Goal: Information Seeking & Learning: Learn about a topic

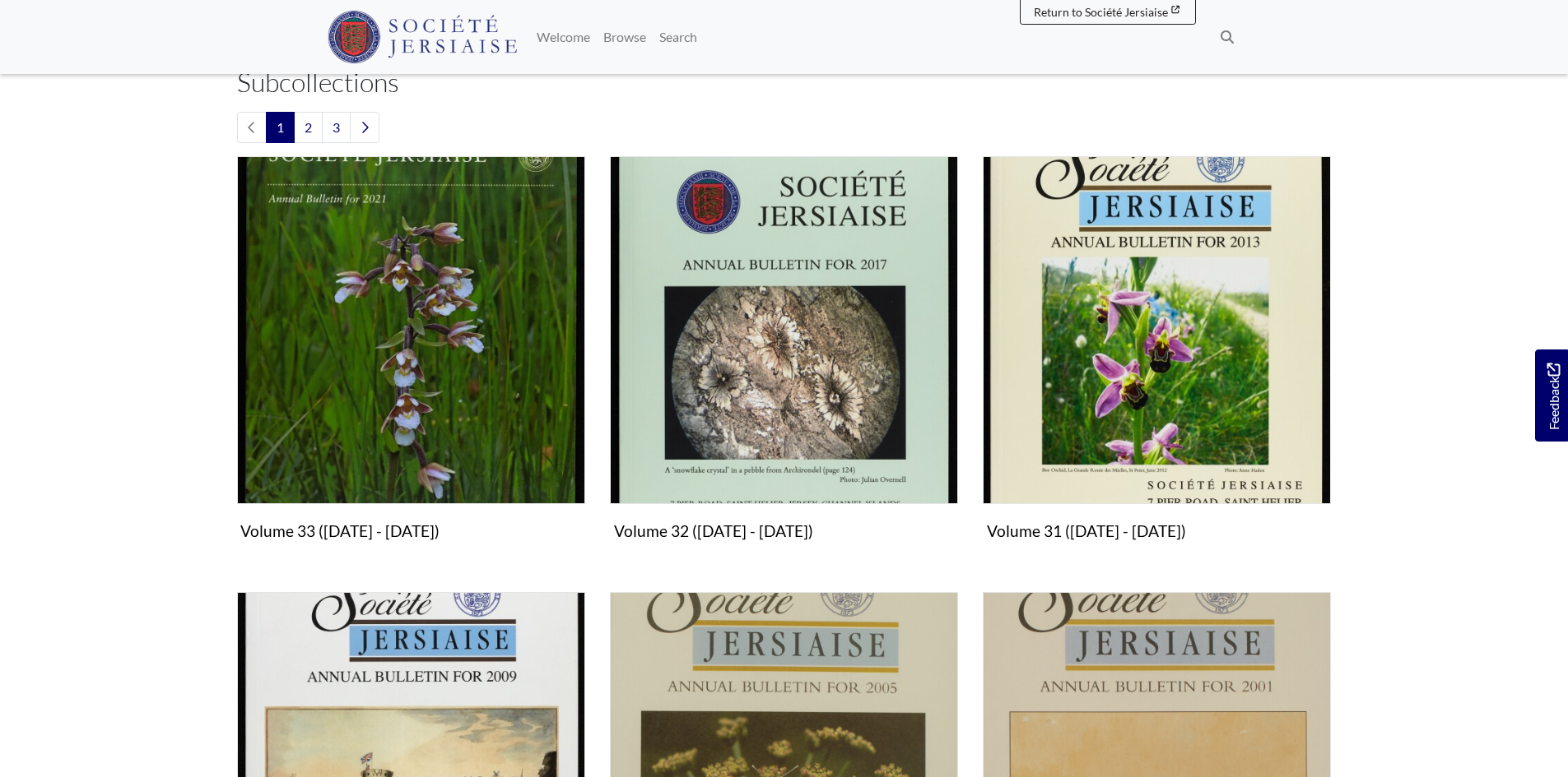
scroll to position [494, 0]
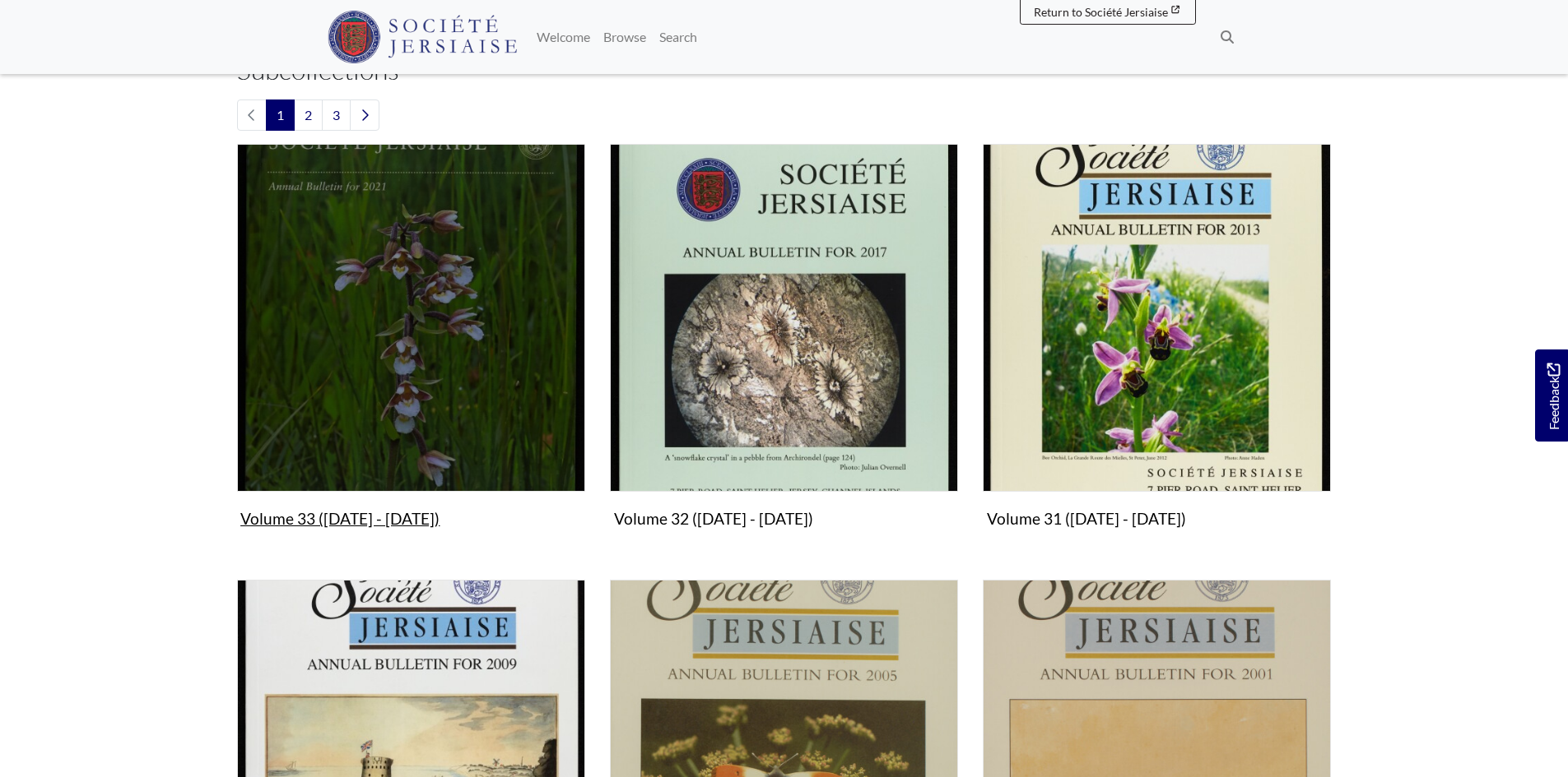
click at [347, 433] on img "Subcollection" at bounding box center [411, 318] width 348 height 348
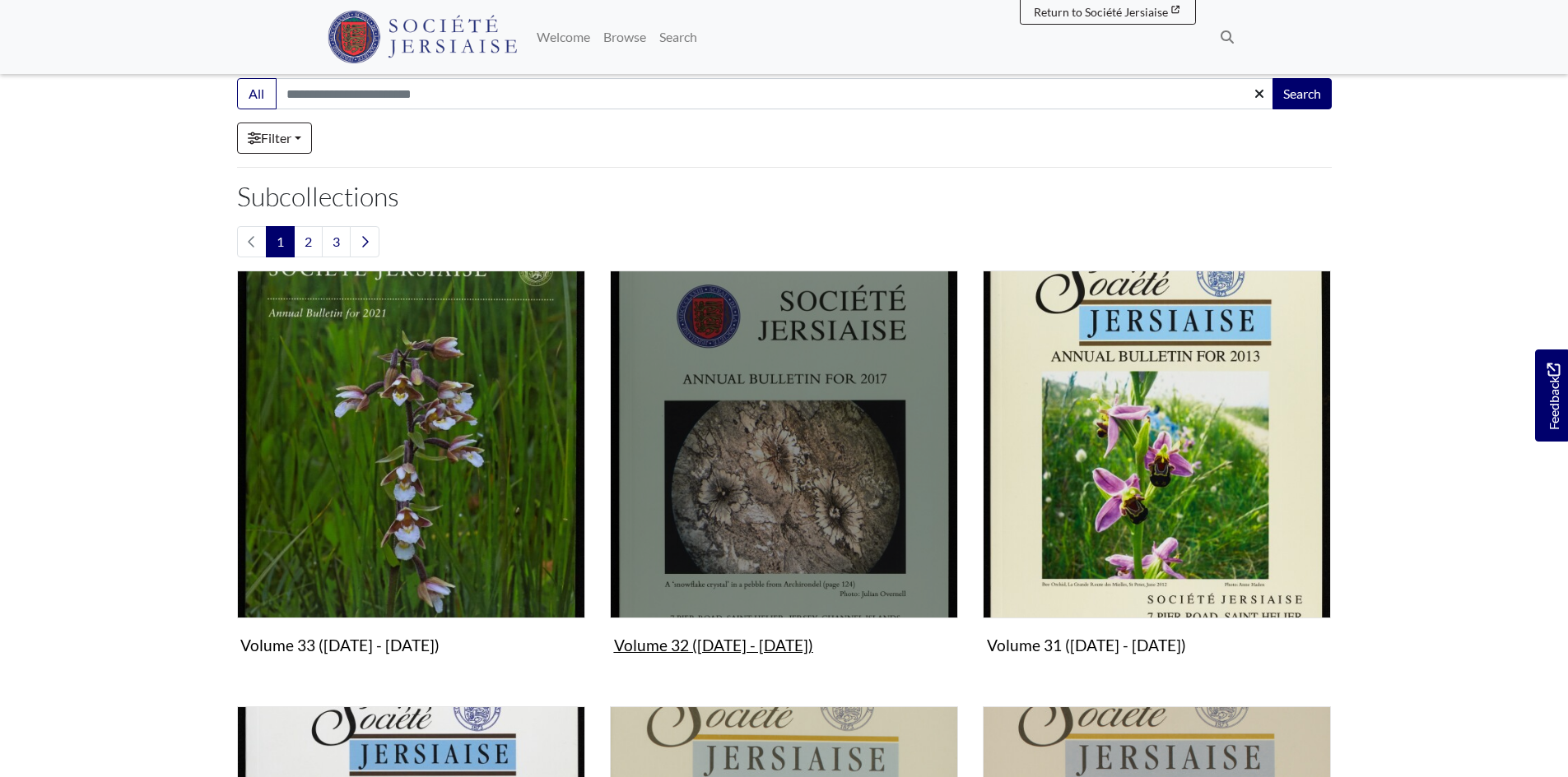
scroll to position [165, 0]
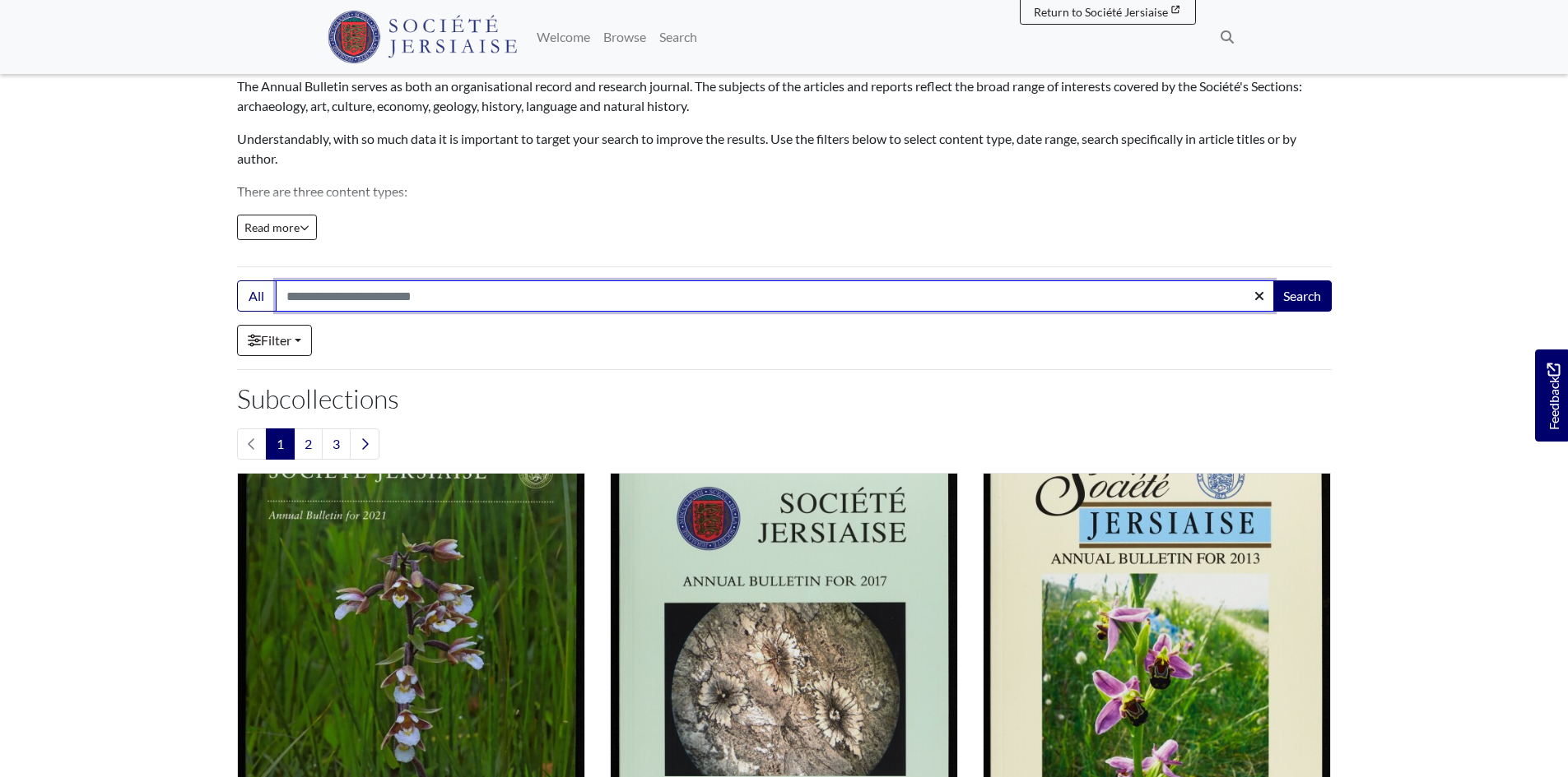
click at [409, 296] on input "Search:" at bounding box center [775, 297] width 999 height 31
type input "**********"
click at [1272, 281] on button "Search" at bounding box center [1302, 297] width 60 height 31
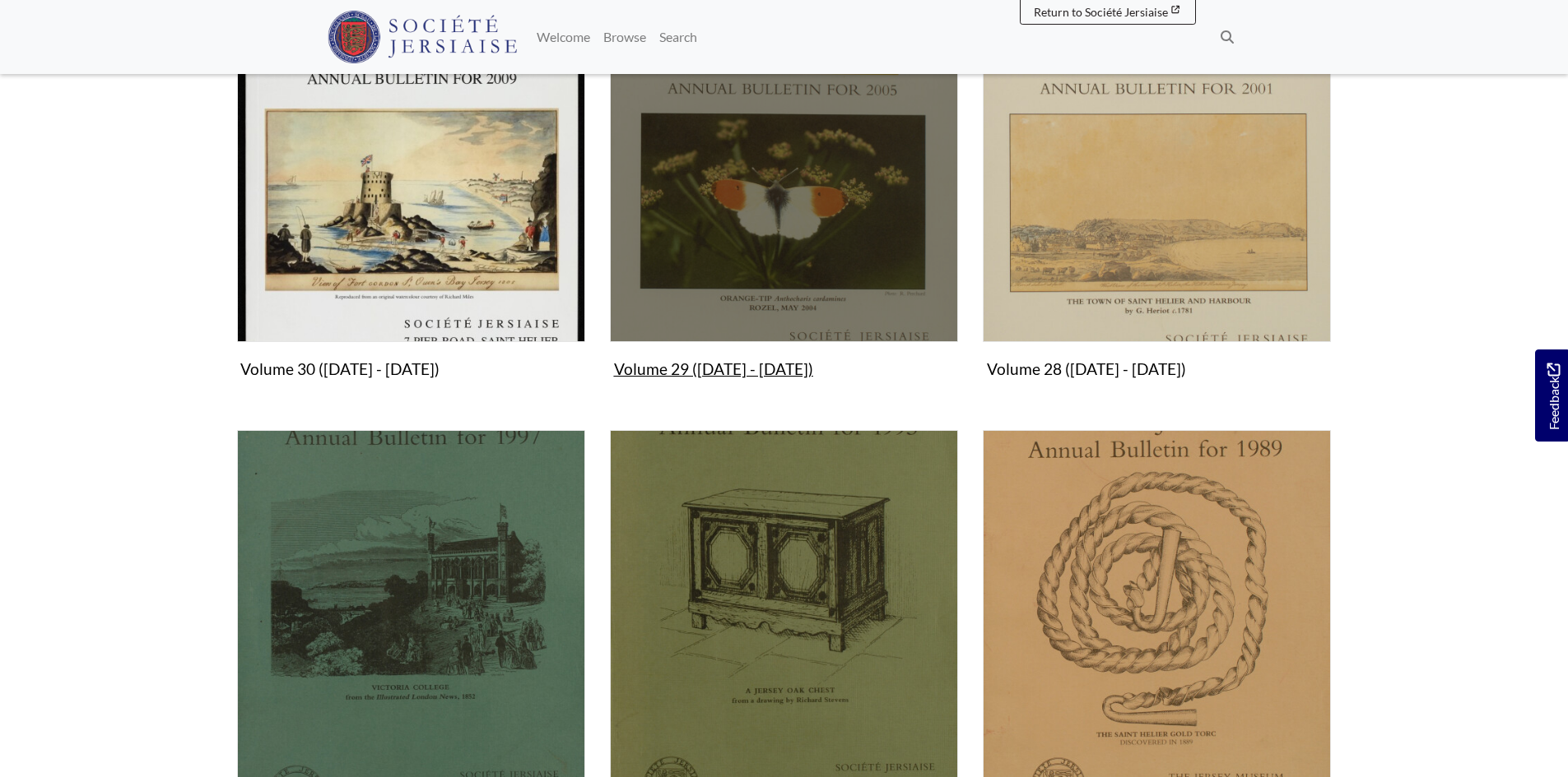
scroll to position [1069, 0]
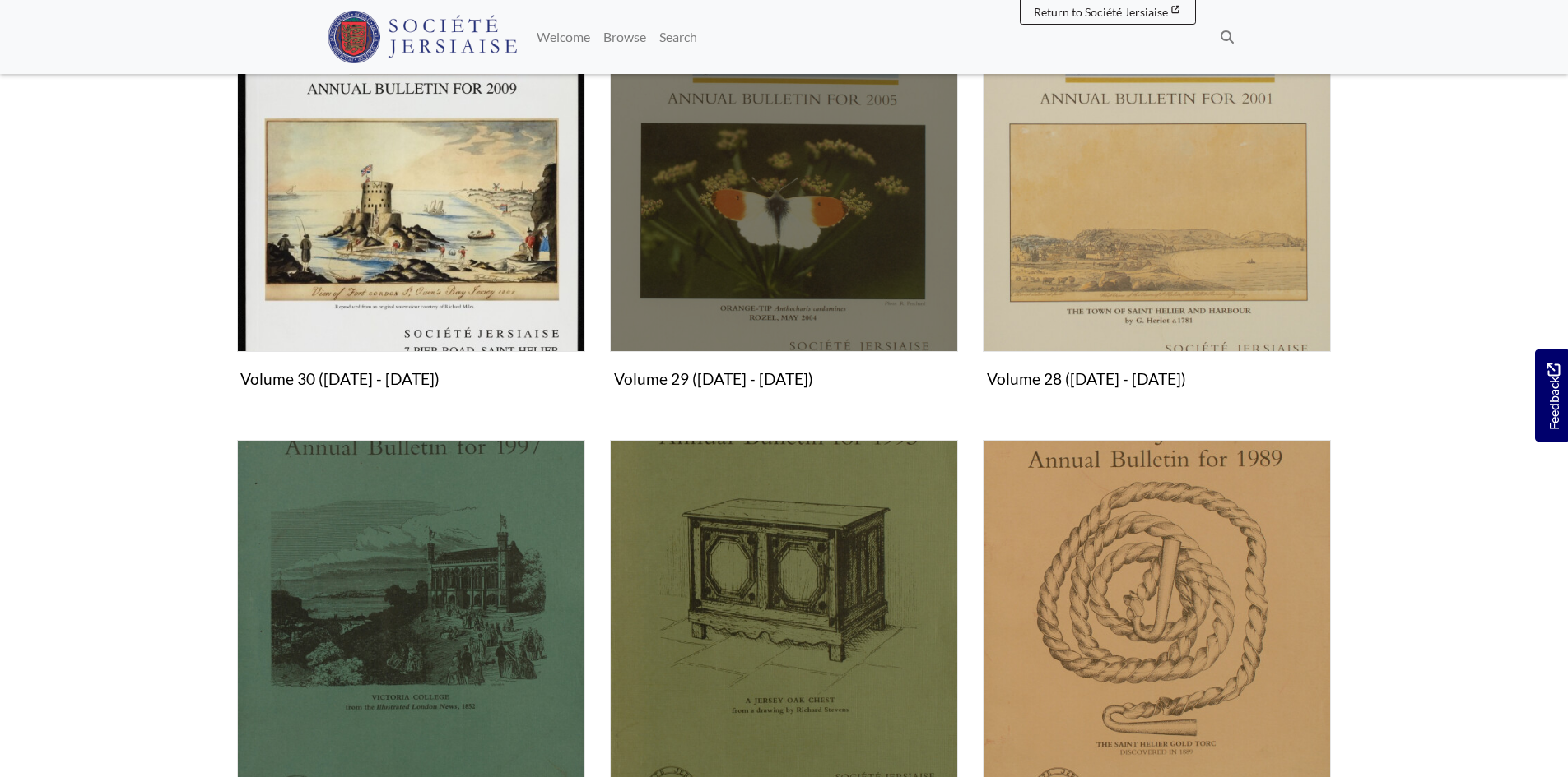
click at [838, 288] on img "Subcollection" at bounding box center [784, 178] width 348 height 348
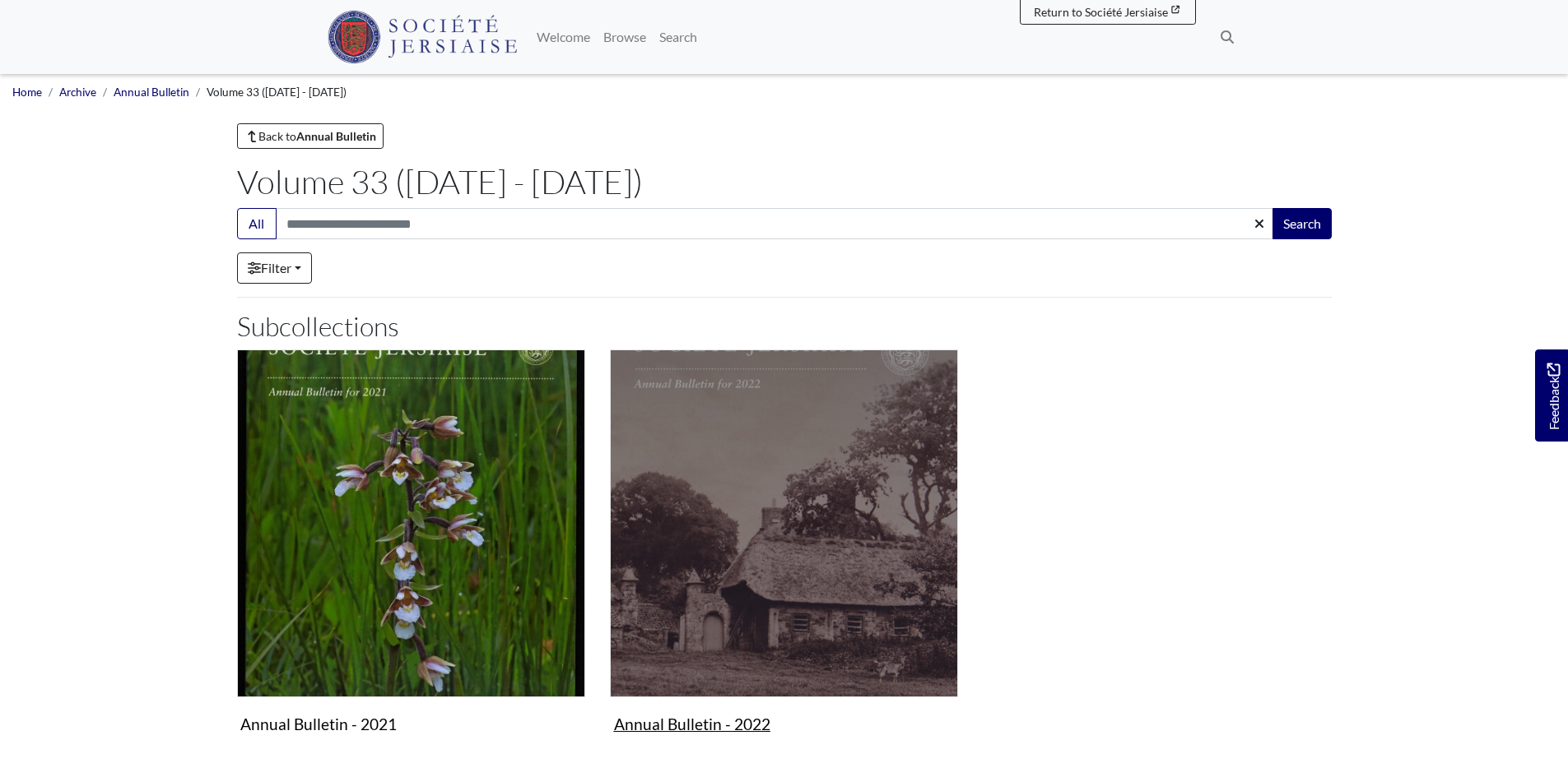
scroll to position [165, 0]
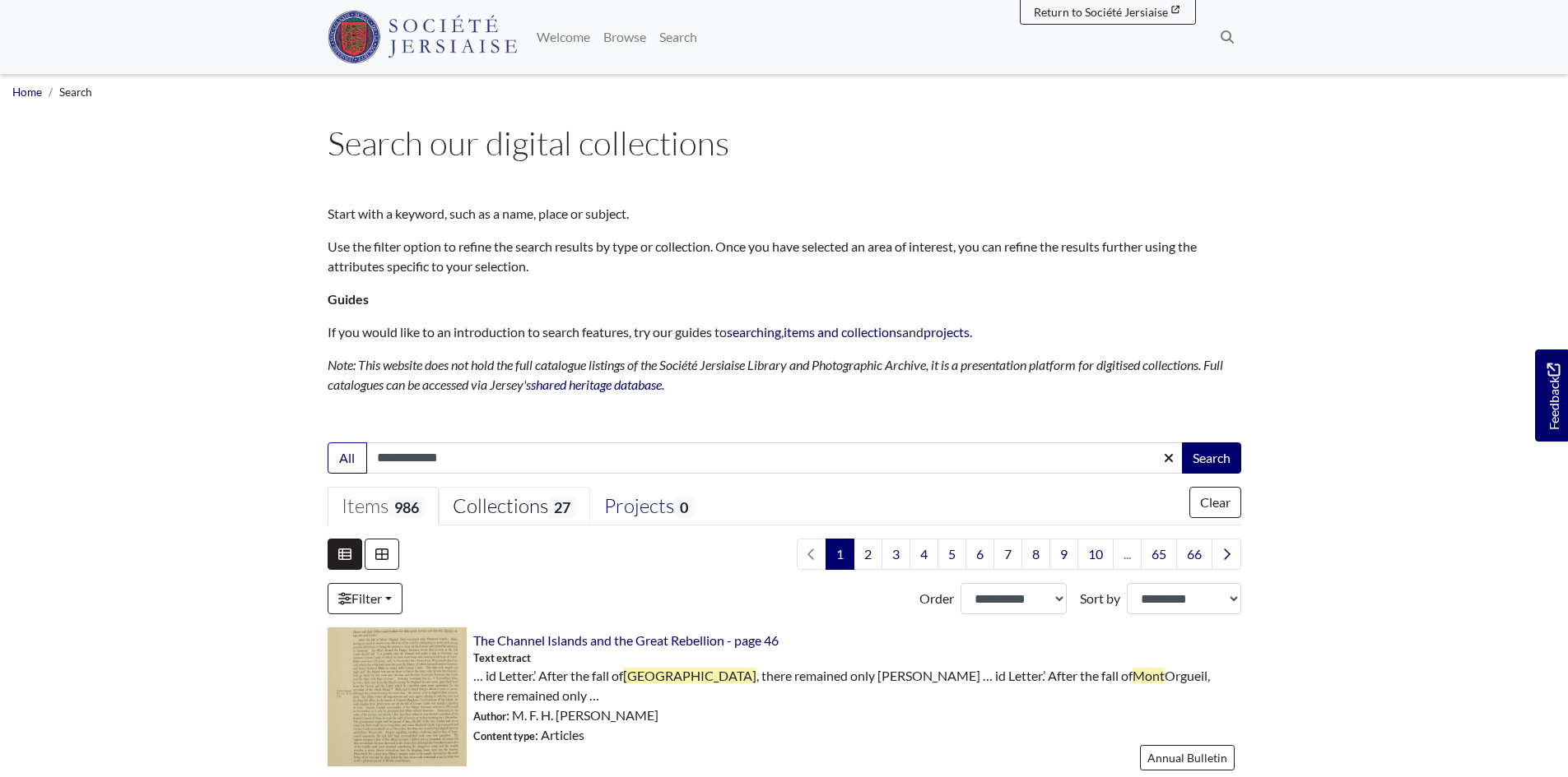
click at [513, 505] on div "Collections 27" at bounding box center [514, 507] width 123 height 25
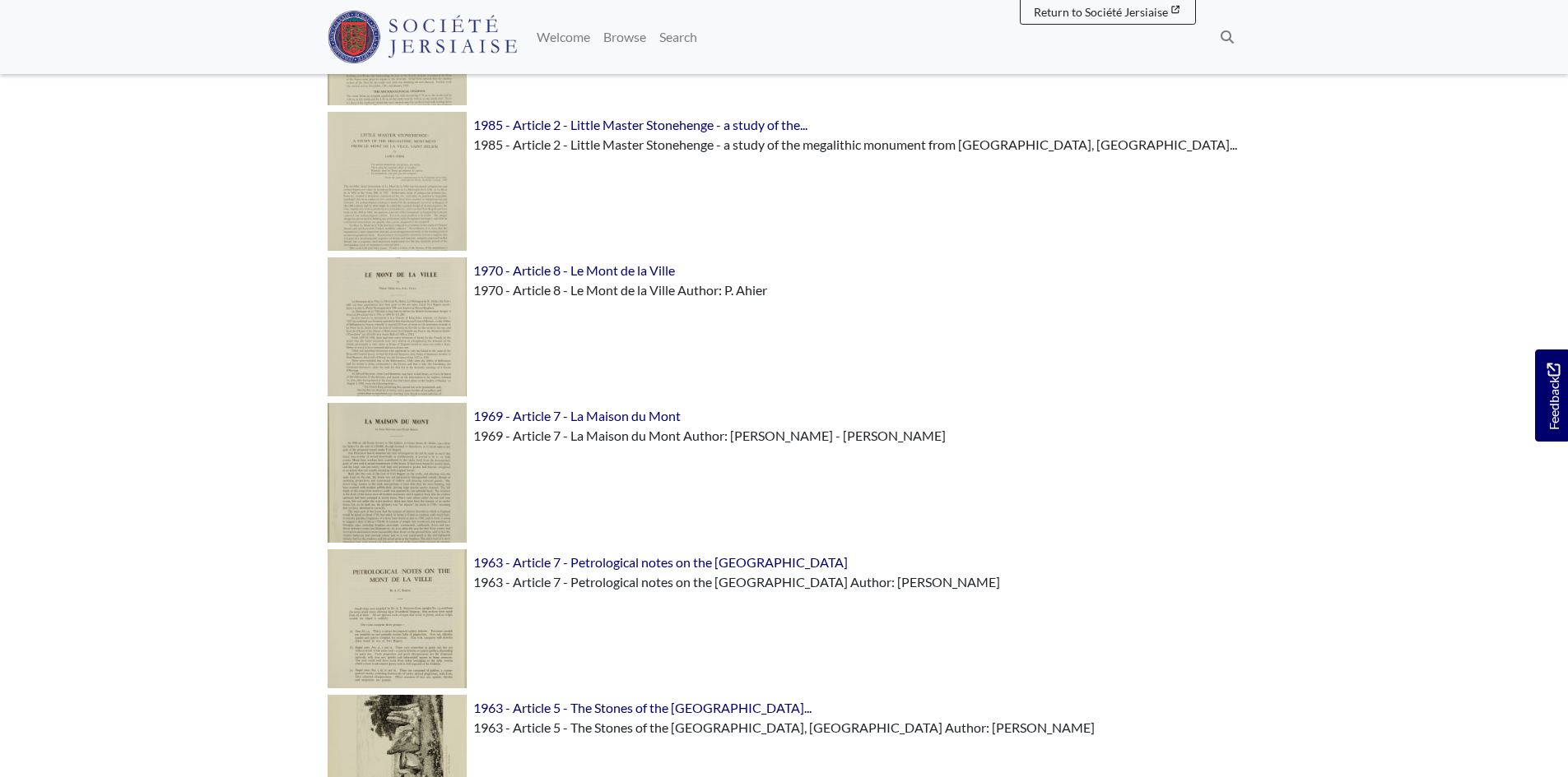
scroll to position [2357, 0]
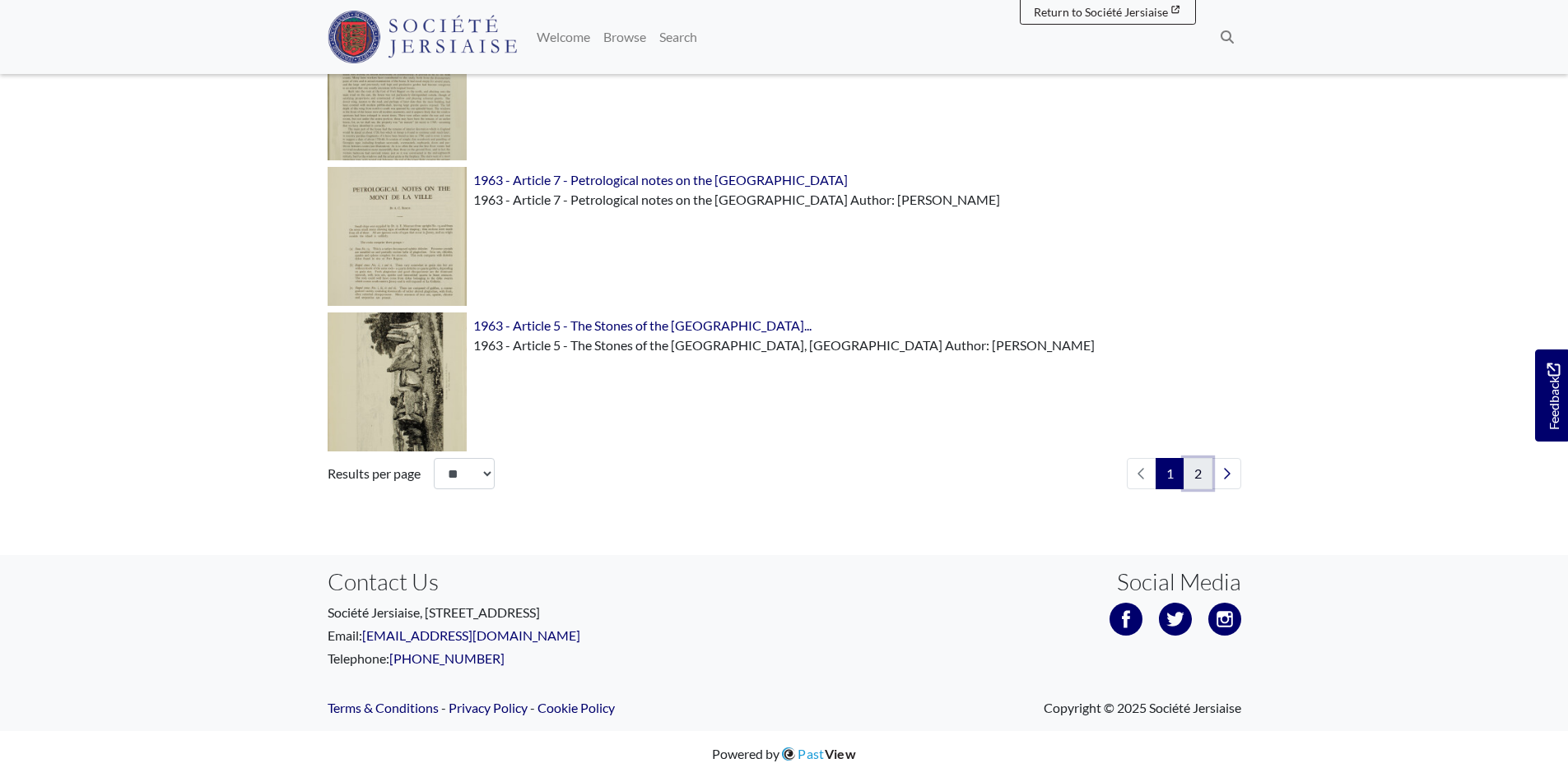
click at [1206, 475] on link "2" at bounding box center [1198, 474] width 29 height 31
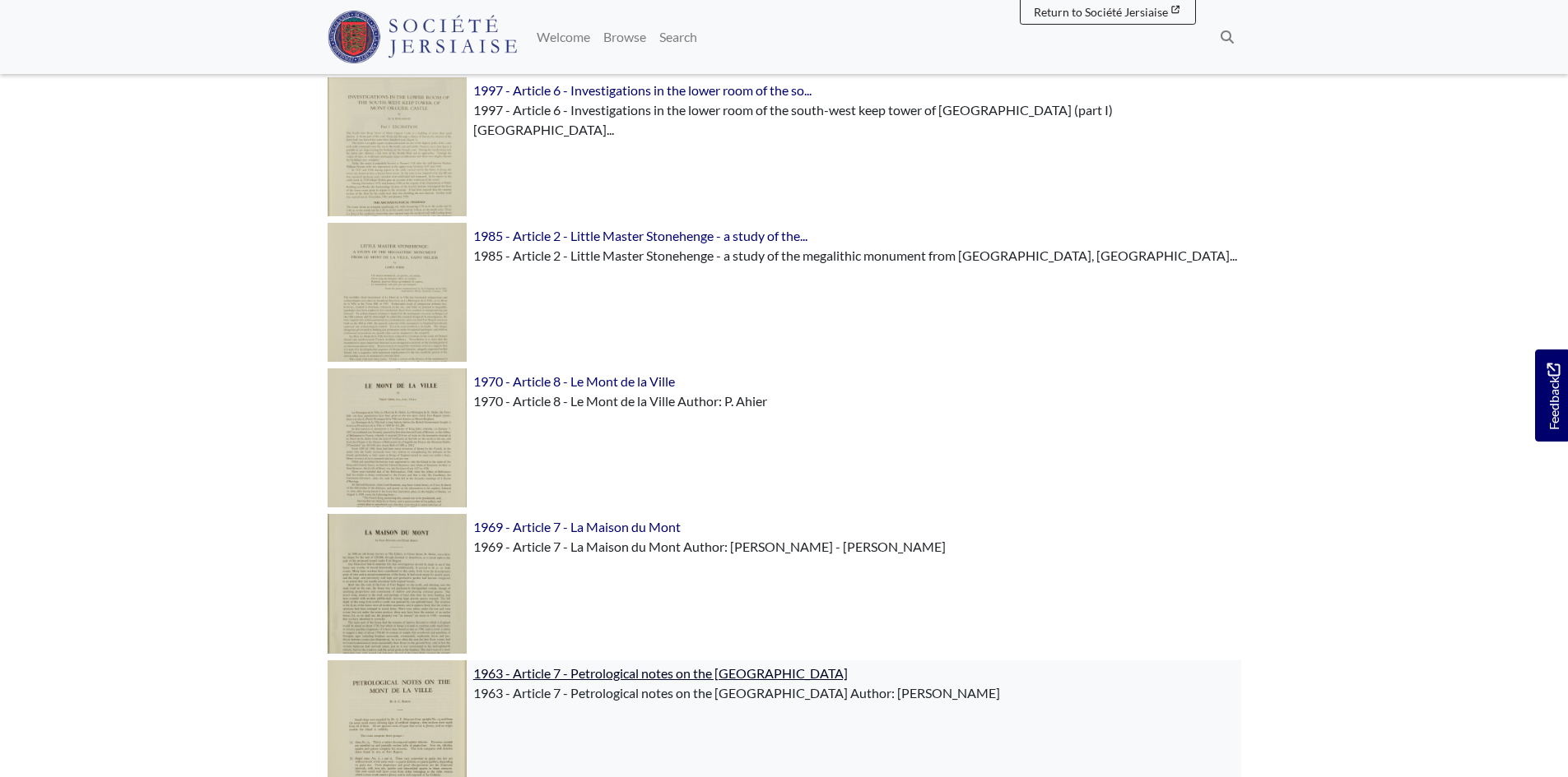
scroll to position [1452, 0]
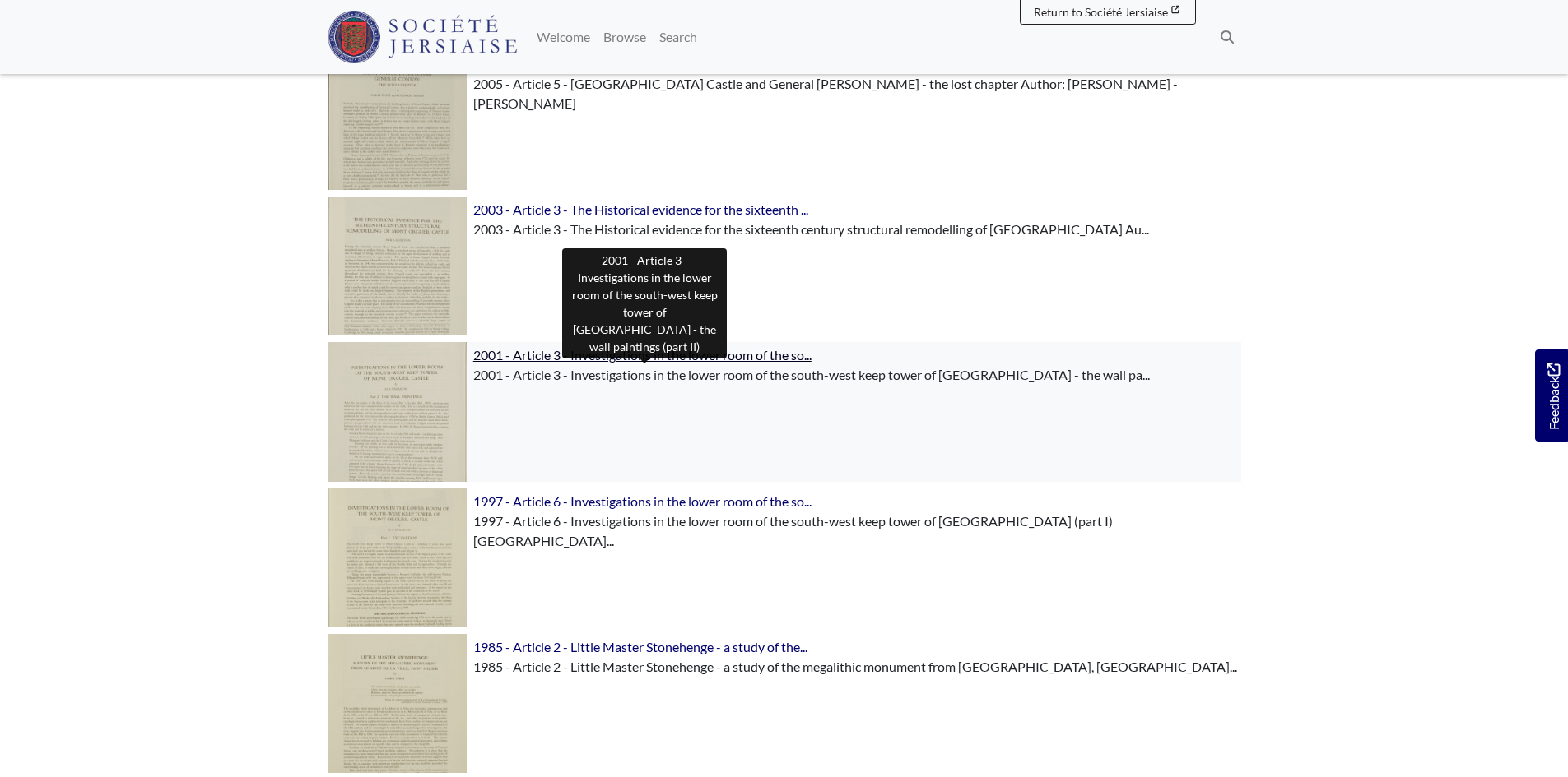
click at [622, 354] on span "2001 - Article 3 - Investigations in the lower room of the so..." at bounding box center [642, 355] width 338 height 16
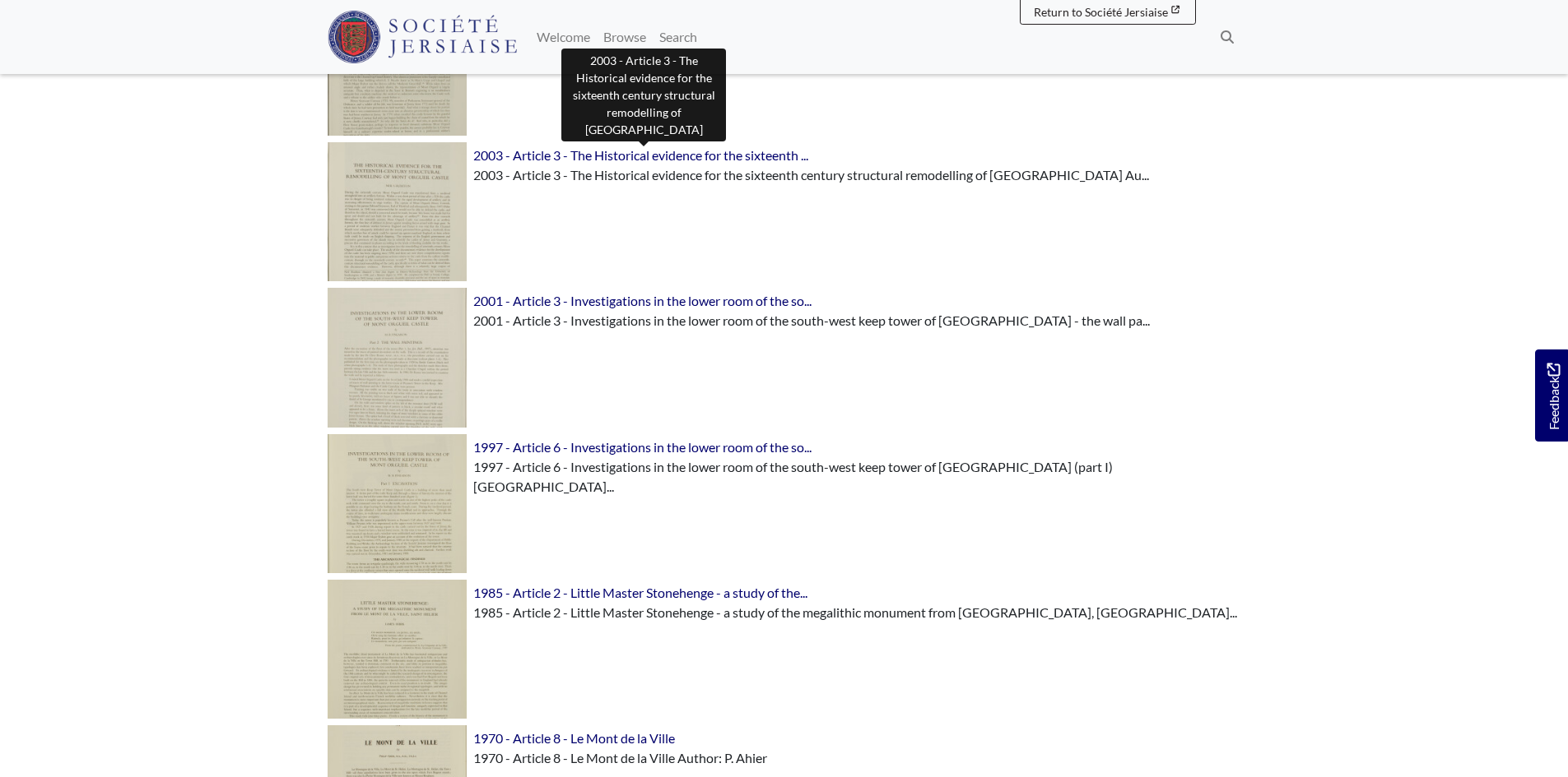
scroll to position [1534, 0]
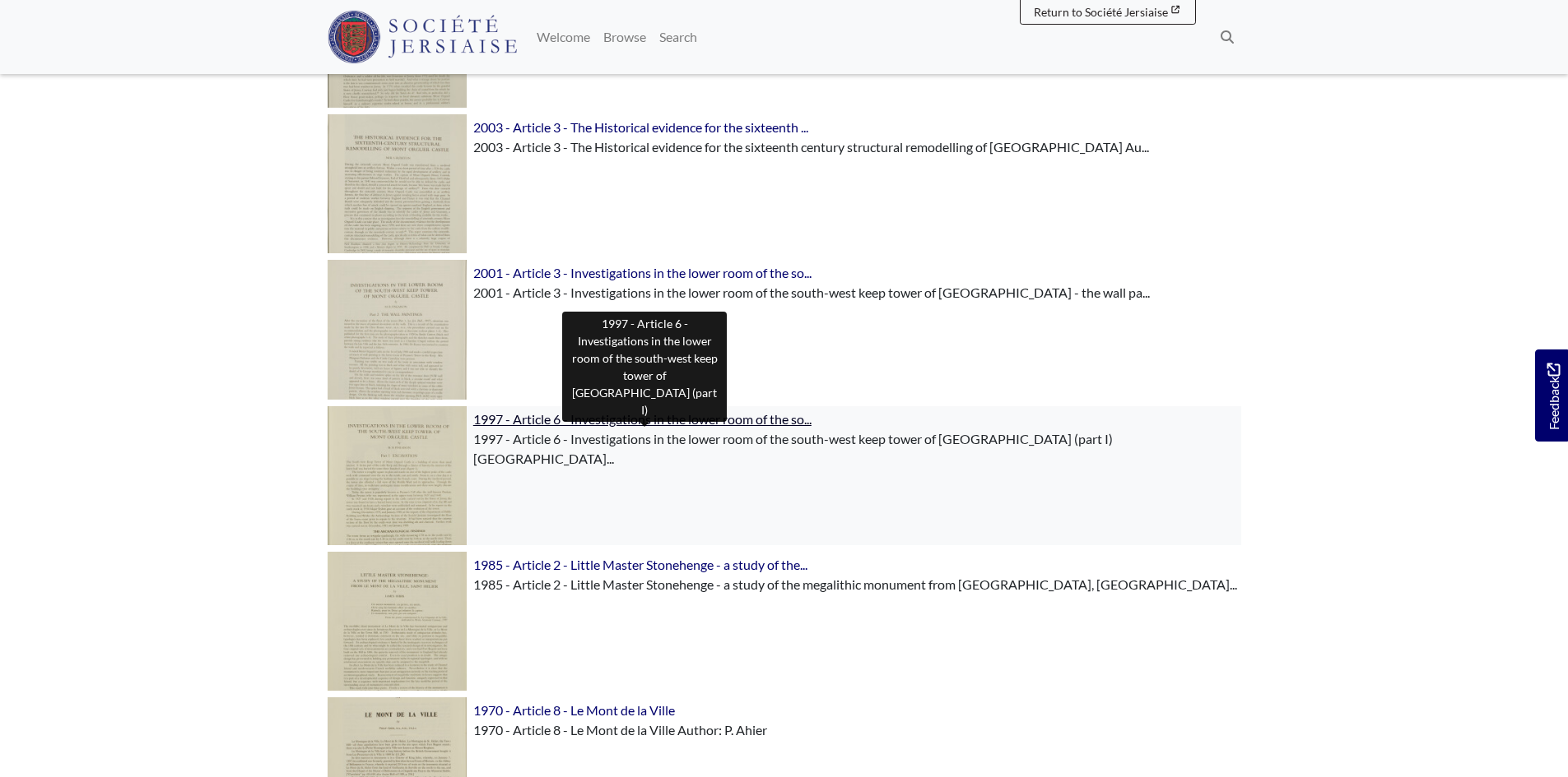
click at [697, 417] on span "1997 - Article 6 - Investigations in the lower room of the so..." at bounding box center [642, 419] width 338 height 16
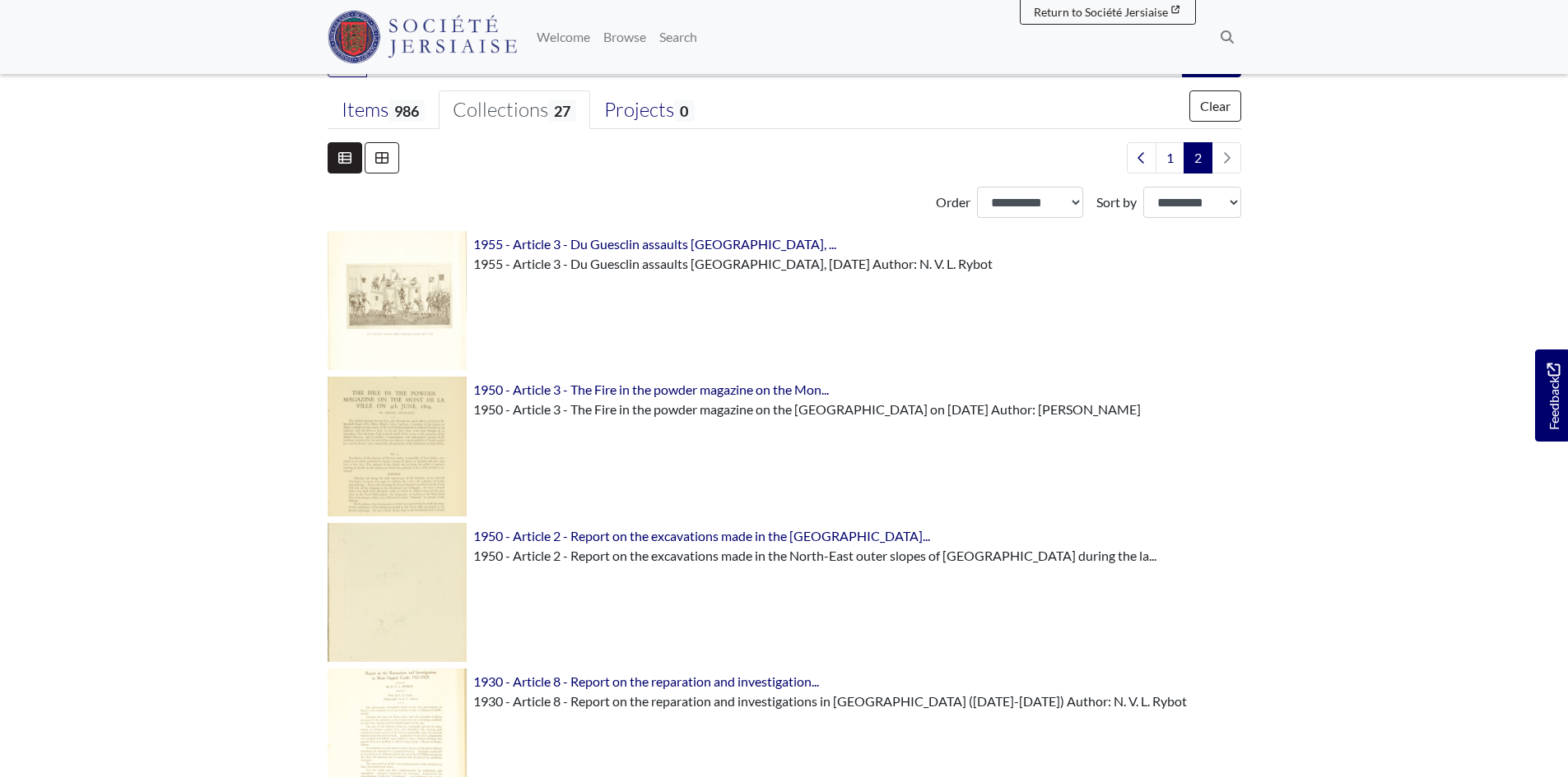
scroll to position [412, 0]
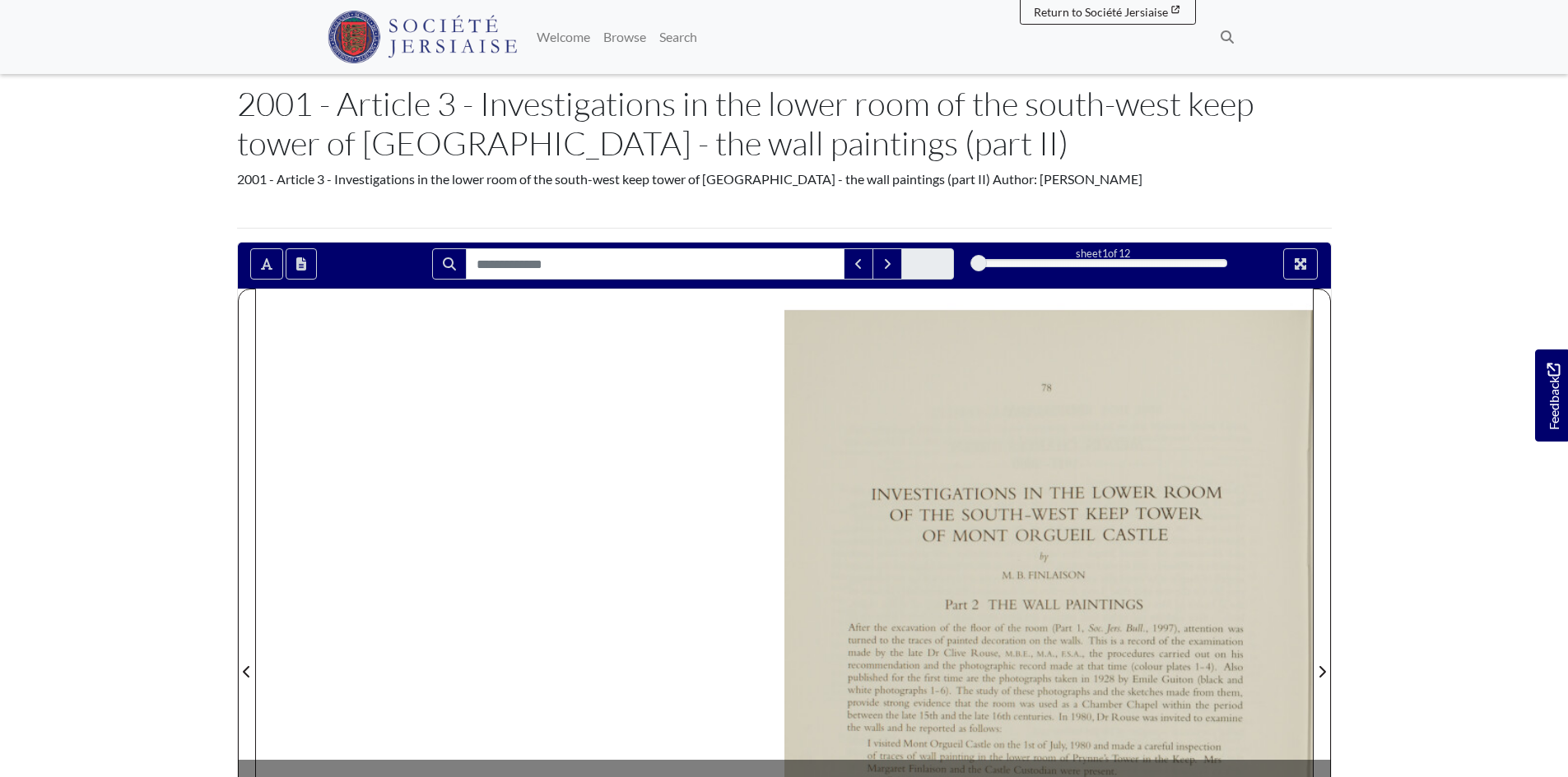
scroll to position [247, 0]
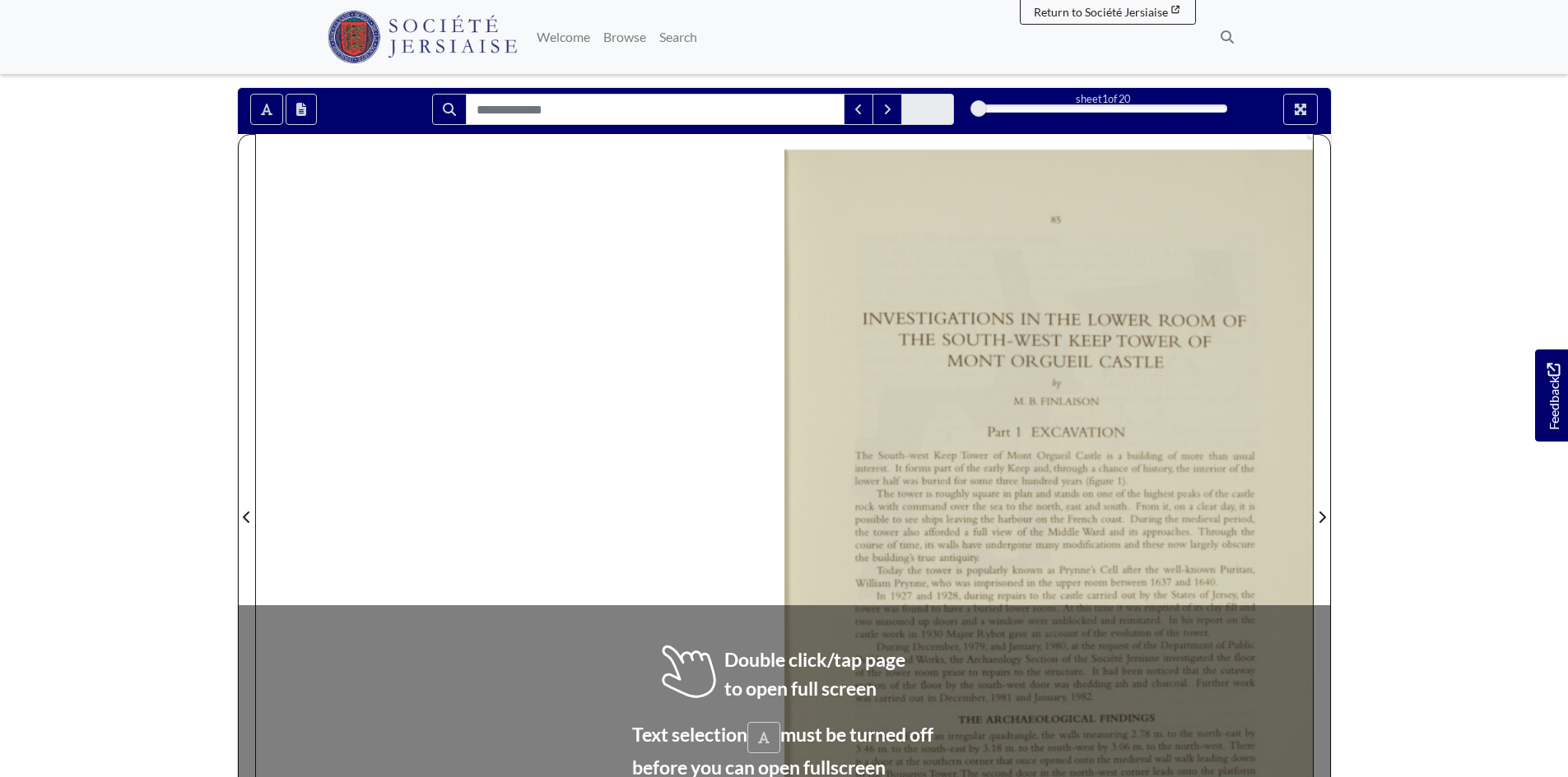
scroll to position [247, 0]
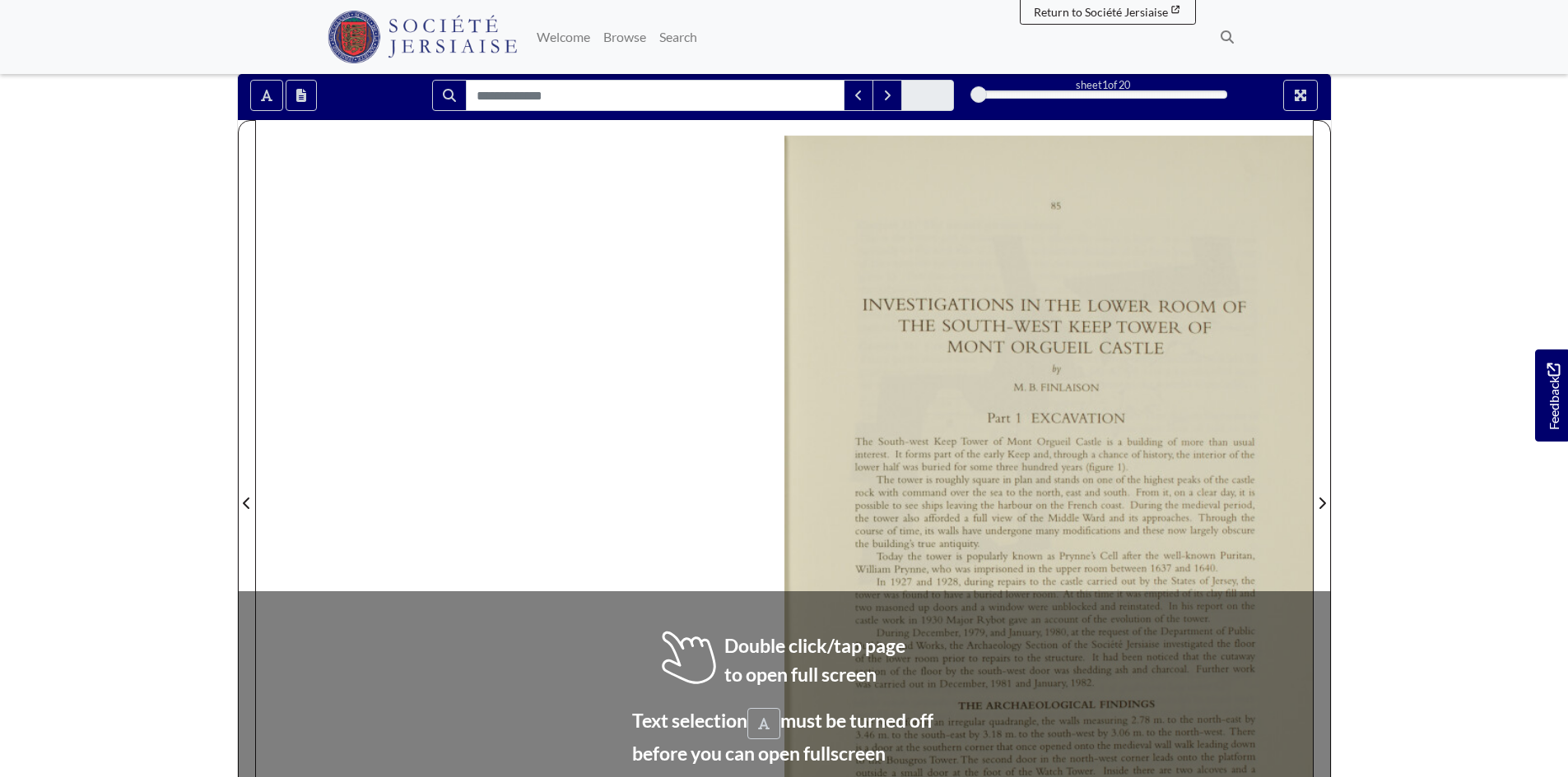
click at [1248, 392] on div at bounding box center [1048, 494] width 529 height 747
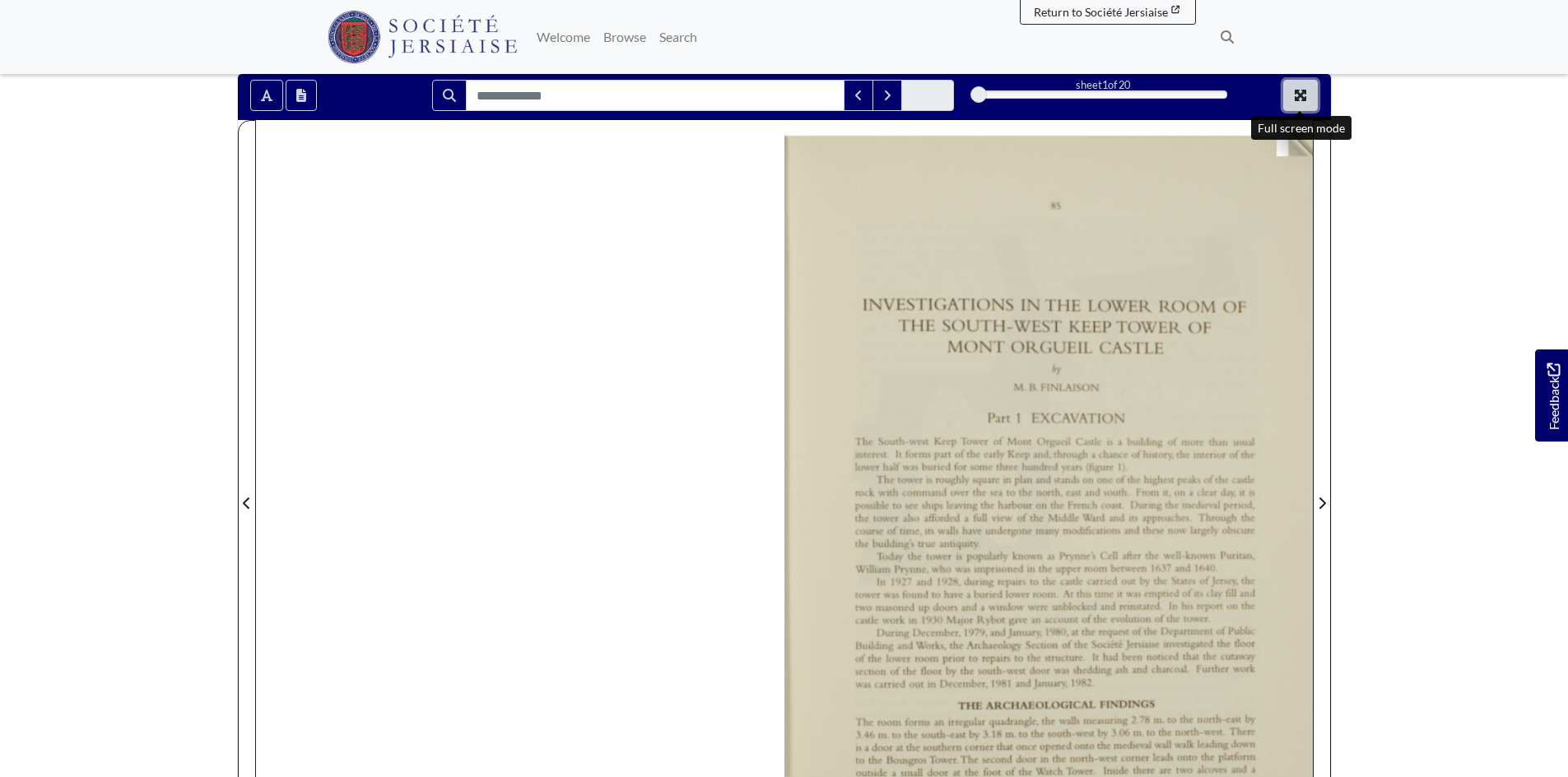
click at [1306, 106] on button "Full screen mode" at bounding box center [1300, 95] width 35 height 31
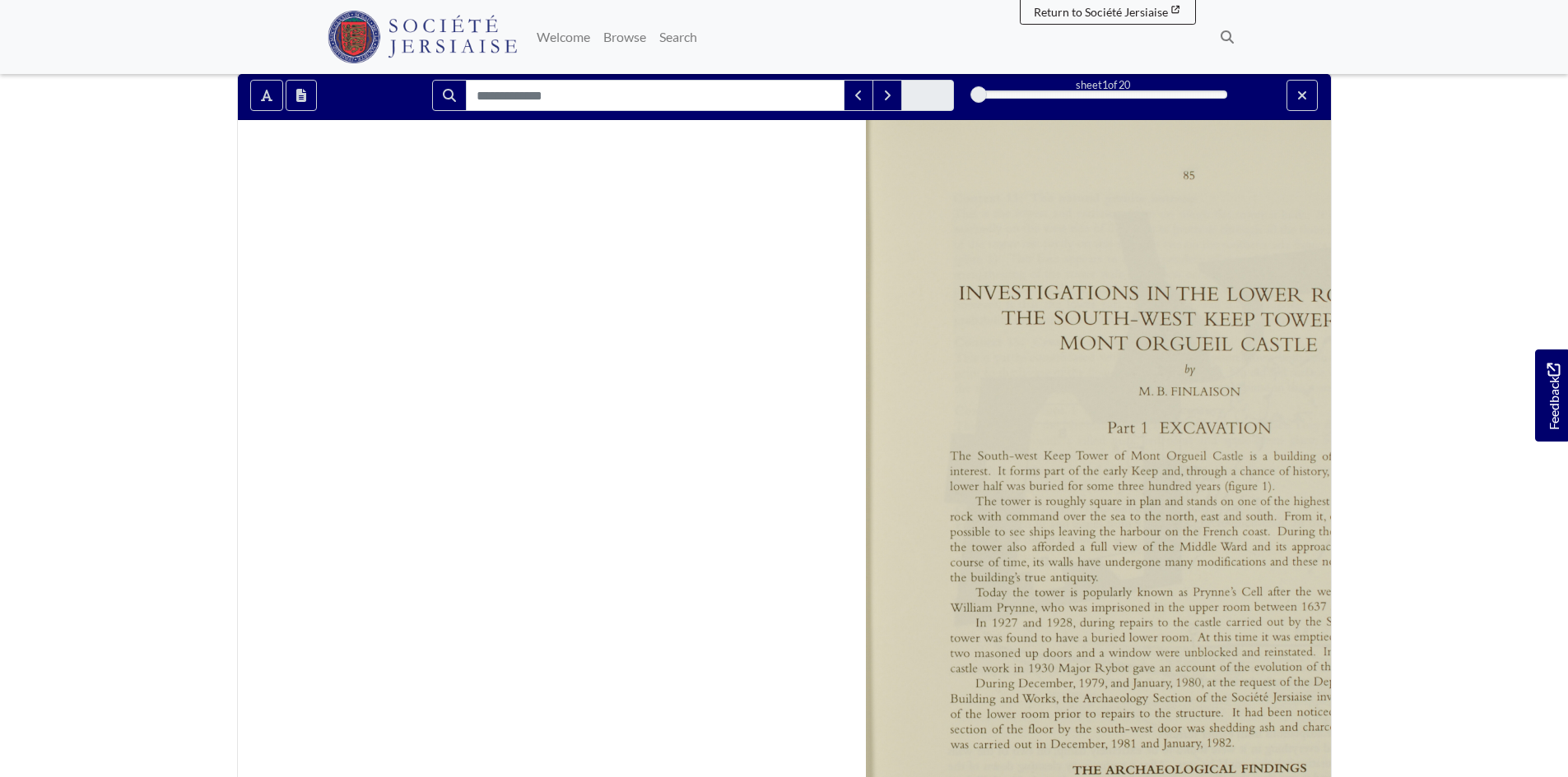
scroll to position [0, 0]
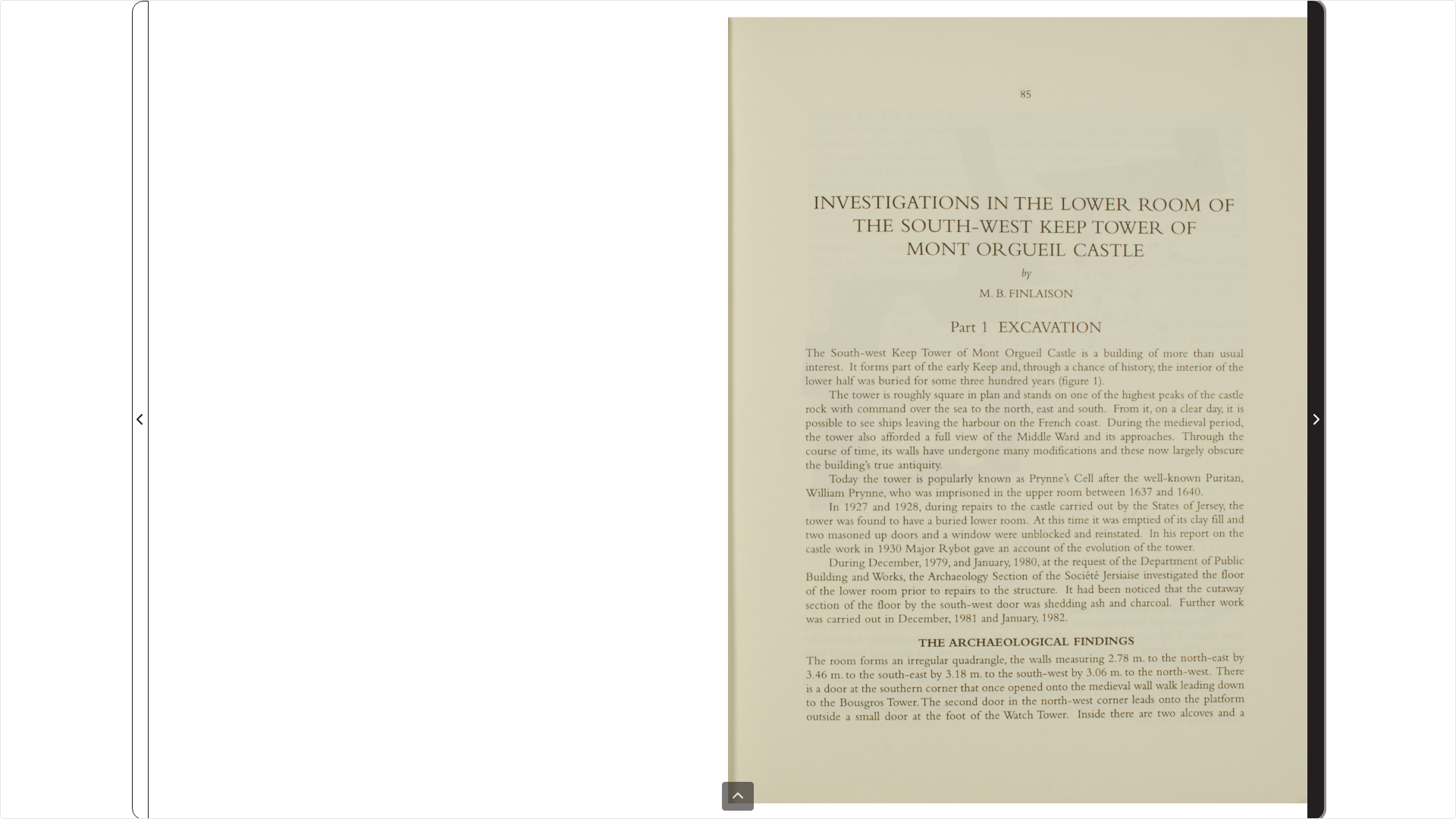
click at [1313, 399] on span "Next Page" at bounding box center [1316, 410] width 15 height 817
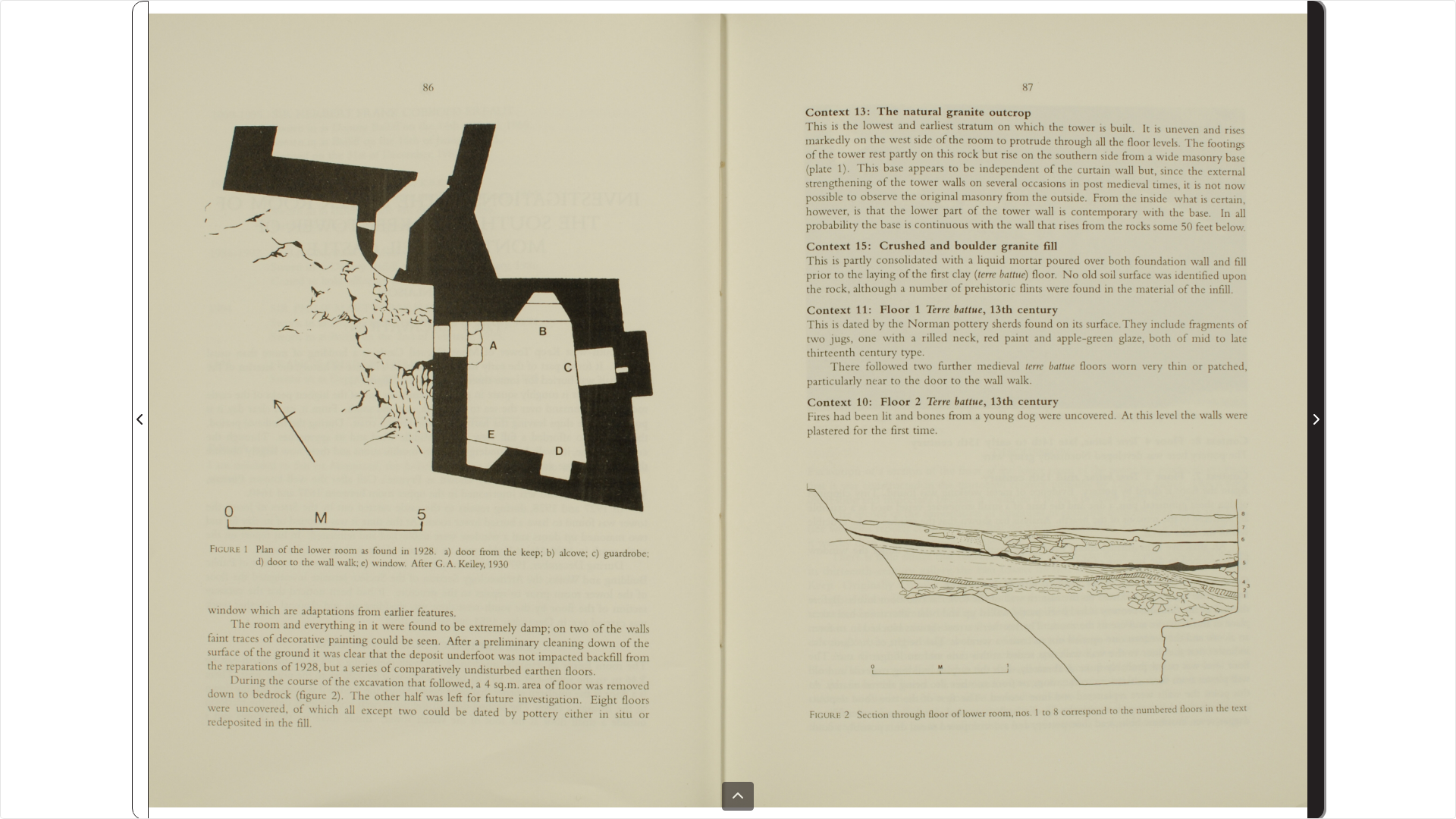
click at [1313, 399] on span "Next Page" at bounding box center [1316, 410] width 15 height 817
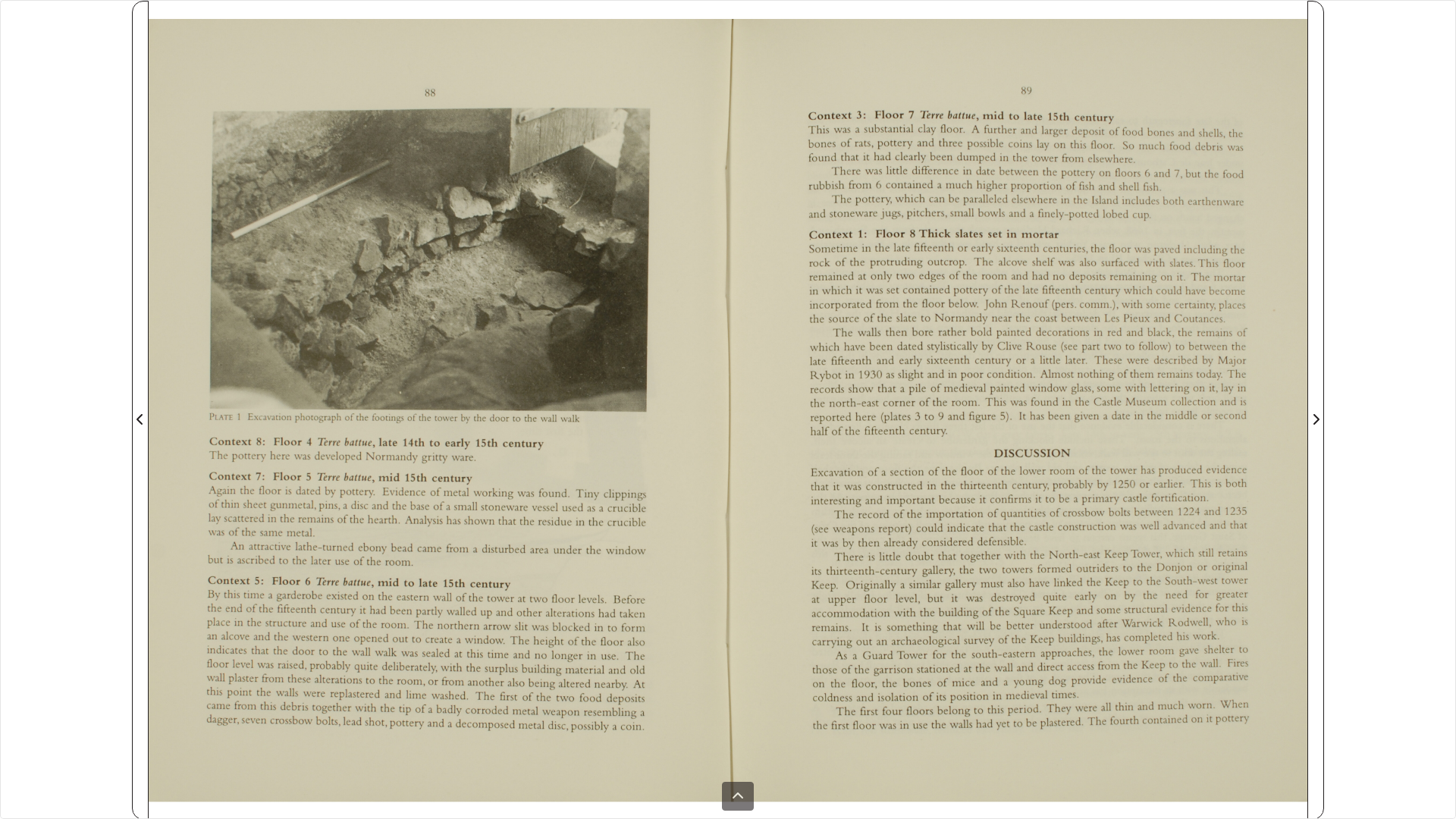
drag, startPoint x: 1313, startPoint y: 399, endPoint x: 1024, endPoint y: 260, distance: 320.7
click at [1024, 260] on div at bounding box center [1017, 410] width 579 height 819
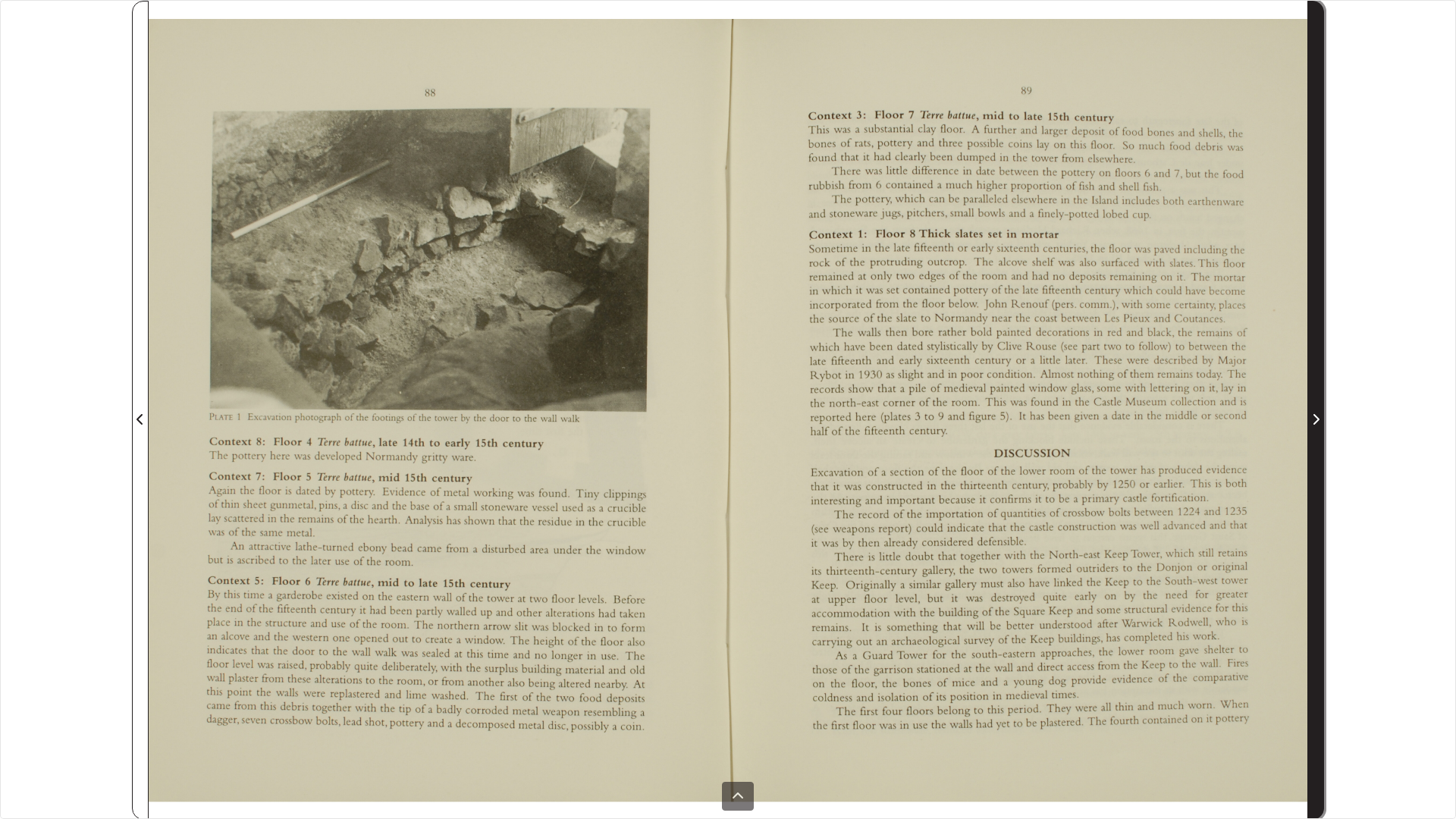
click at [1319, 305] on span "Next Page" at bounding box center [1316, 410] width 15 height 817
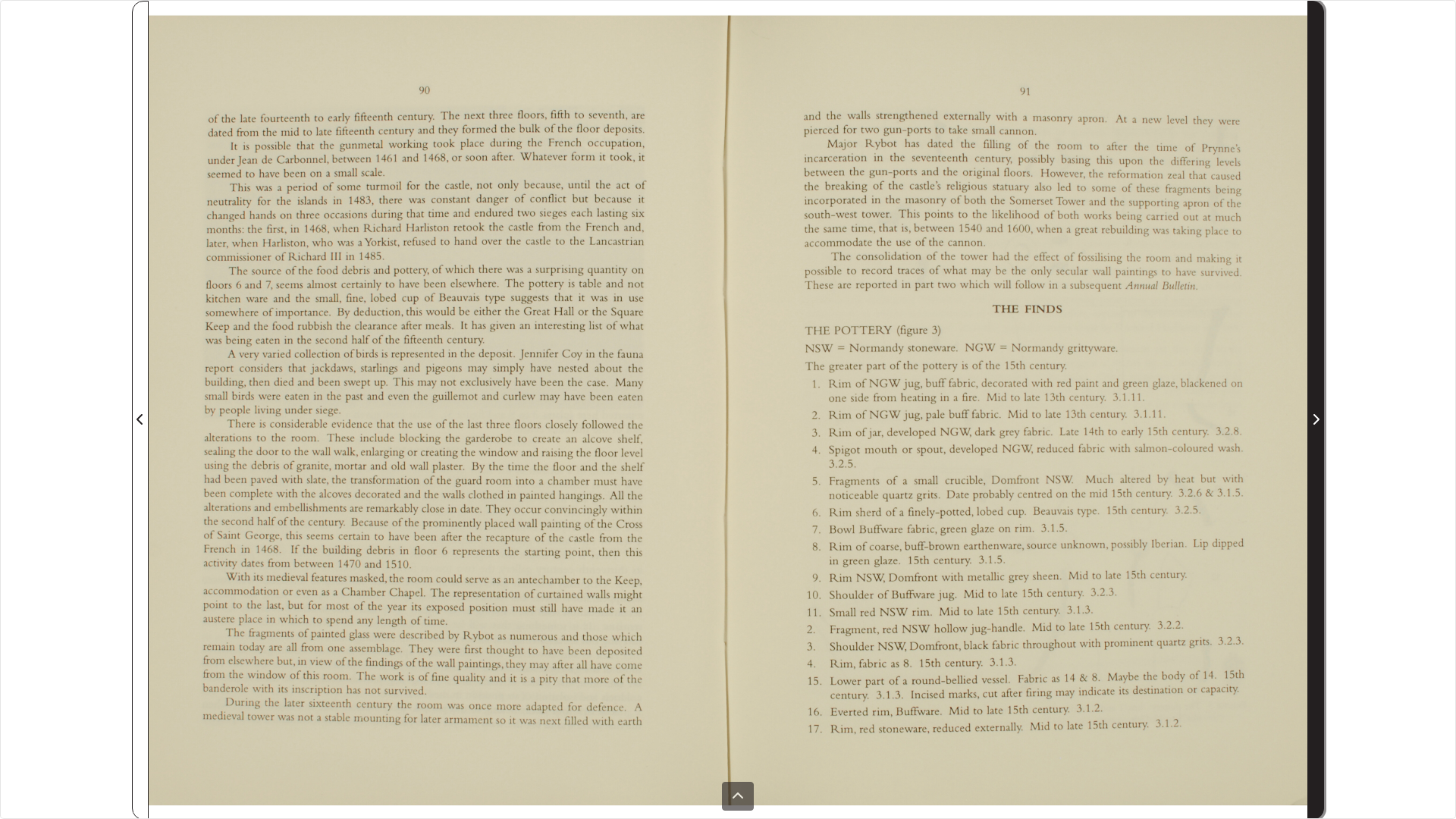
click at [1319, 305] on span "Next Page" at bounding box center [1316, 410] width 15 height 817
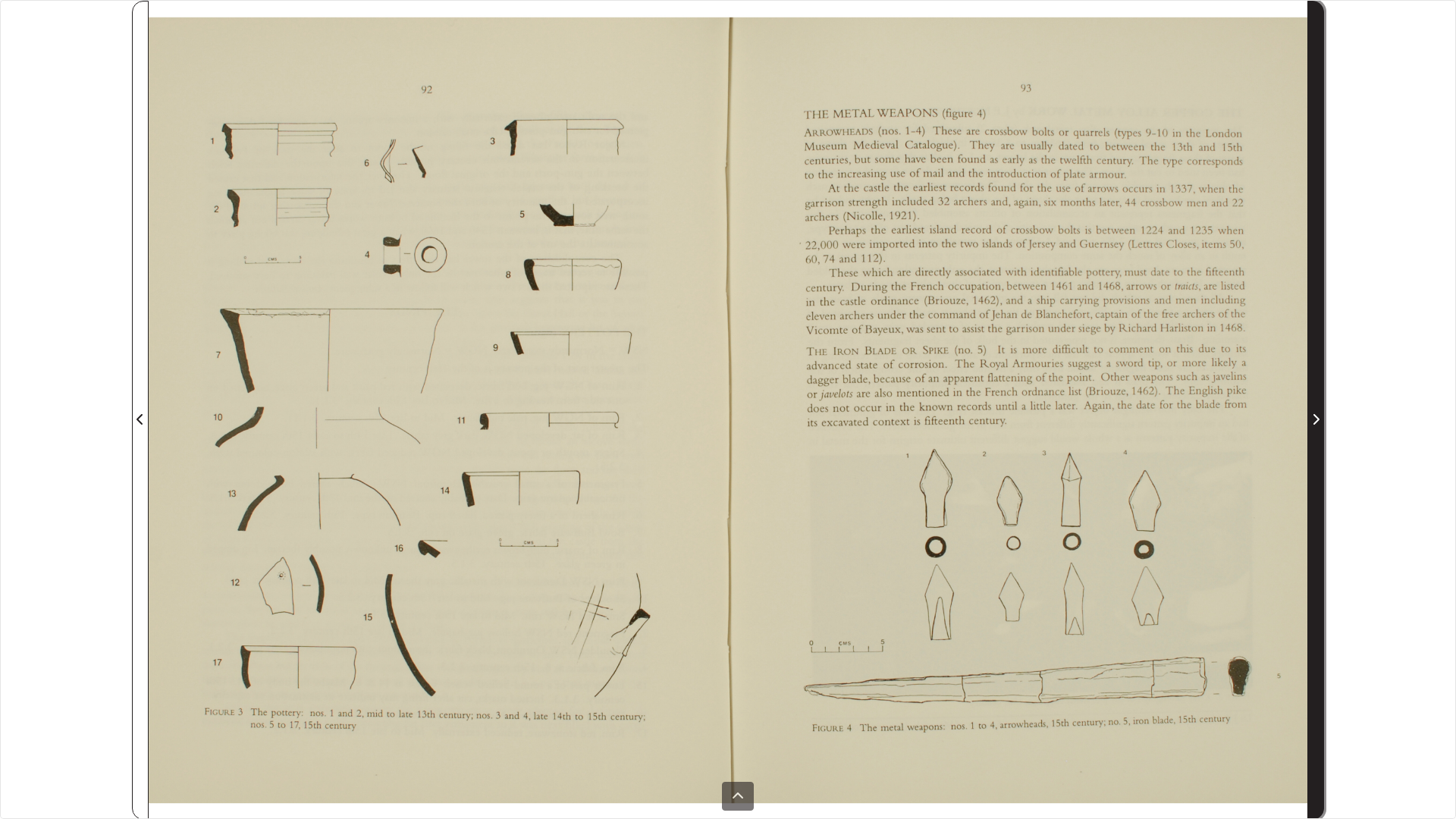
click at [1319, 305] on span "Next Page" at bounding box center [1316, 410] width 15 height 817
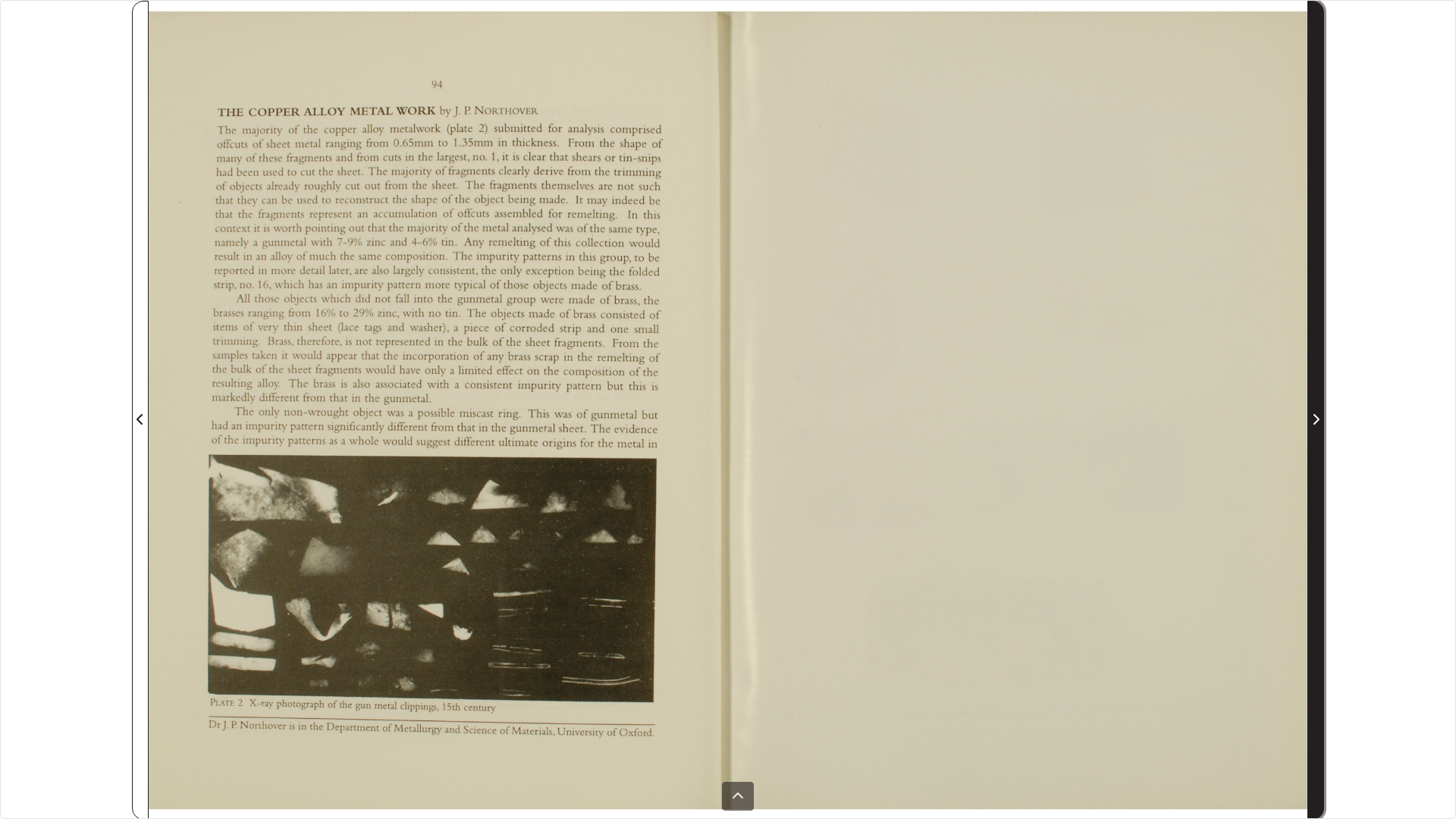
click at [1319, 305] on span "Next Page" at bounding box center [1316, 410] width 15 height 817
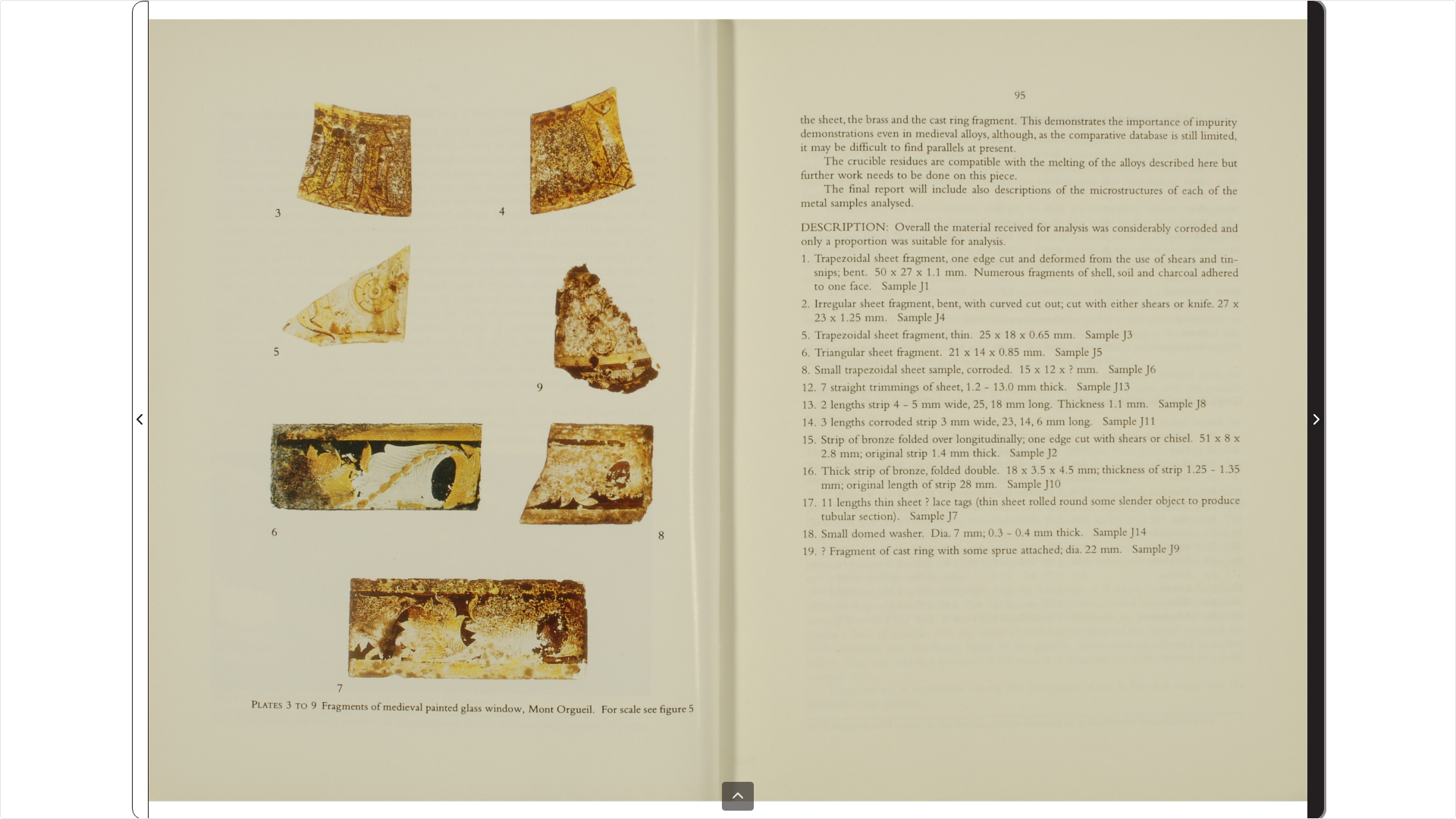
click at [1322, 227] on span "Next Page" at bounding box center [1316, 410] width 15 height 817
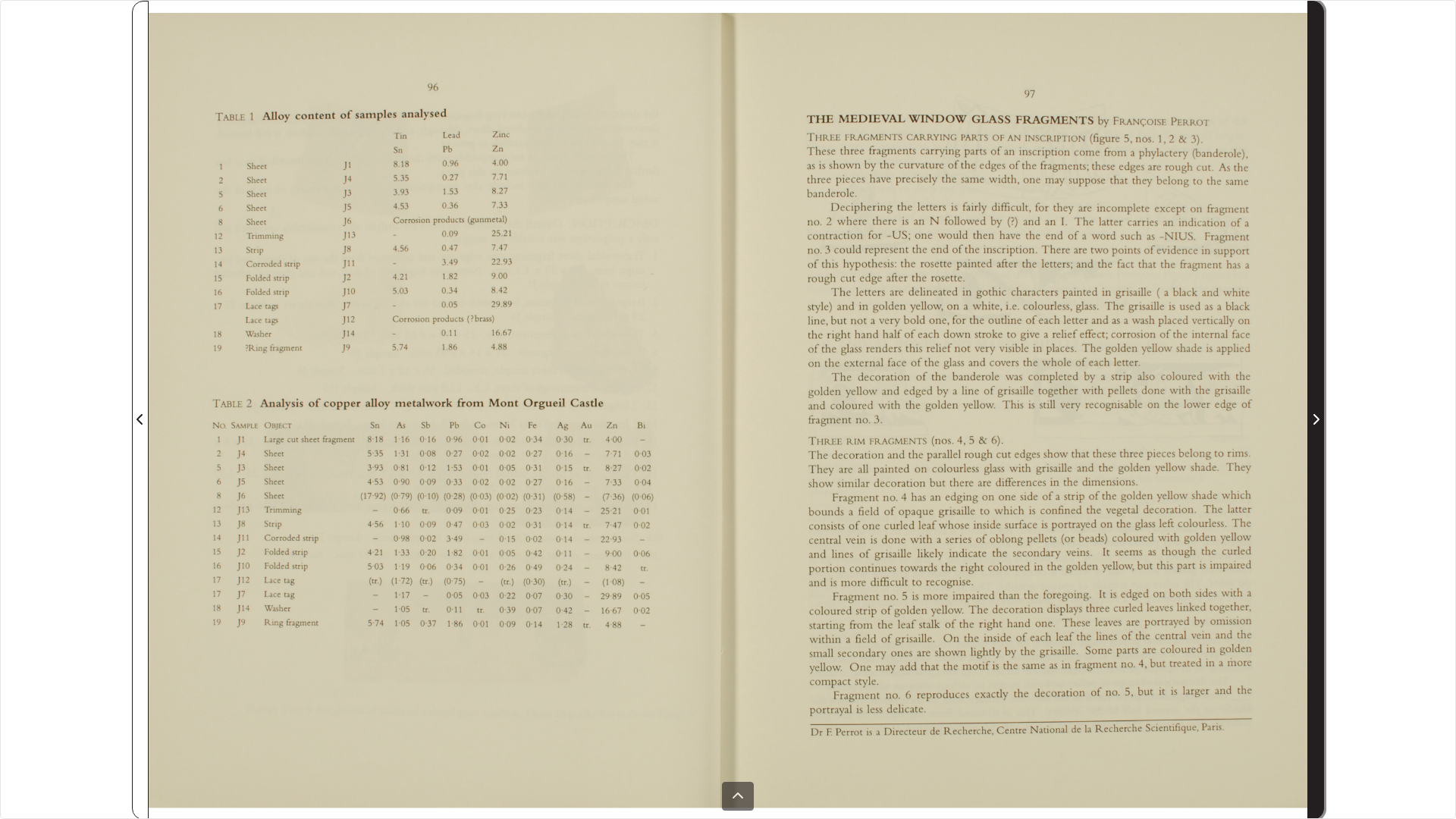
click at [1322, 227] on span "Next Page" at bounding box center [1316, 410] width 15 height 817
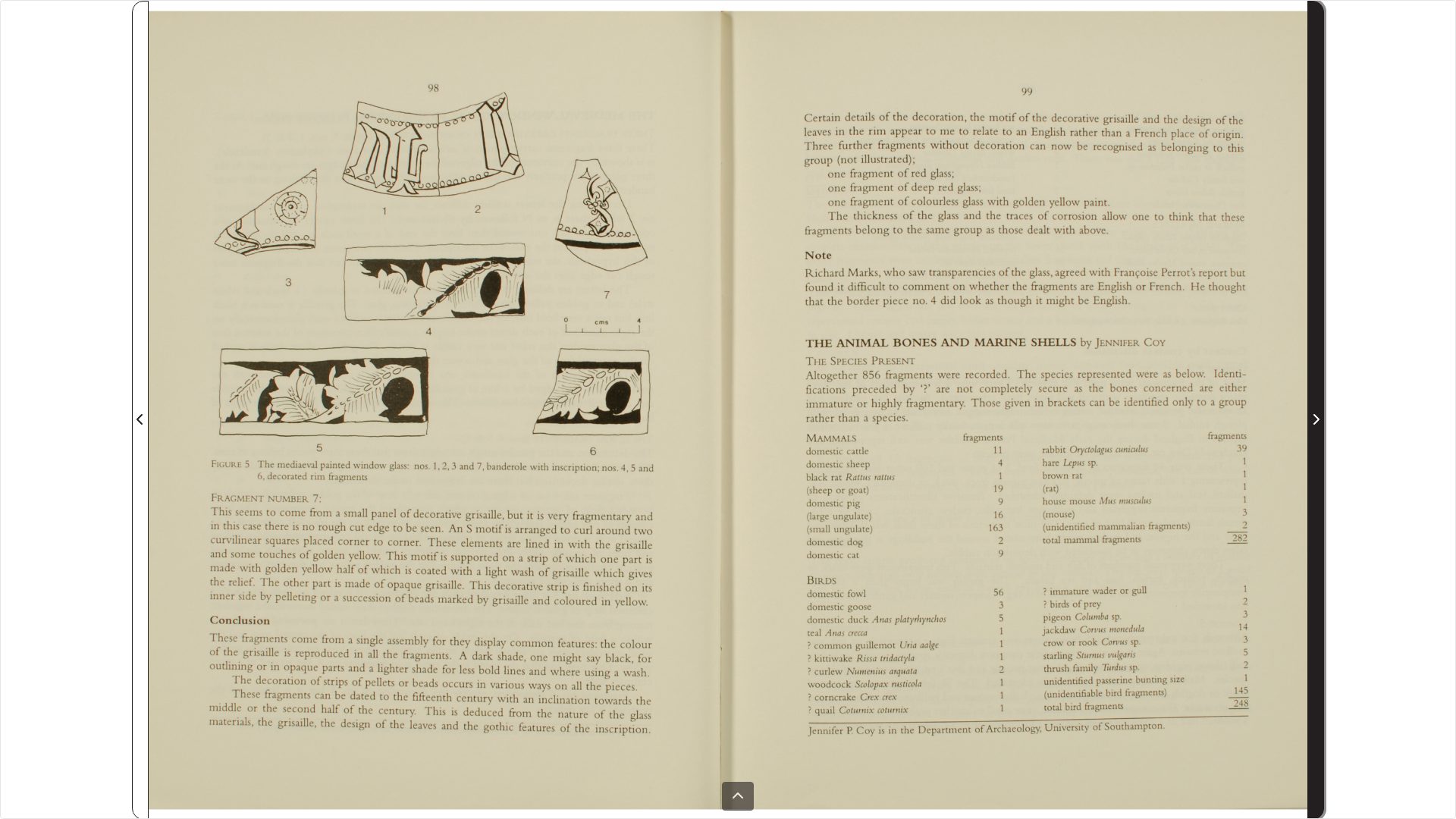
click at [1322, 227] on span "Next Page" at bounding box center [1316, 410] width 15 height 817
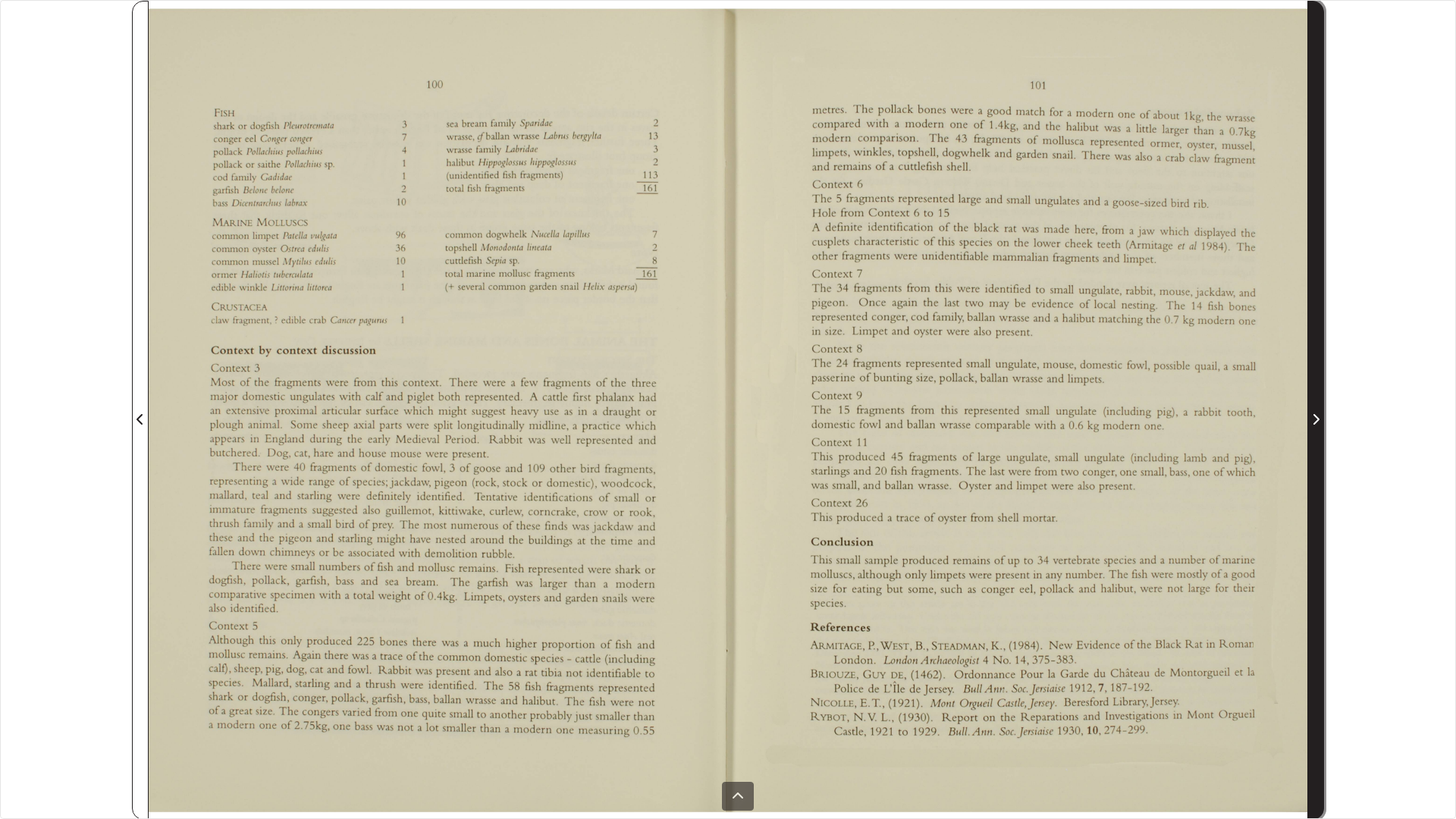
click at [1322, 227] on span "Next Page" at bounding box center [1316, 410] width 15 height 817
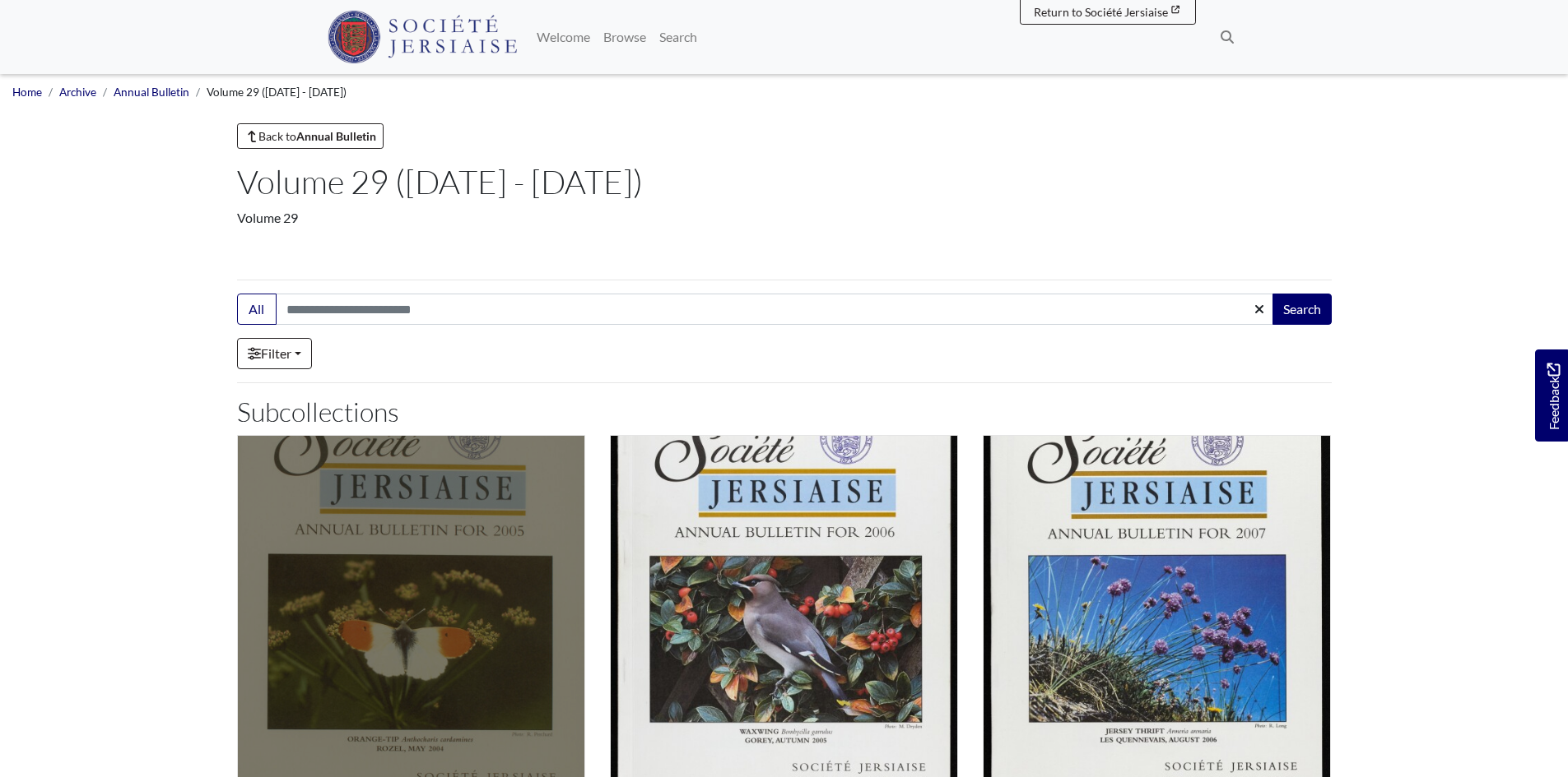
scroll to position [247, 0]
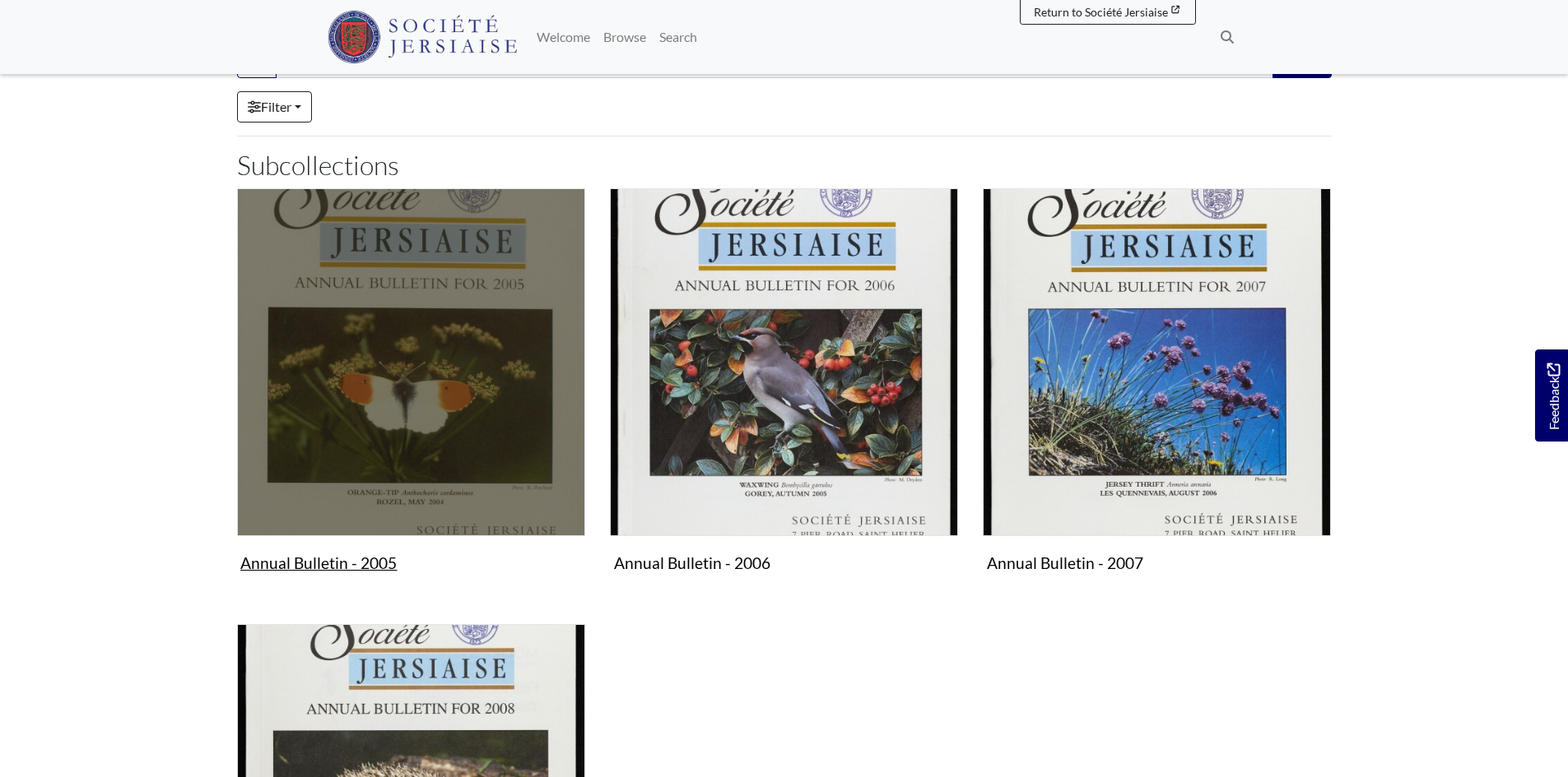
click at [411, 474] on img "Subcollection" at bounding box center [411, 362] width 348 height 348
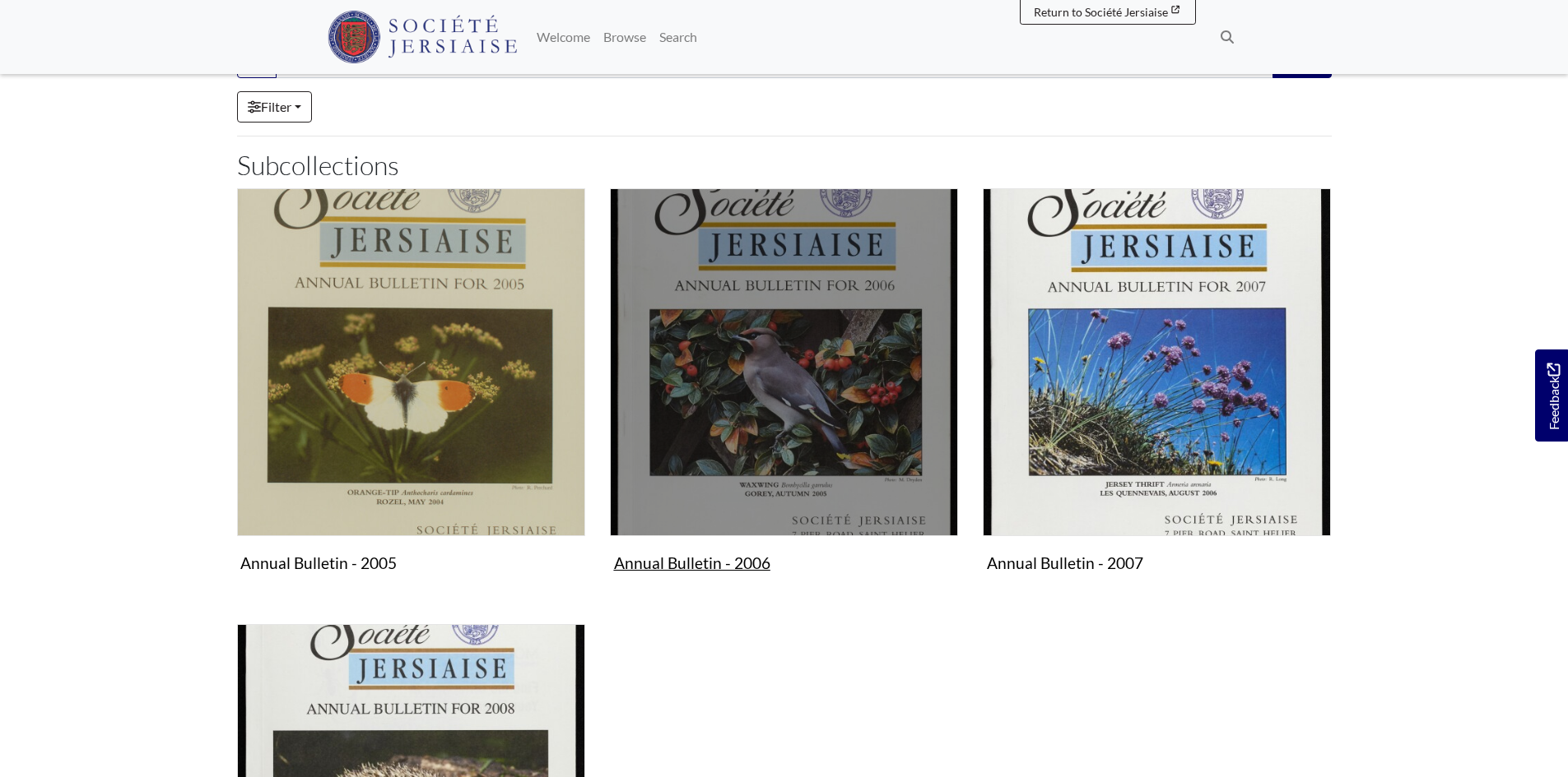
click at [744, 374] on img "Subcollection" at bounding box center [784, 362] width 348 height 348
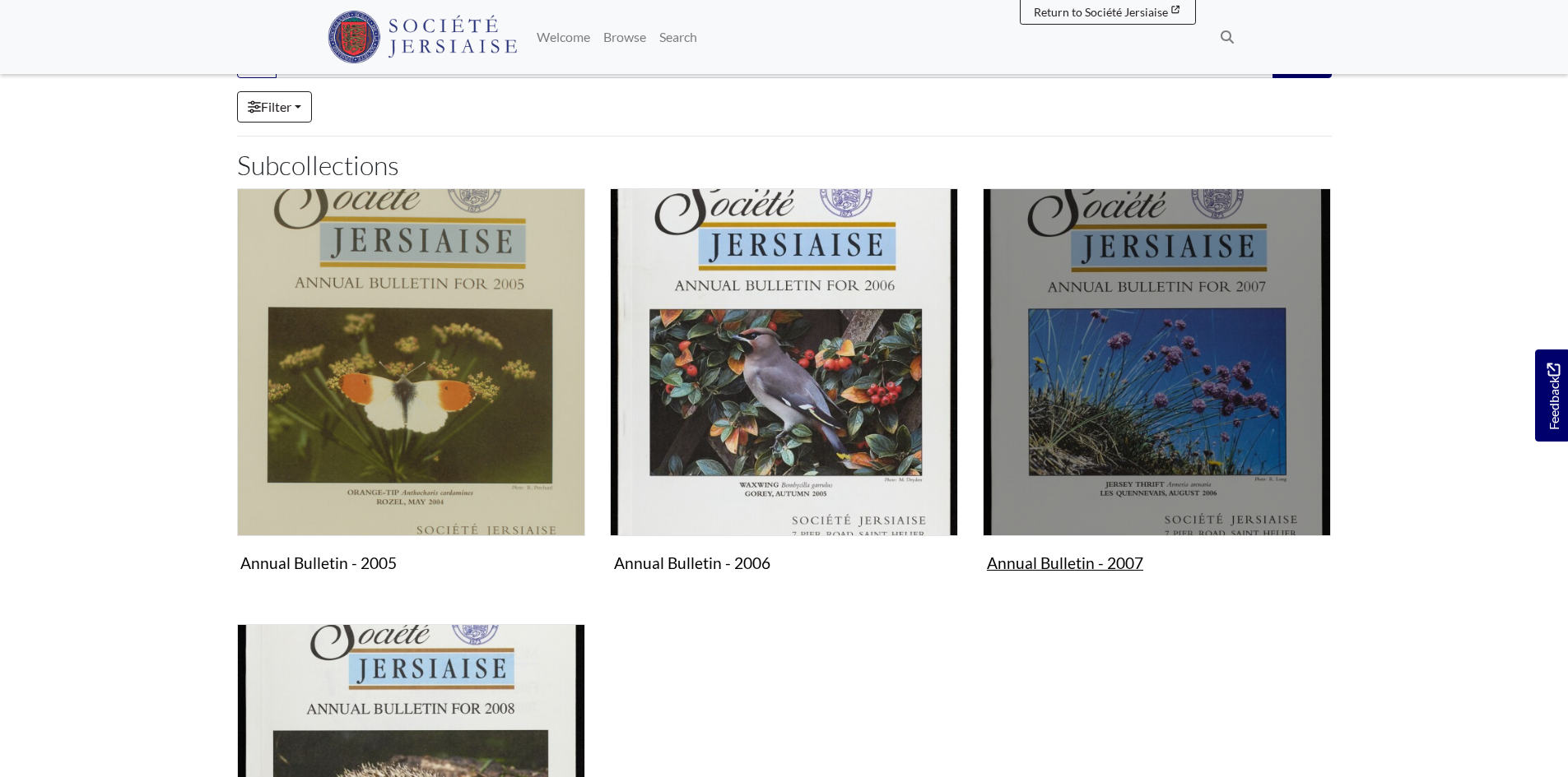
click at [1069, 420] on img "Subcollection" at bounding box center [1157, 362] width 348 height 348
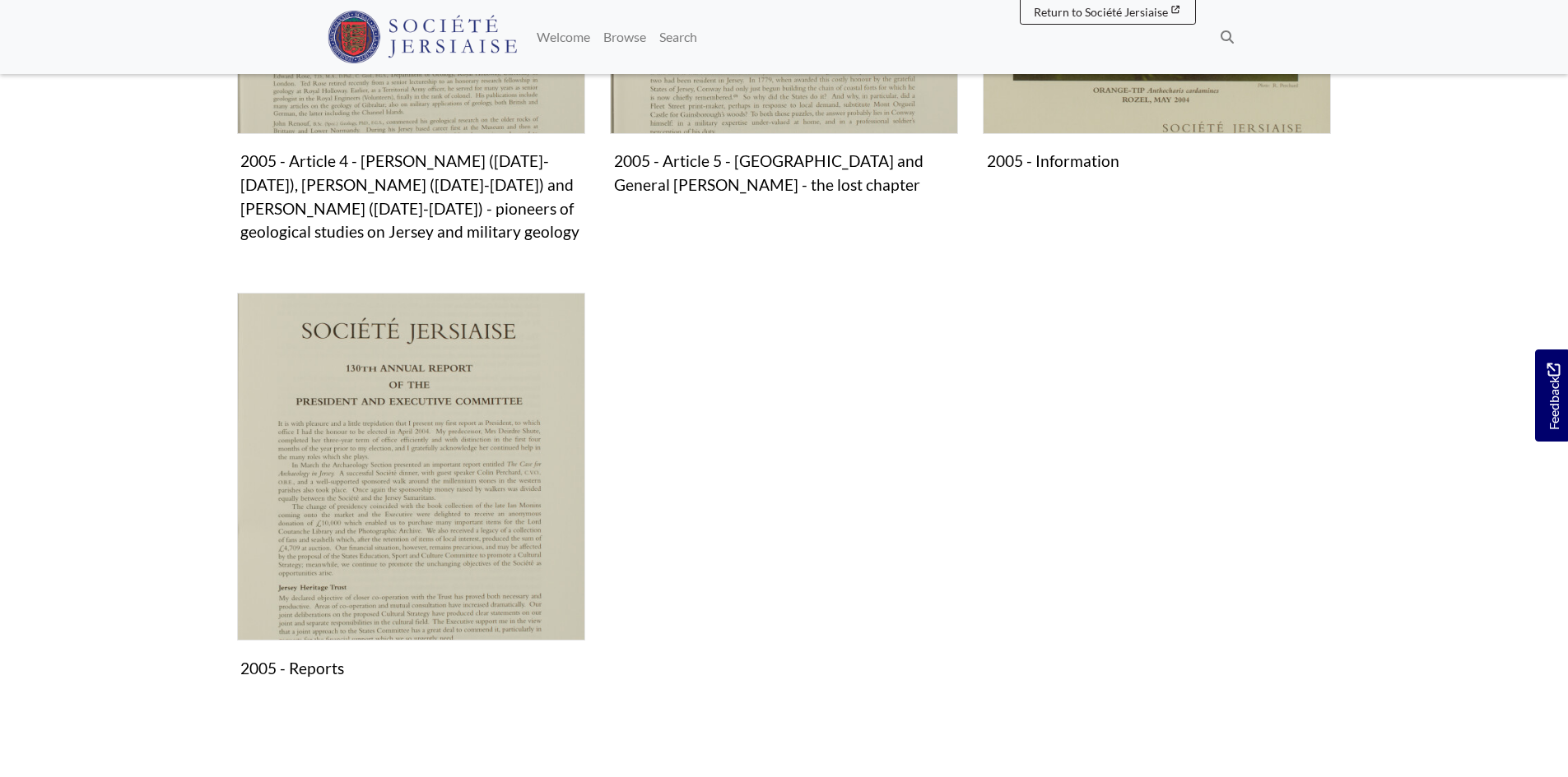
scroll to position [1151, 0]
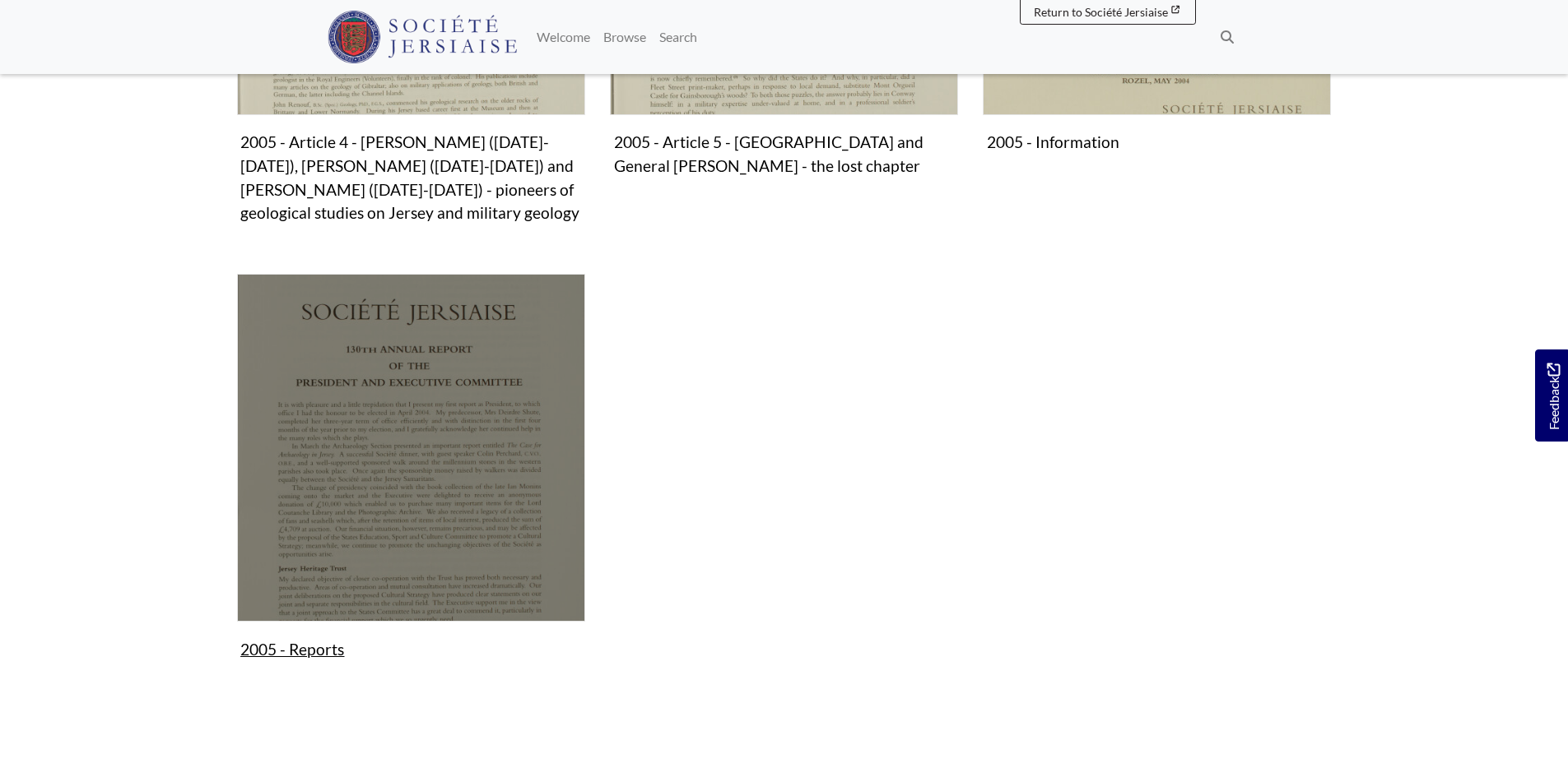
click at [341, 599] on img "Subcollection" at bounding box center [411, 448] width 348 height 348
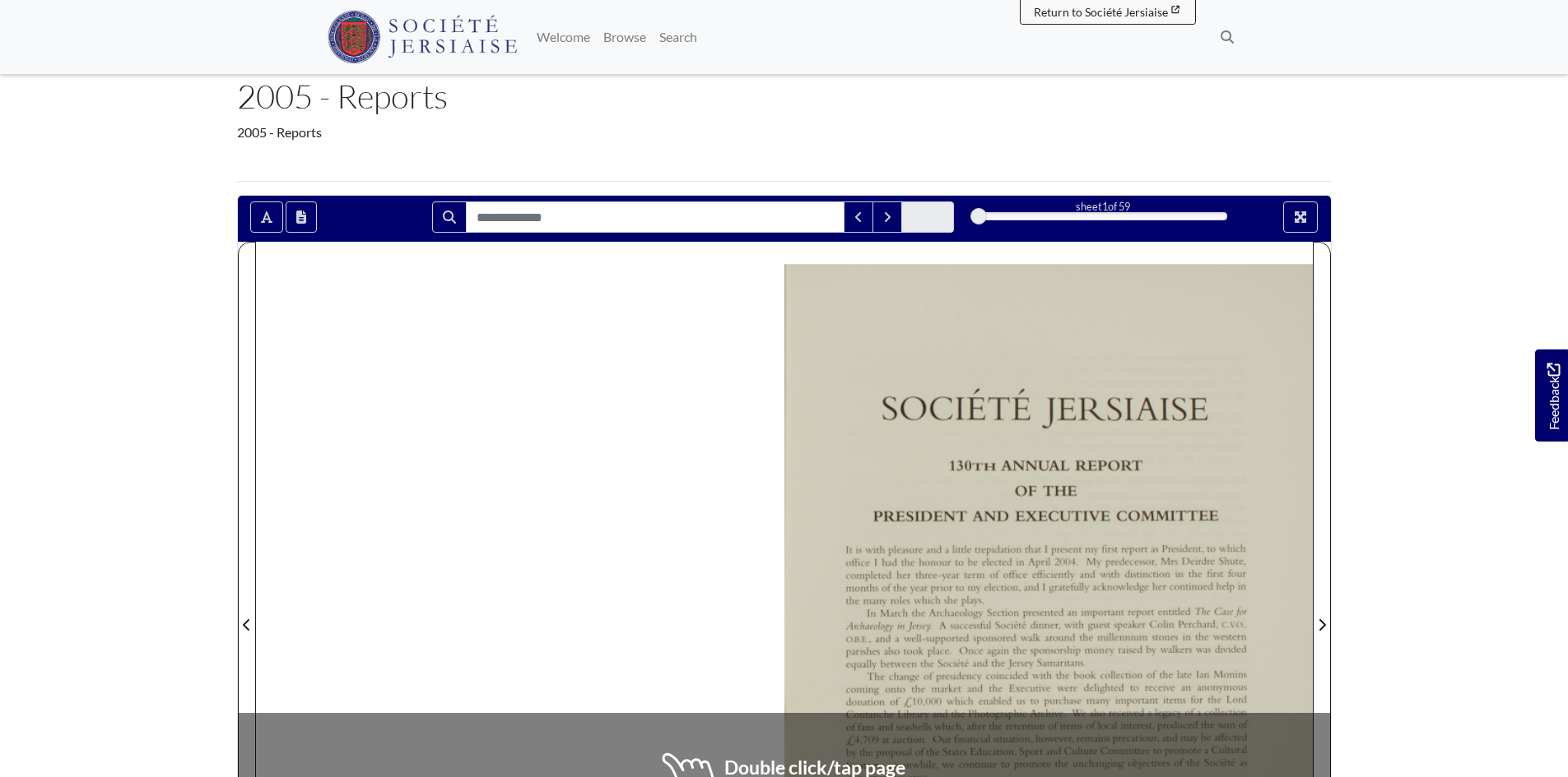
scroll to position [82, 0]
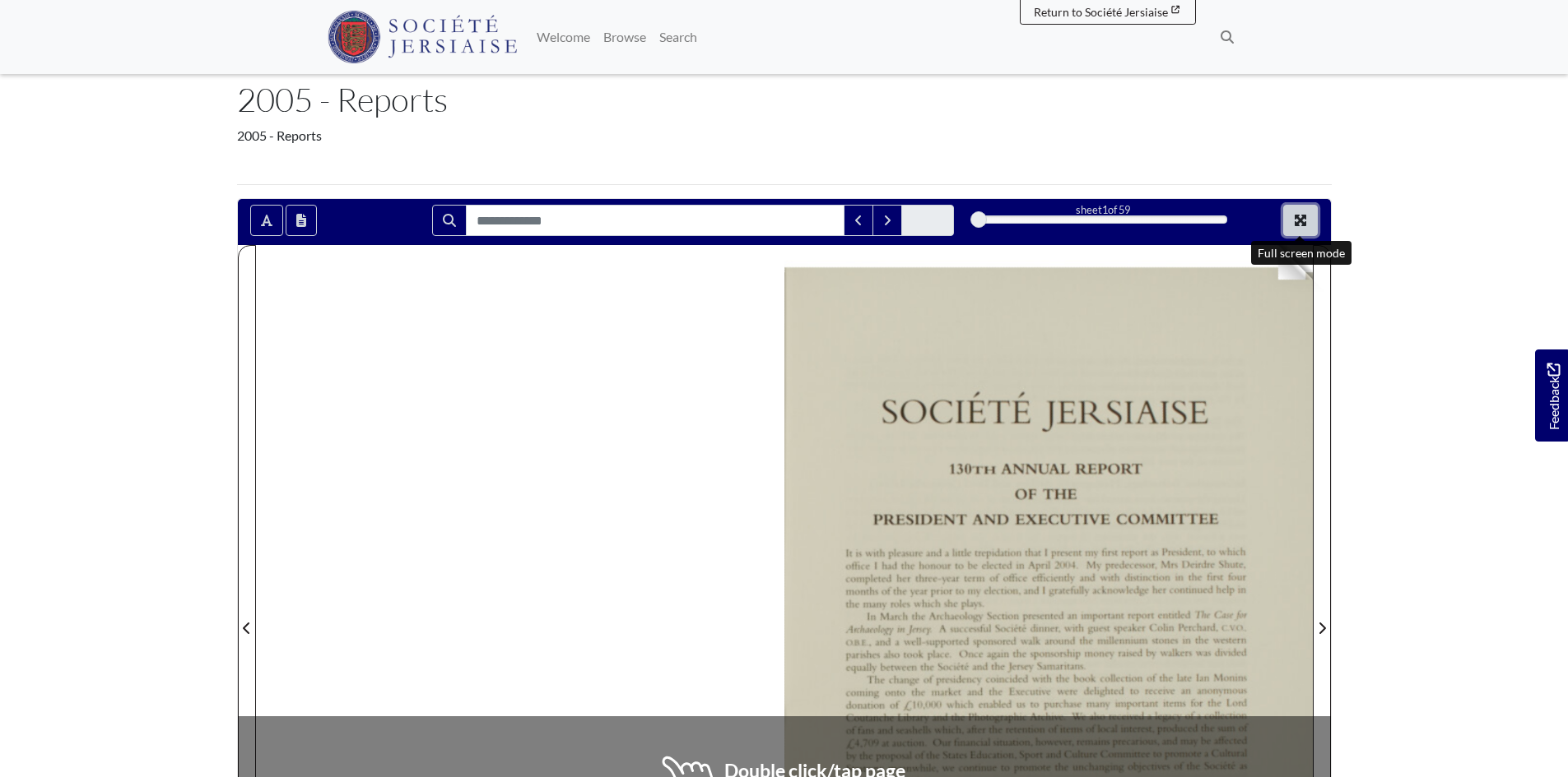
click at [1295, 225] on icon "Full screen mode" at bounding box center [1300, 220] width 12 height 12
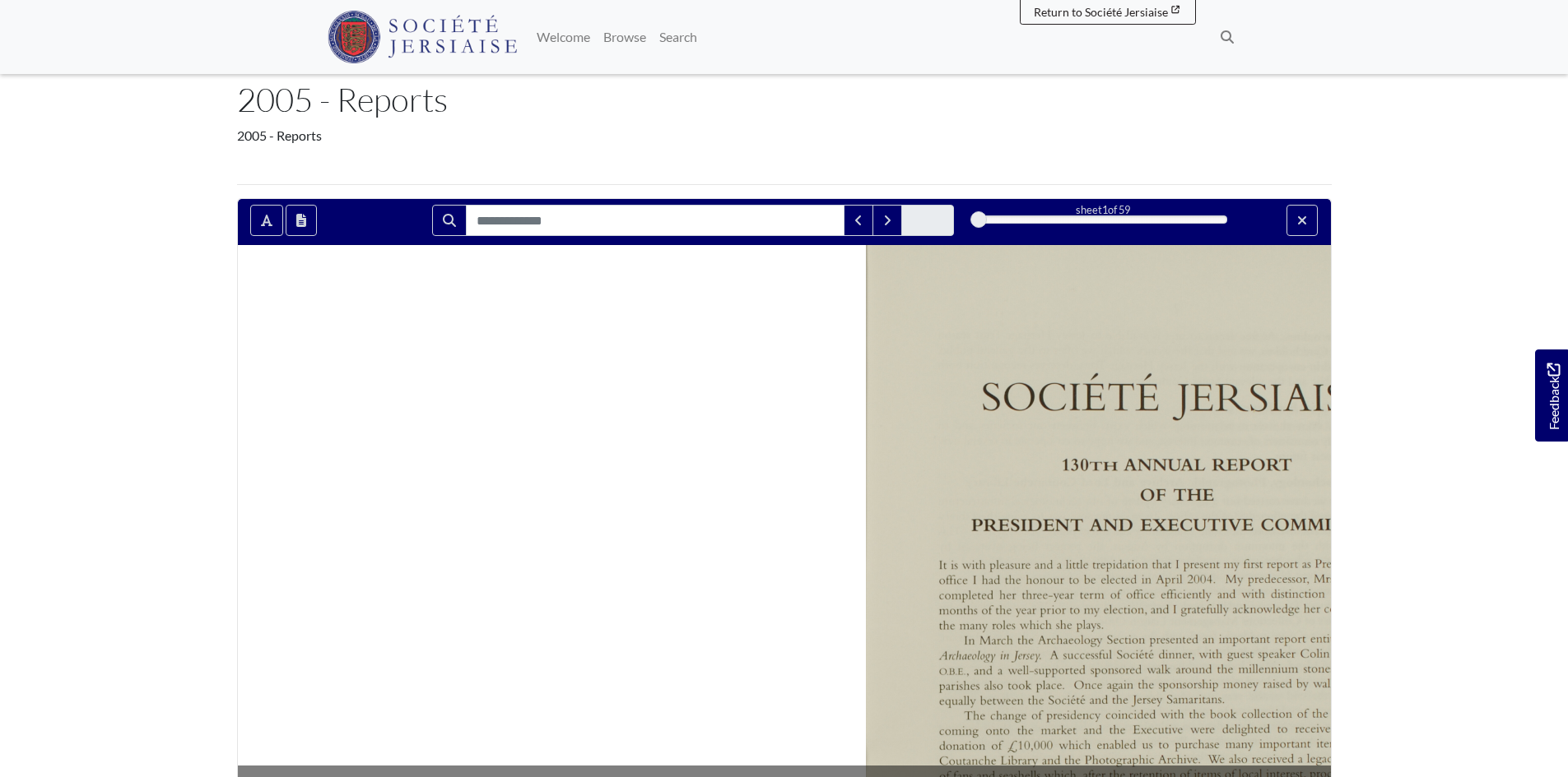
scroll to position [0, 0]
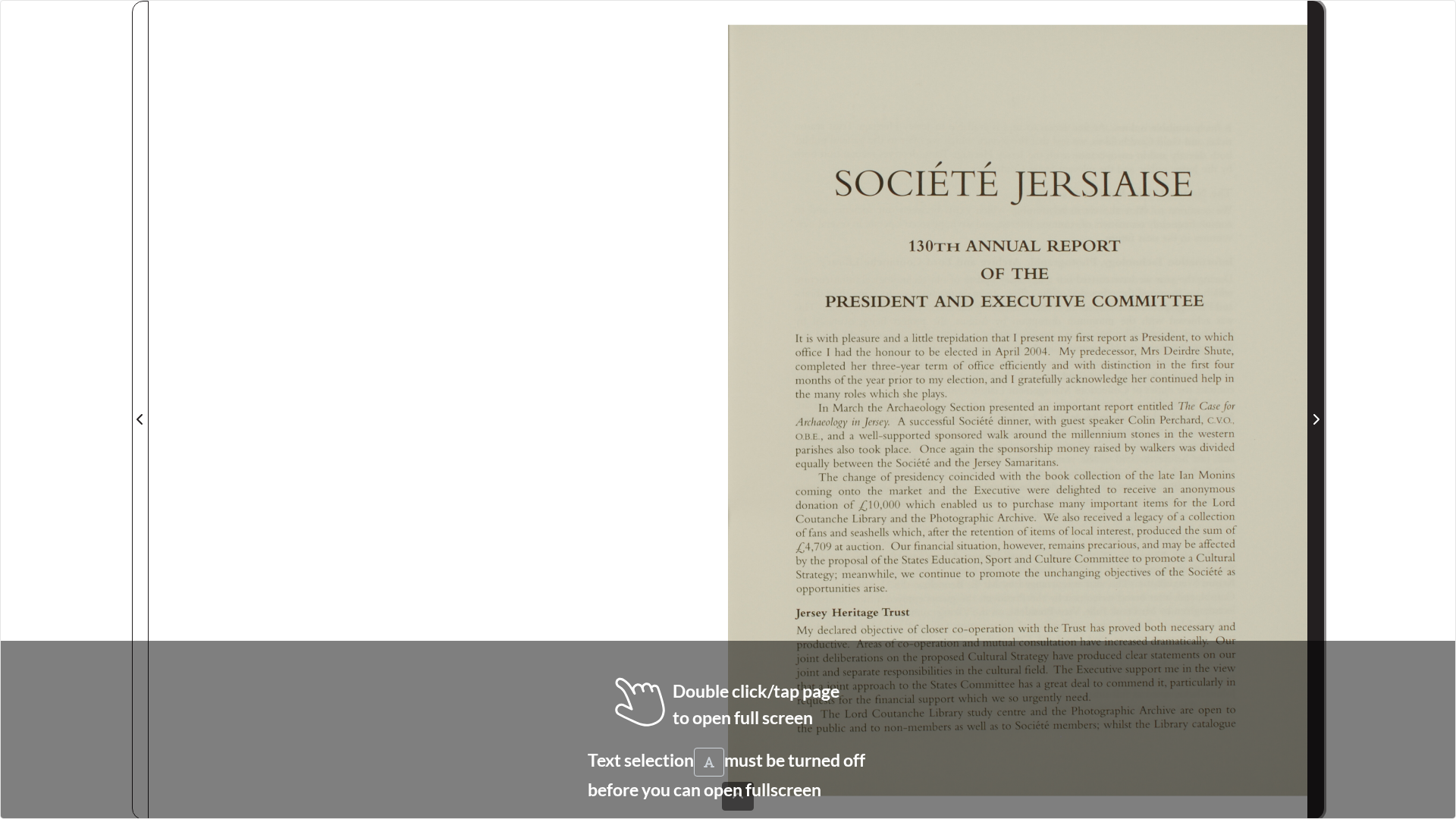
click at [1321, 352] on span "Next Page" at bounding box center [1316, 410] width 15 height 817
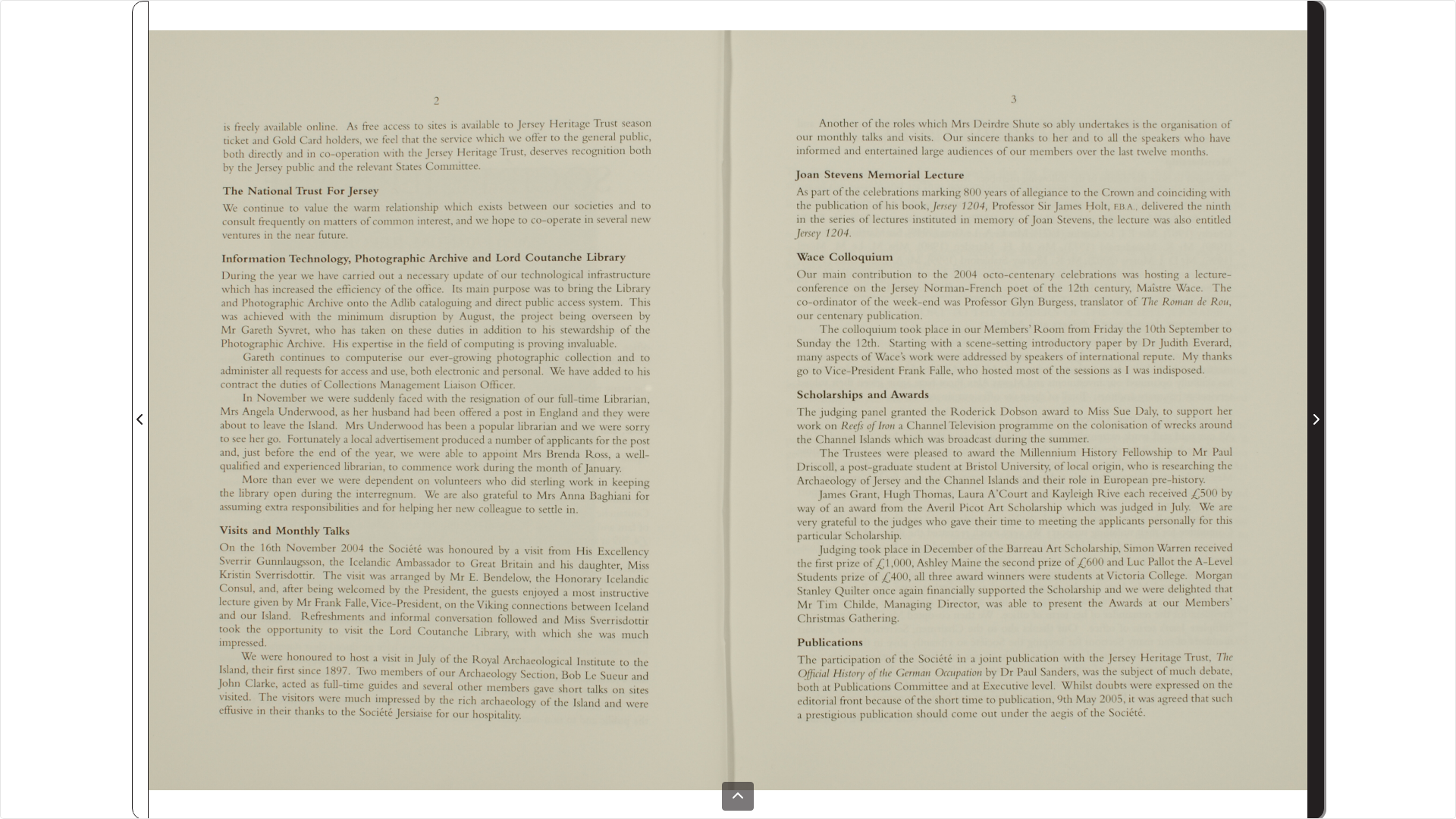
click at [1321, 352] on span "Next Page" at bounding box center [1316, 410] width 15 height 817
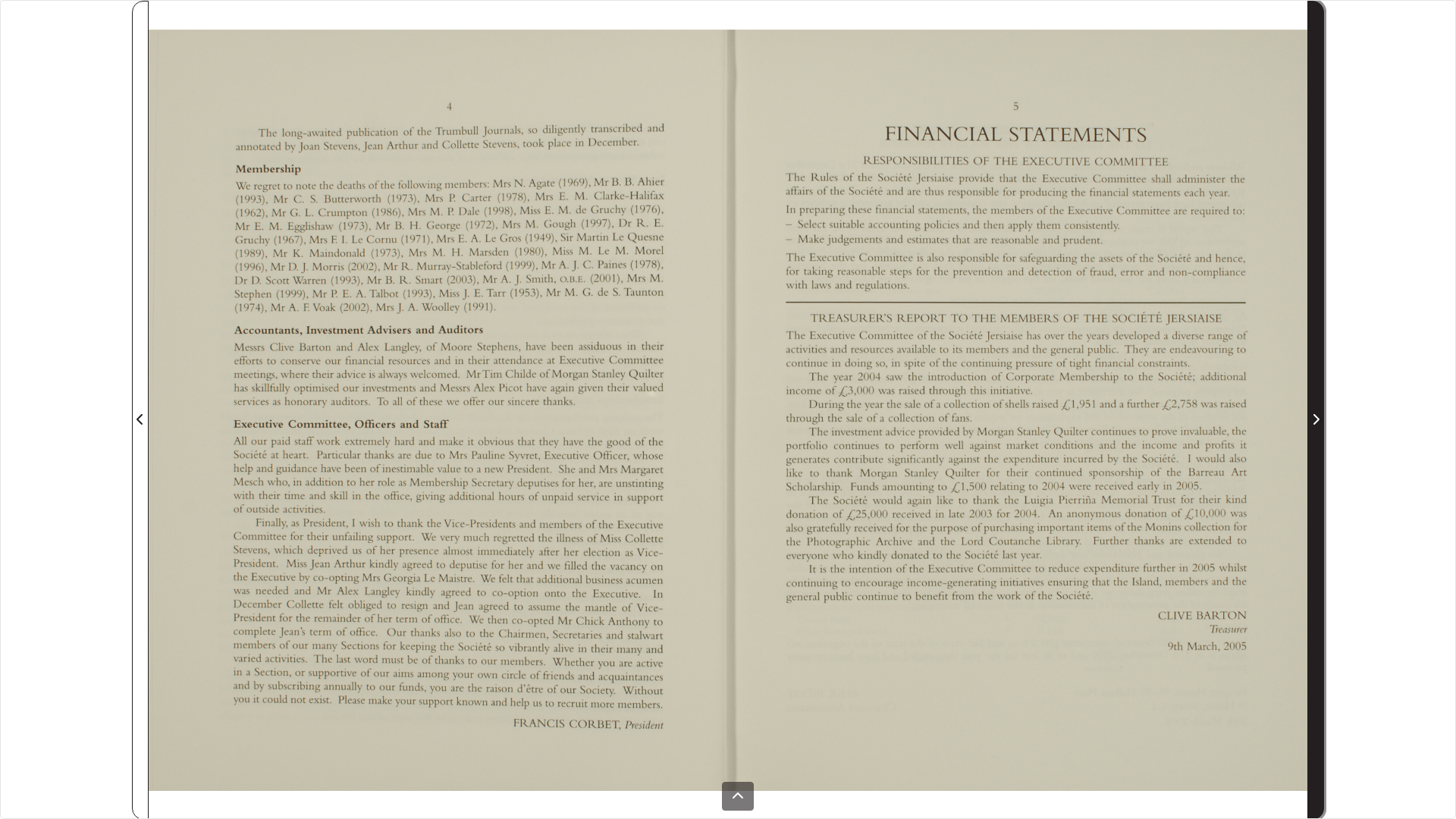
click at [1321, 352] on span "Next Page" at bounding box center [1316, 410] width 15 height 817
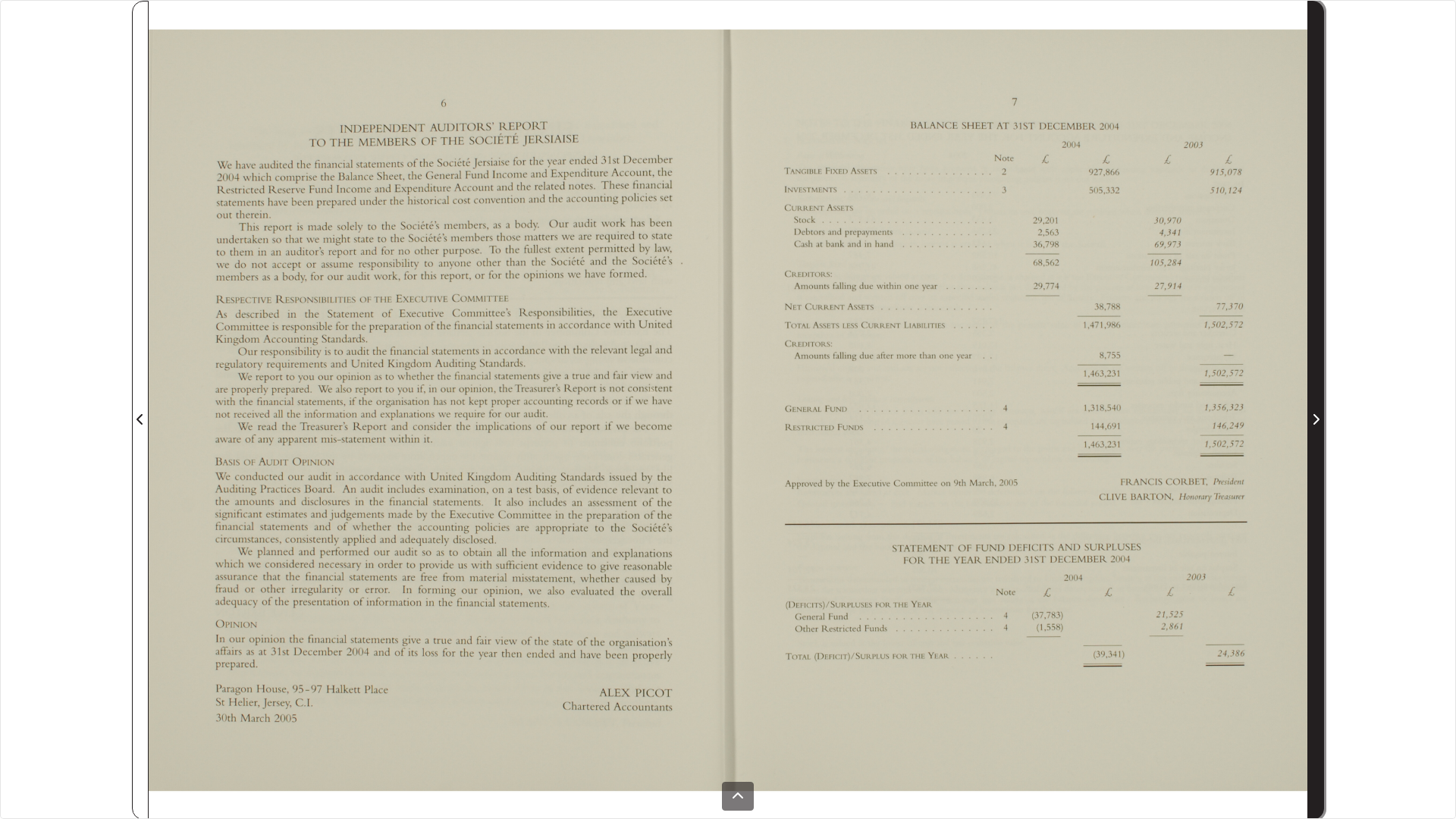
click at [1321, 352] on span "Next Page" at bounding box center [1316, 410] width 15 height 817
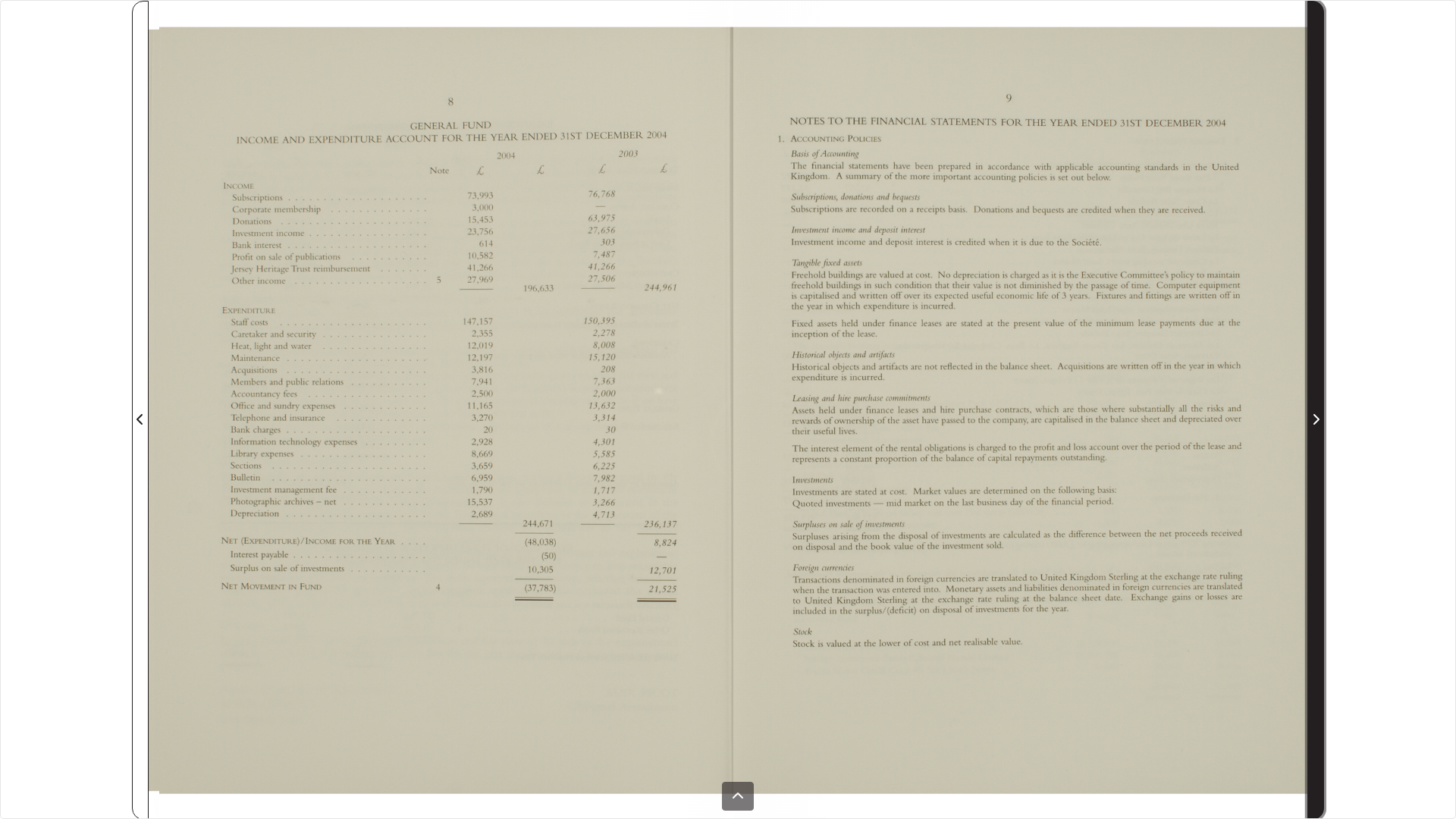
click at [1321, 352] on span "Next Page" at bounding box center [1316, 410] width 15 height 817
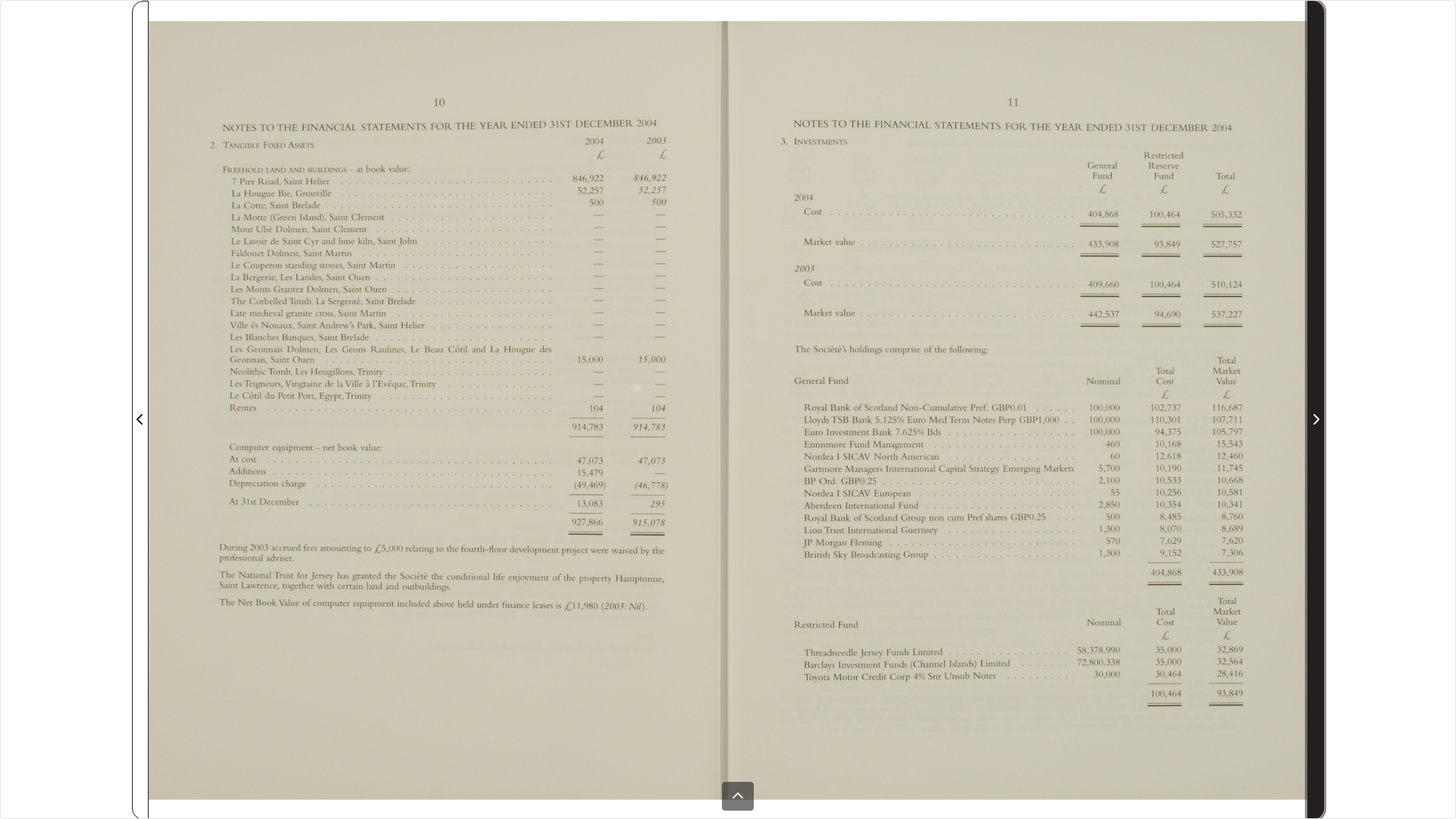
click at [1321, 352] on span "Next Page" at bounding box center [1316, 410] width 15 height 817
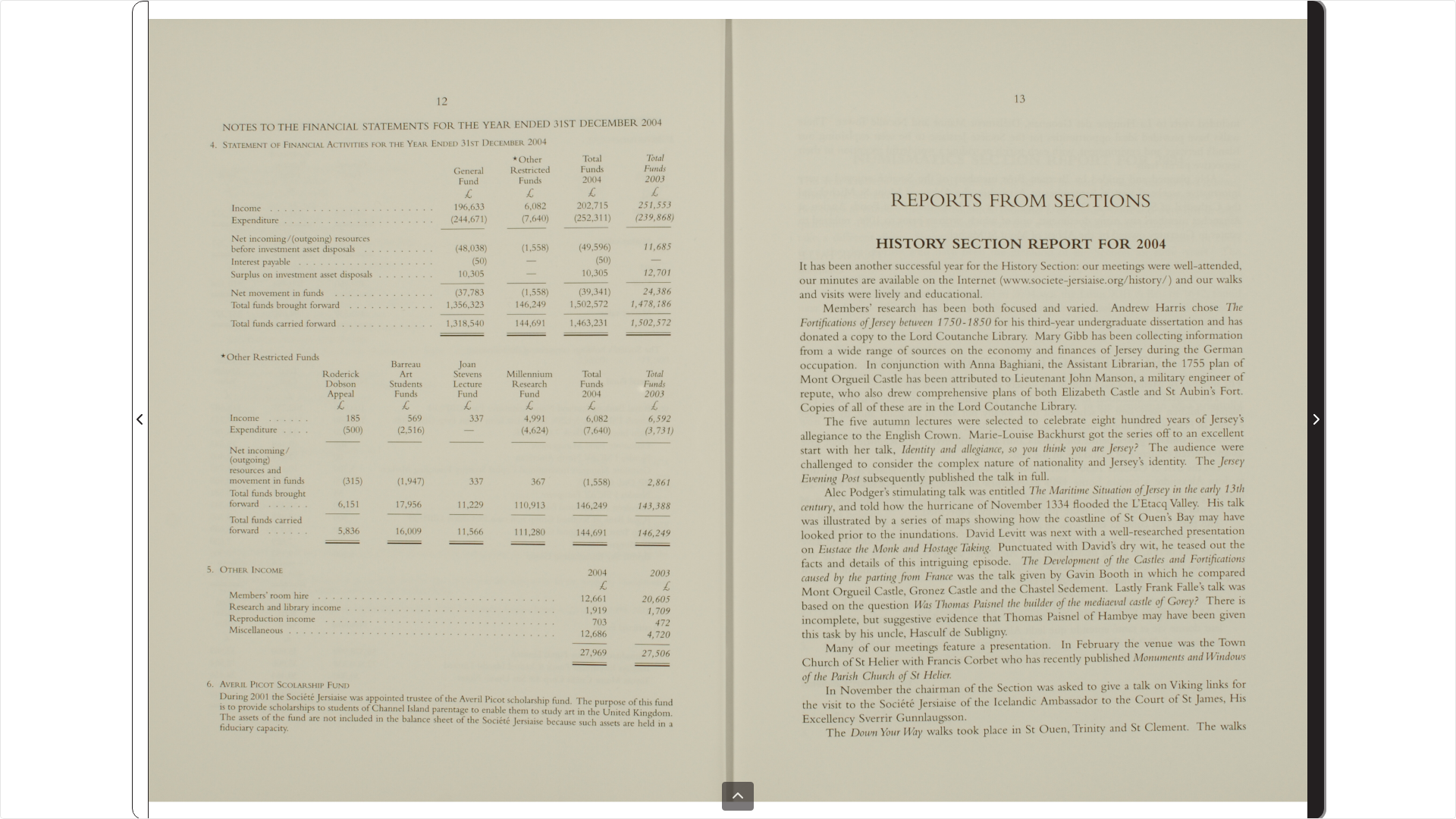
click at [1321, 352] on span "Next Page" at bounding box center [1316, 410] width 15 height 817
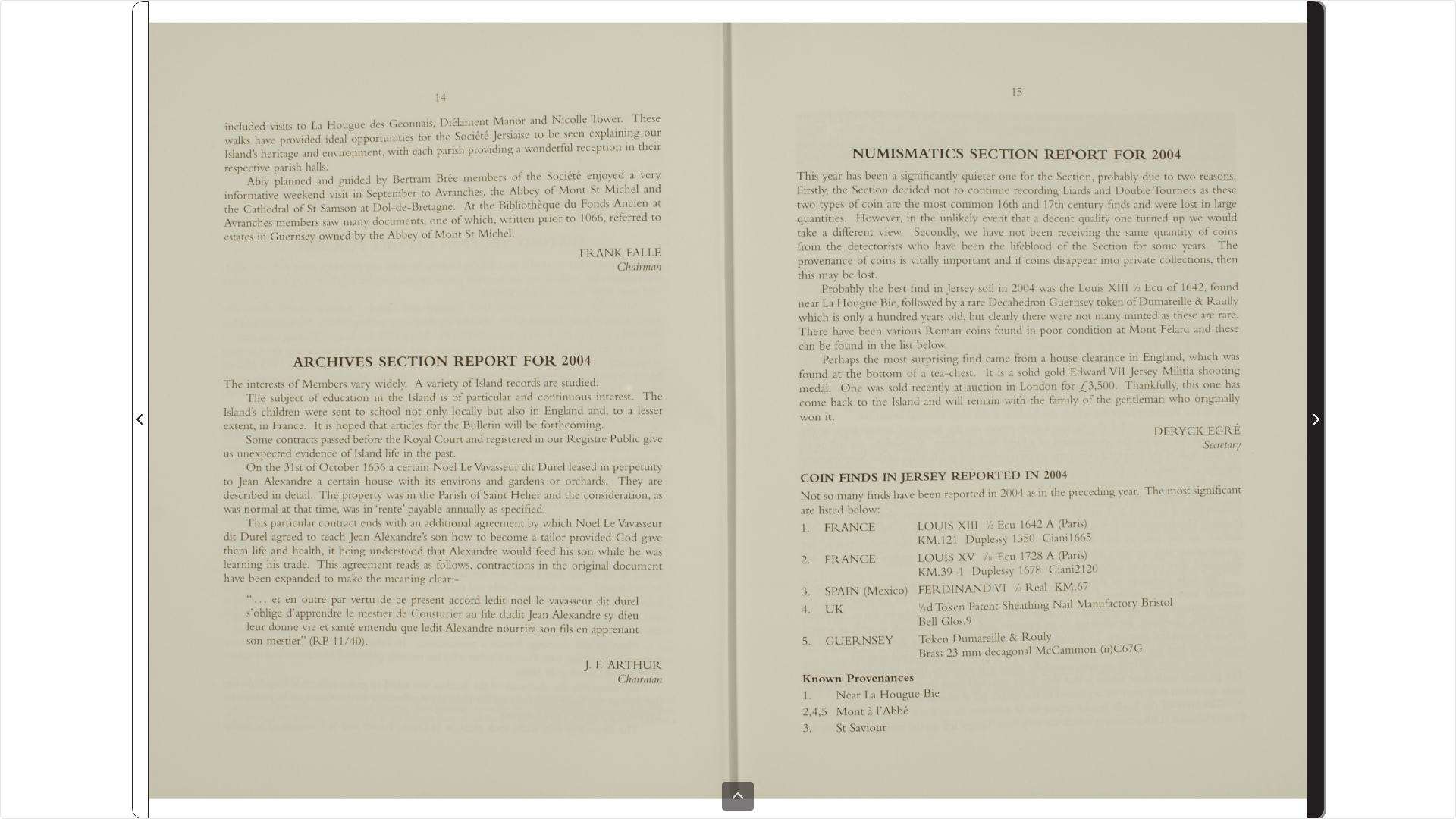
click at [1321, 352] on span "Next Page" at bounding box center [1316, 410] width 15 height 817
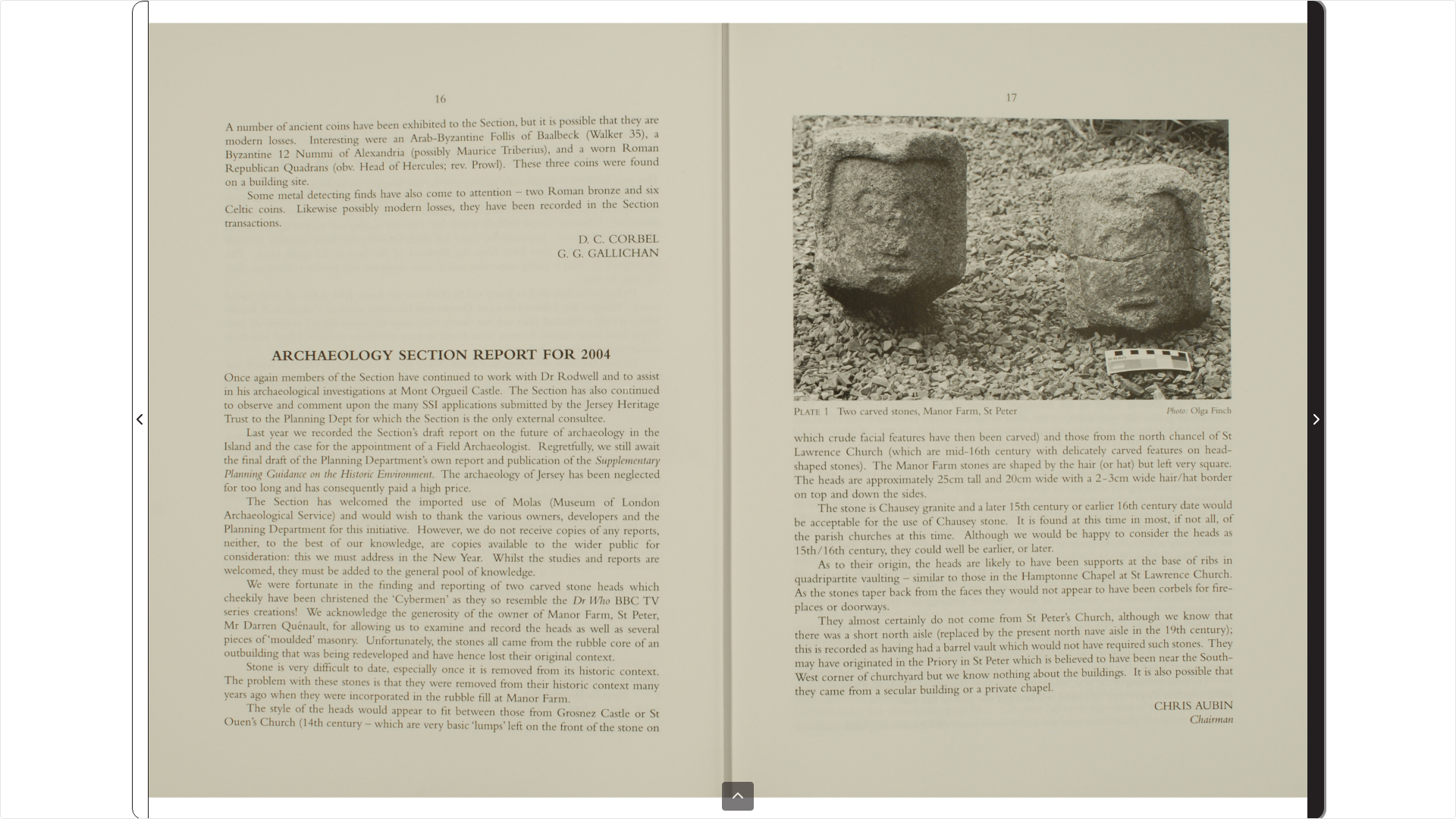
click at [1321, 352] on span "Next Page" at bounding box center [1316, 410] width 15 height 817
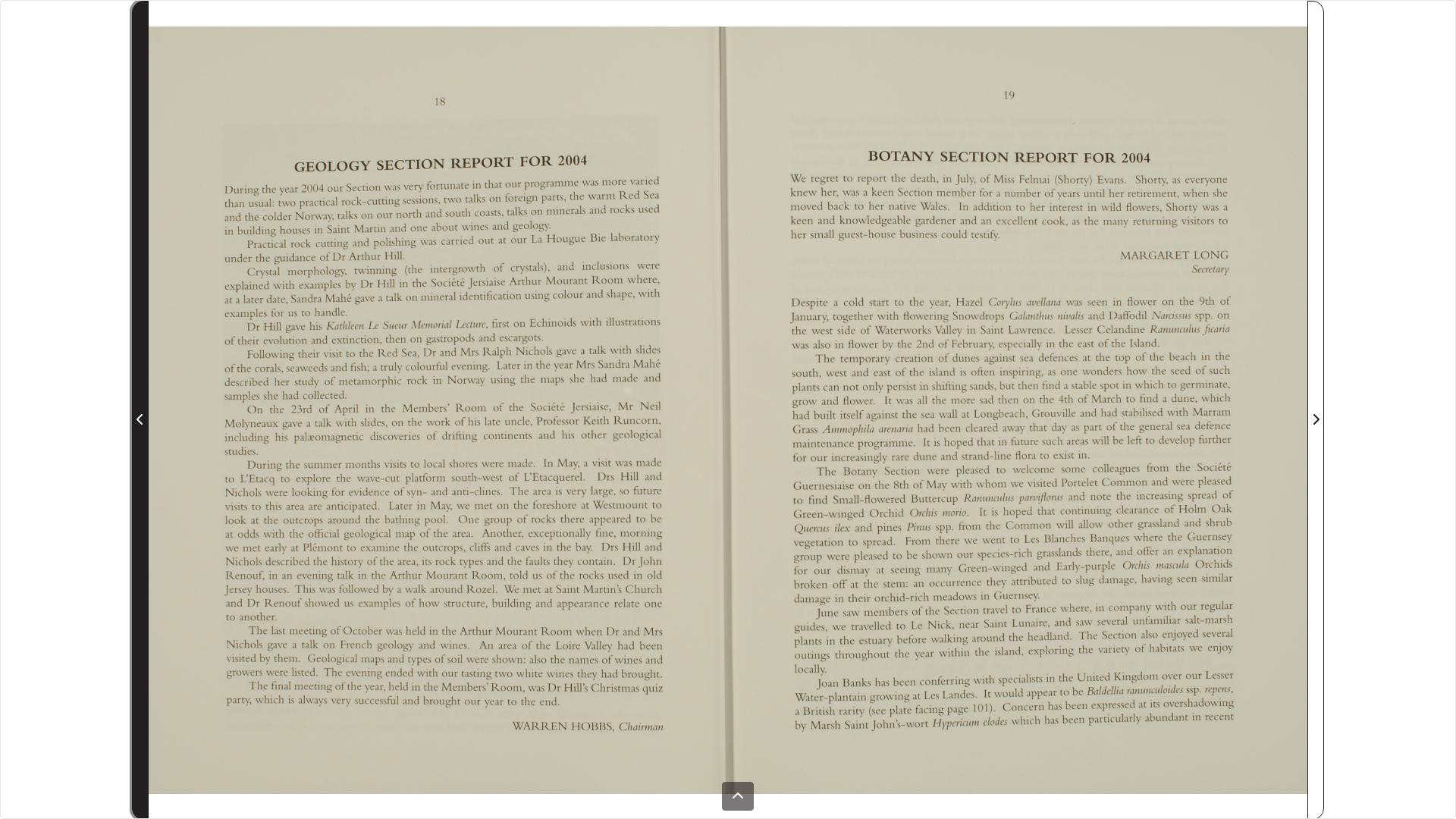
click at [146, 327] on span "Previous Page" at bounding box center [140, 410] width 15 height 817
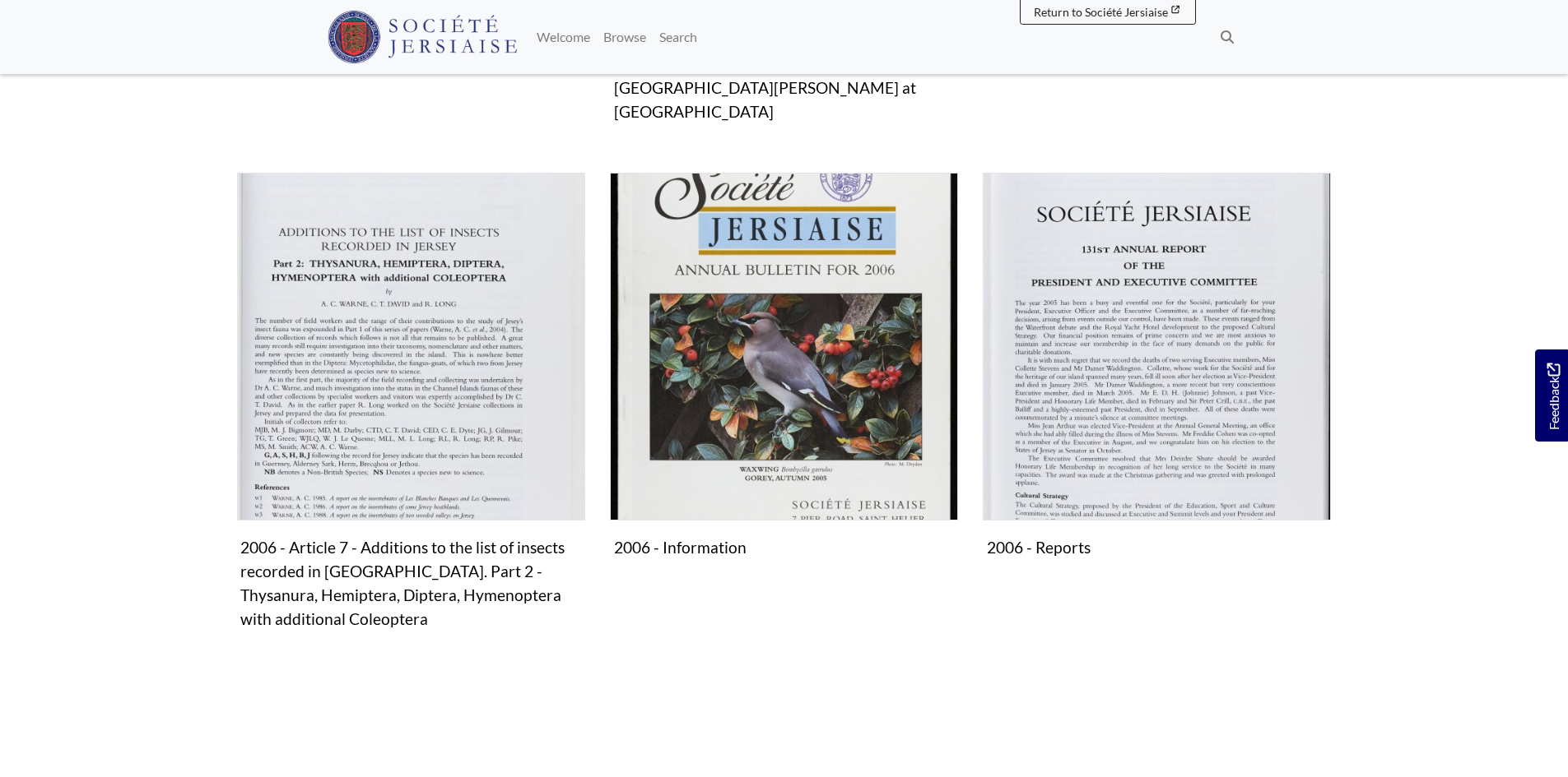
scroll to position [1234, 0]
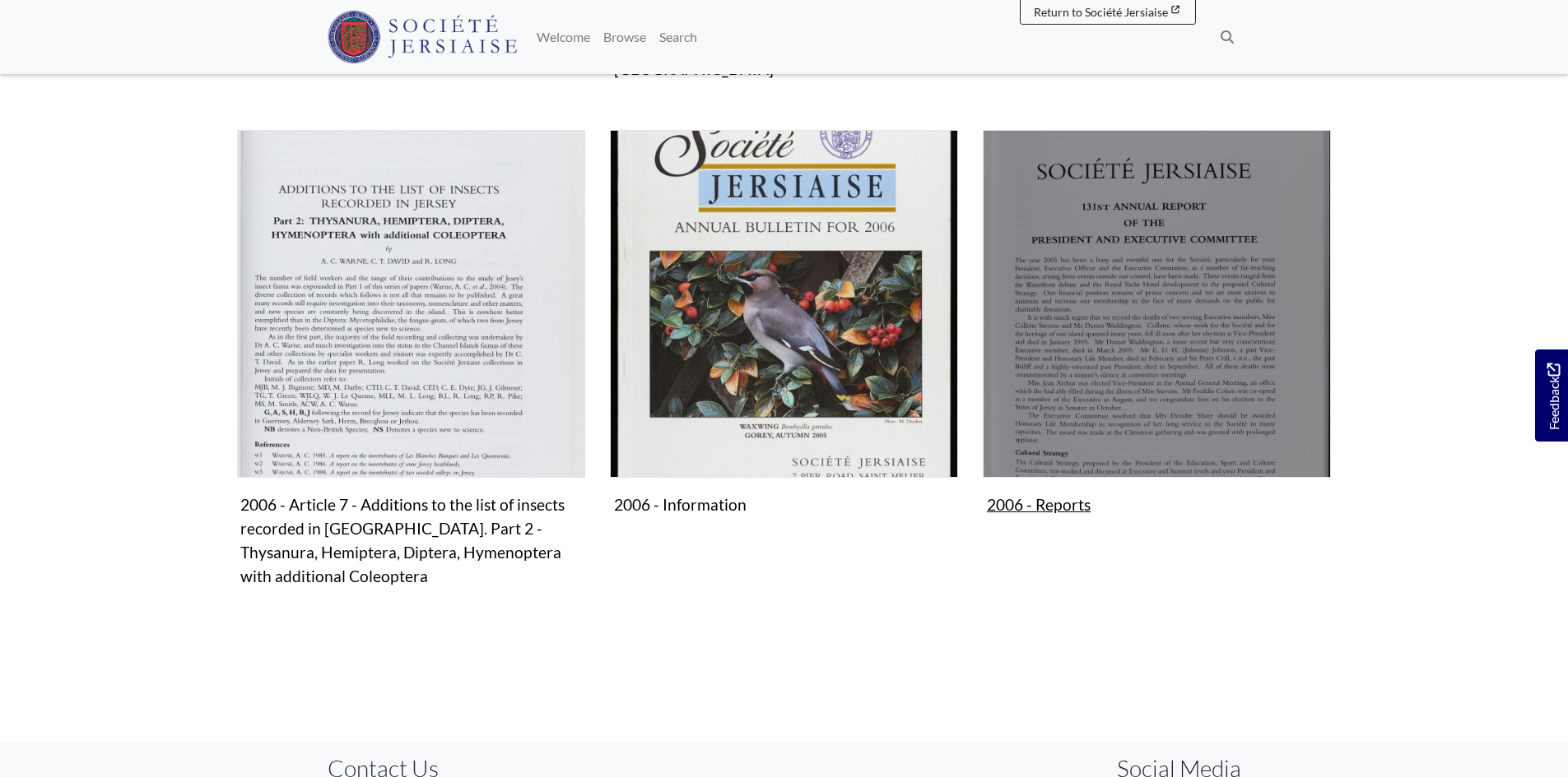
click at [1085, 385] on img "Subcollection" at bounding box center [1157, 304] width 348 height 348
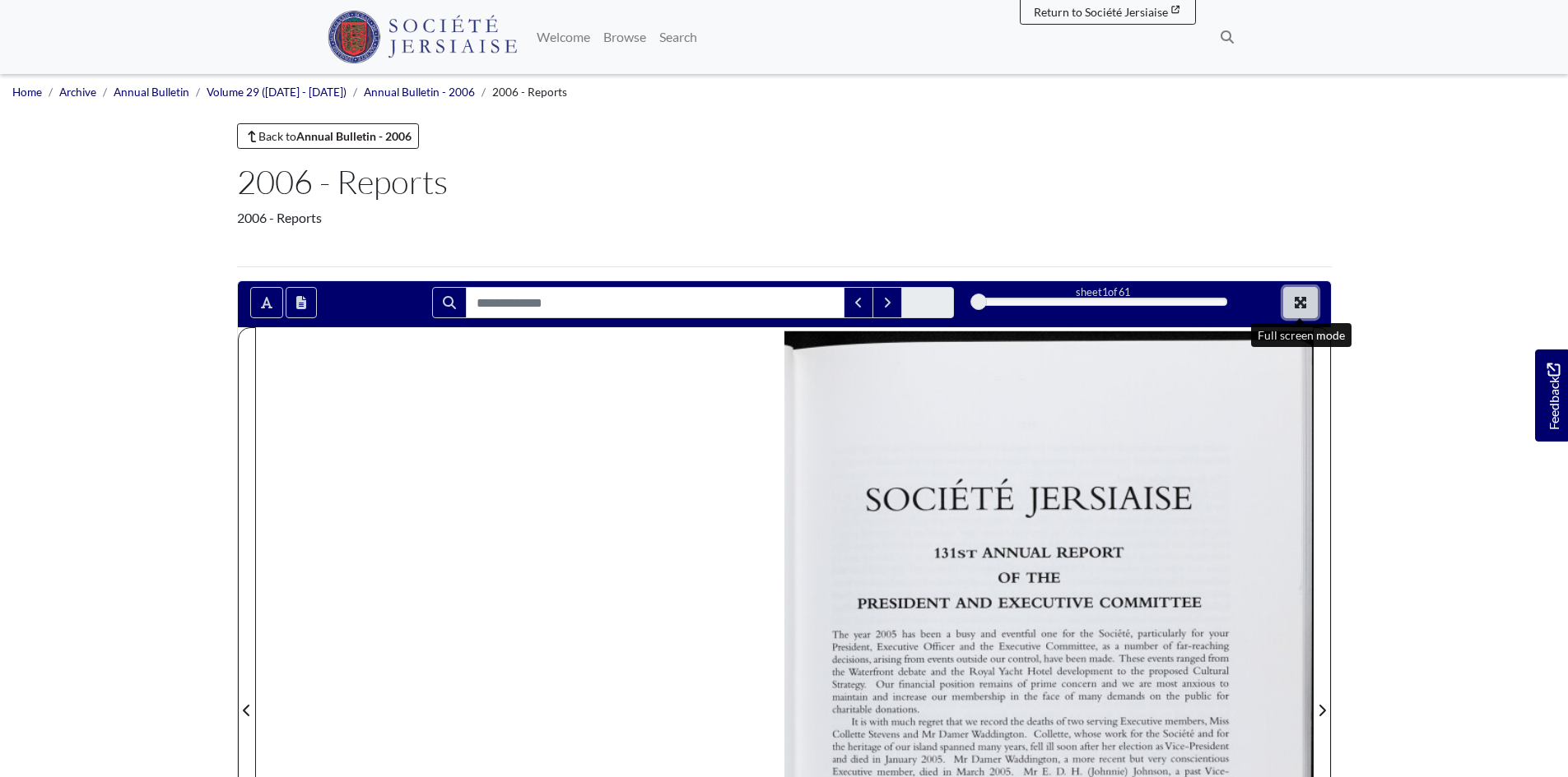
click at [1303, 304] on icon "Full screen mode" at bounding box center [1300, 303] width 12 height 12
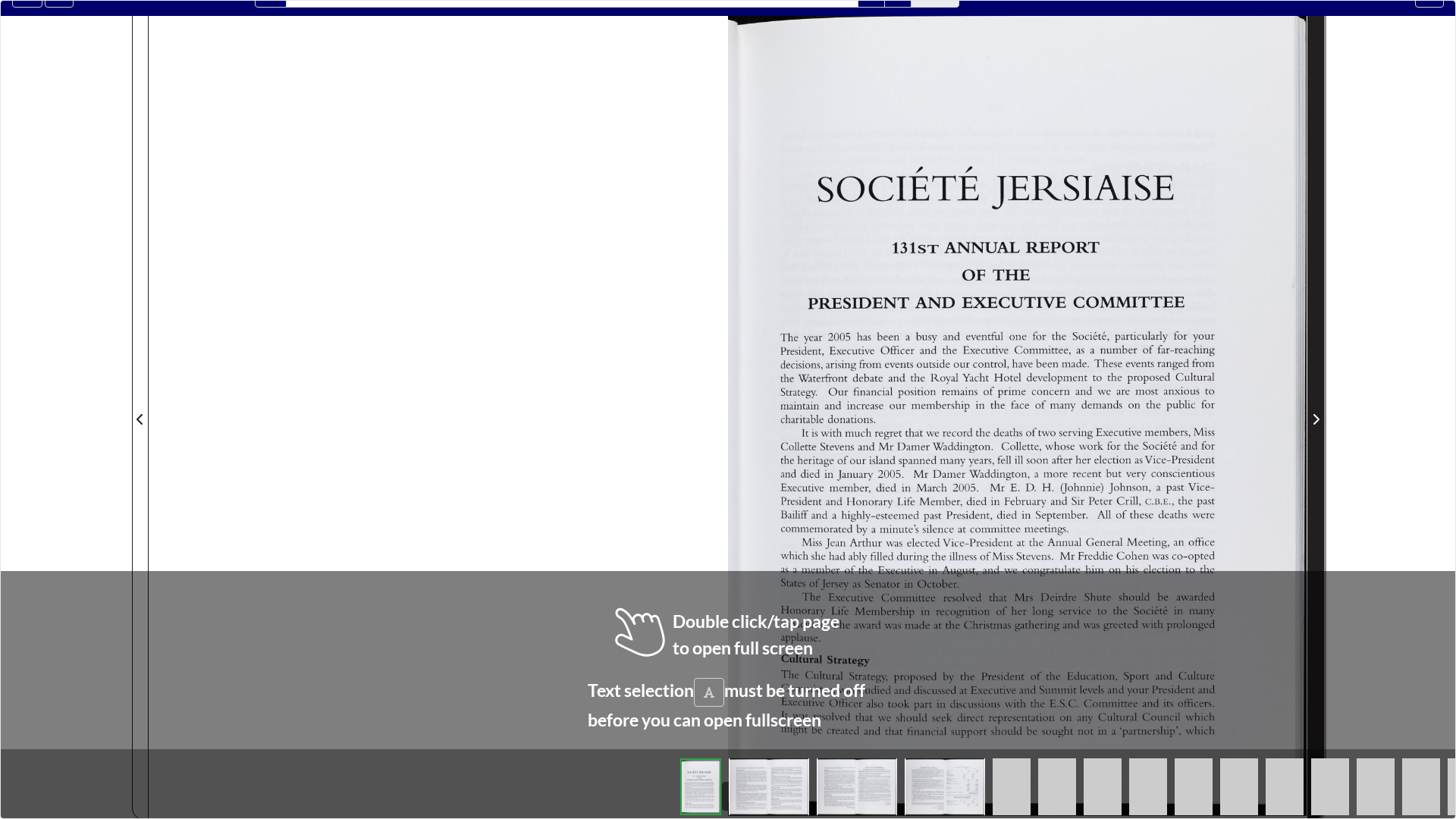
click at [1322, 373] on span "Next Page" at bounding box center [1316, 410] width 15 height 817
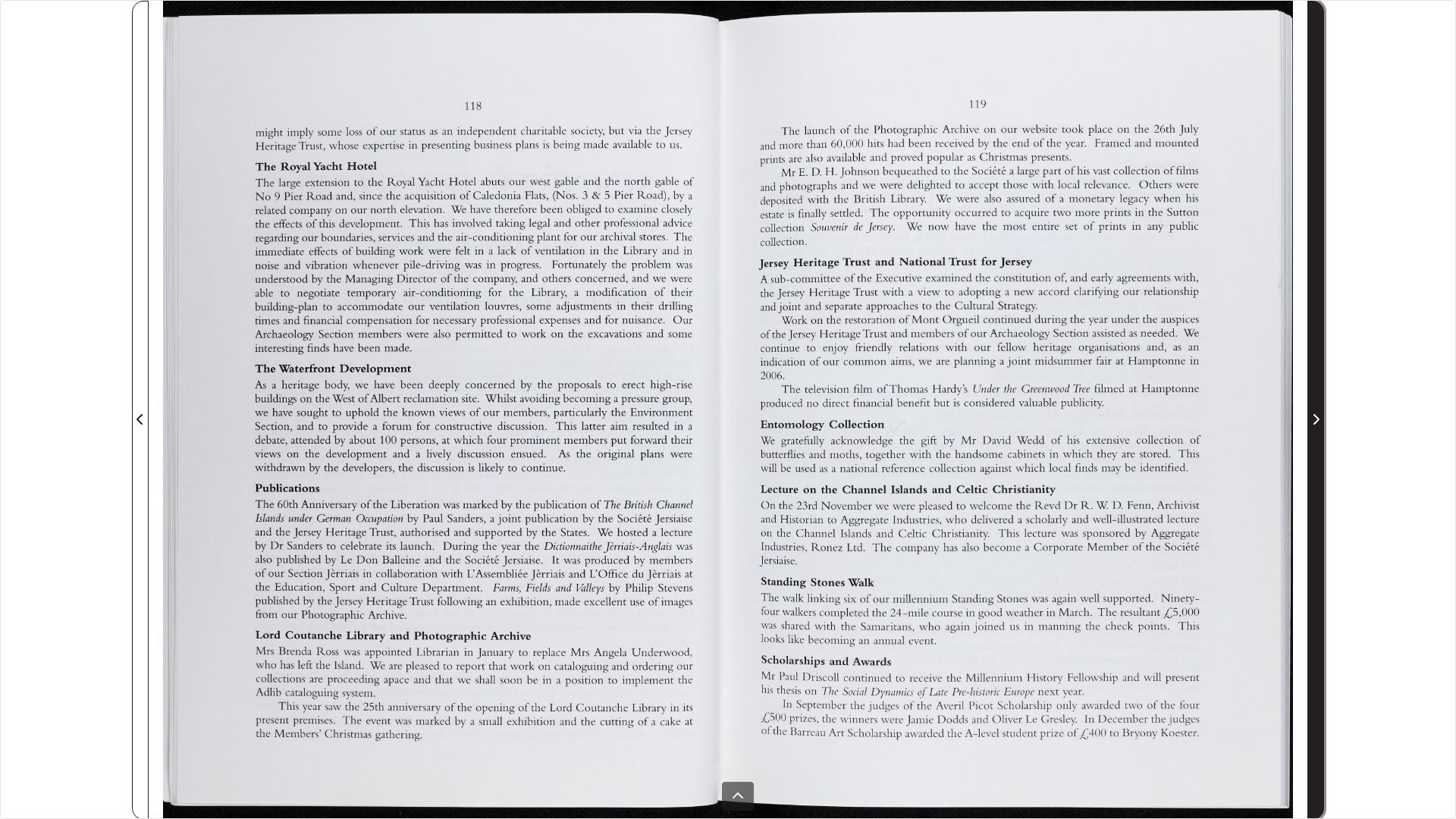
click at [1322, 373] on span "Next Page" at bounding box center [1316, 410] width 15 height 817
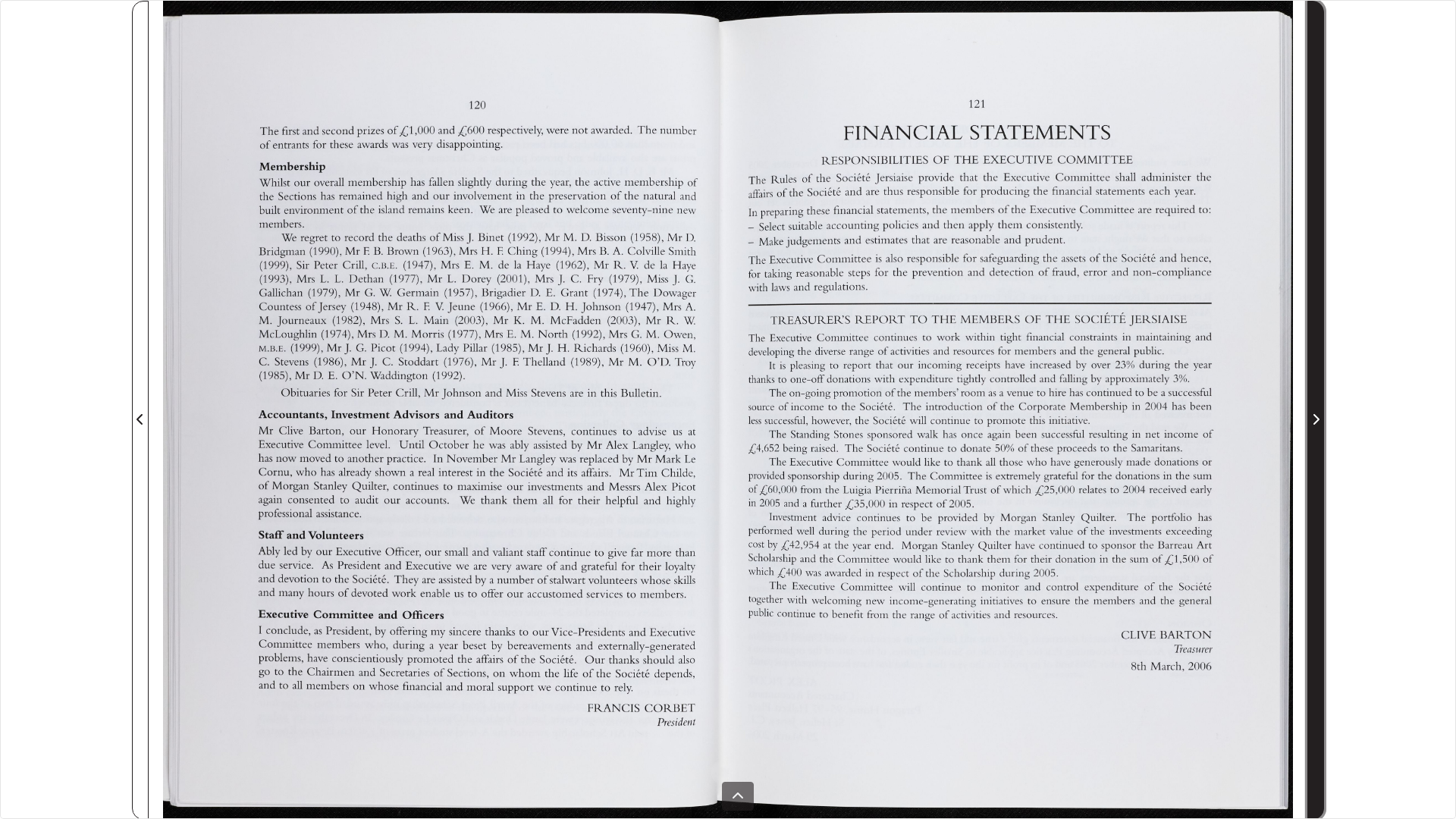
click at [1322, 373] on span "Next Page" at bounding box center [1316, 410] width 15 height 817
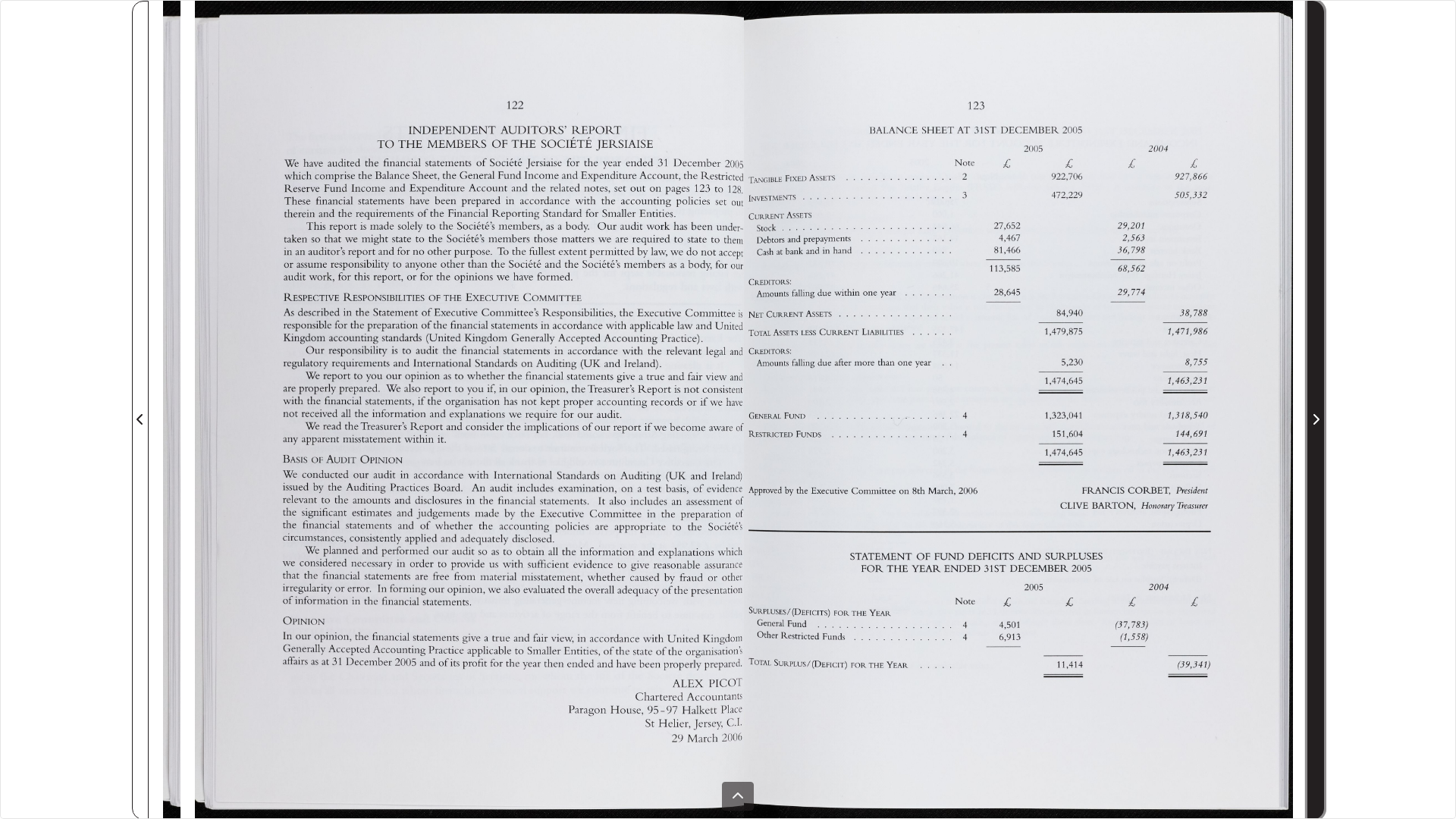
click at [1322, 373] on span "Next Page" at bounding box center [1316, 410] width 15 height 817
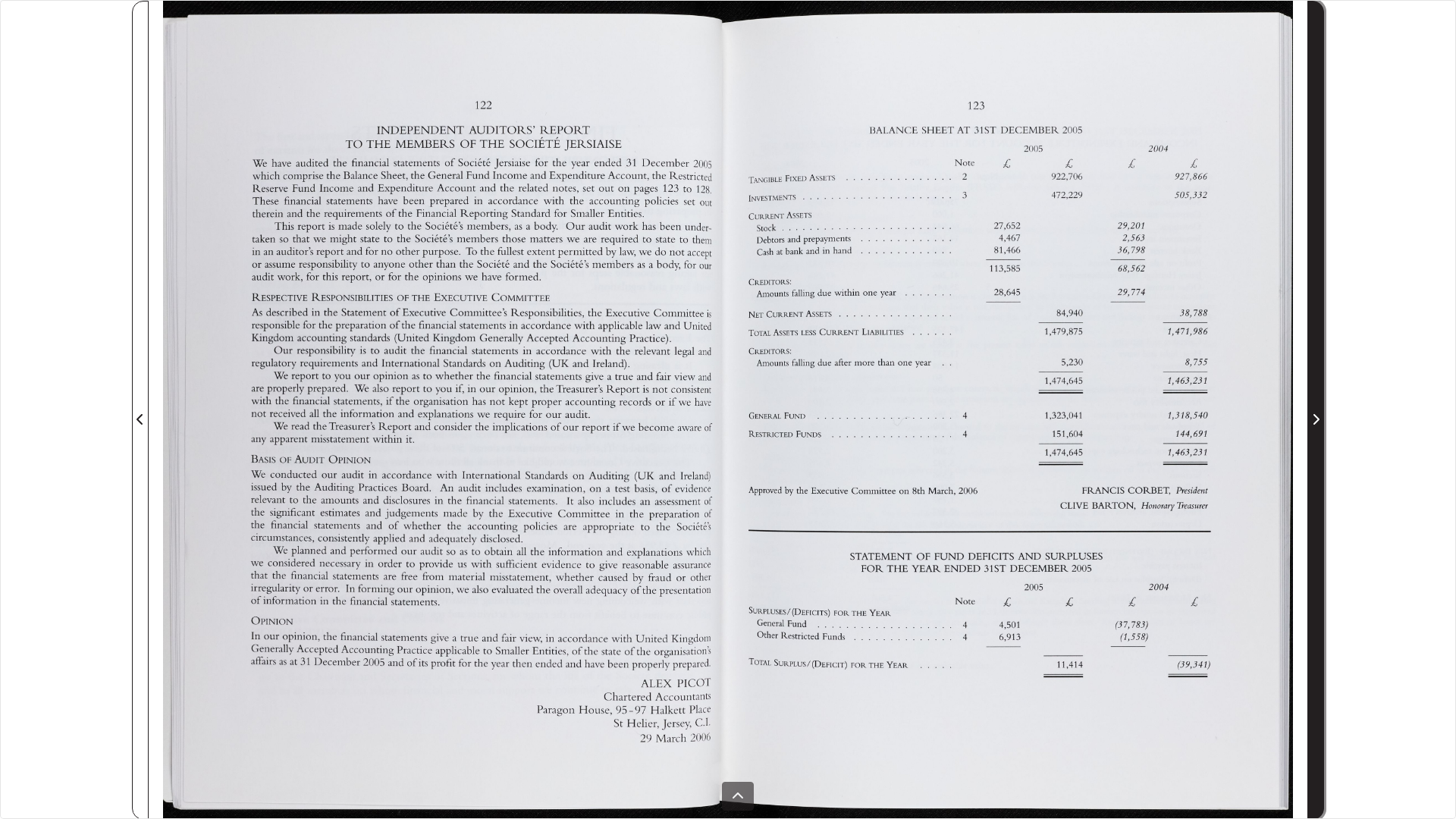
click at [1322, 373] on span "Next Page" at bounding box center [1316, 410] width 15 height 817
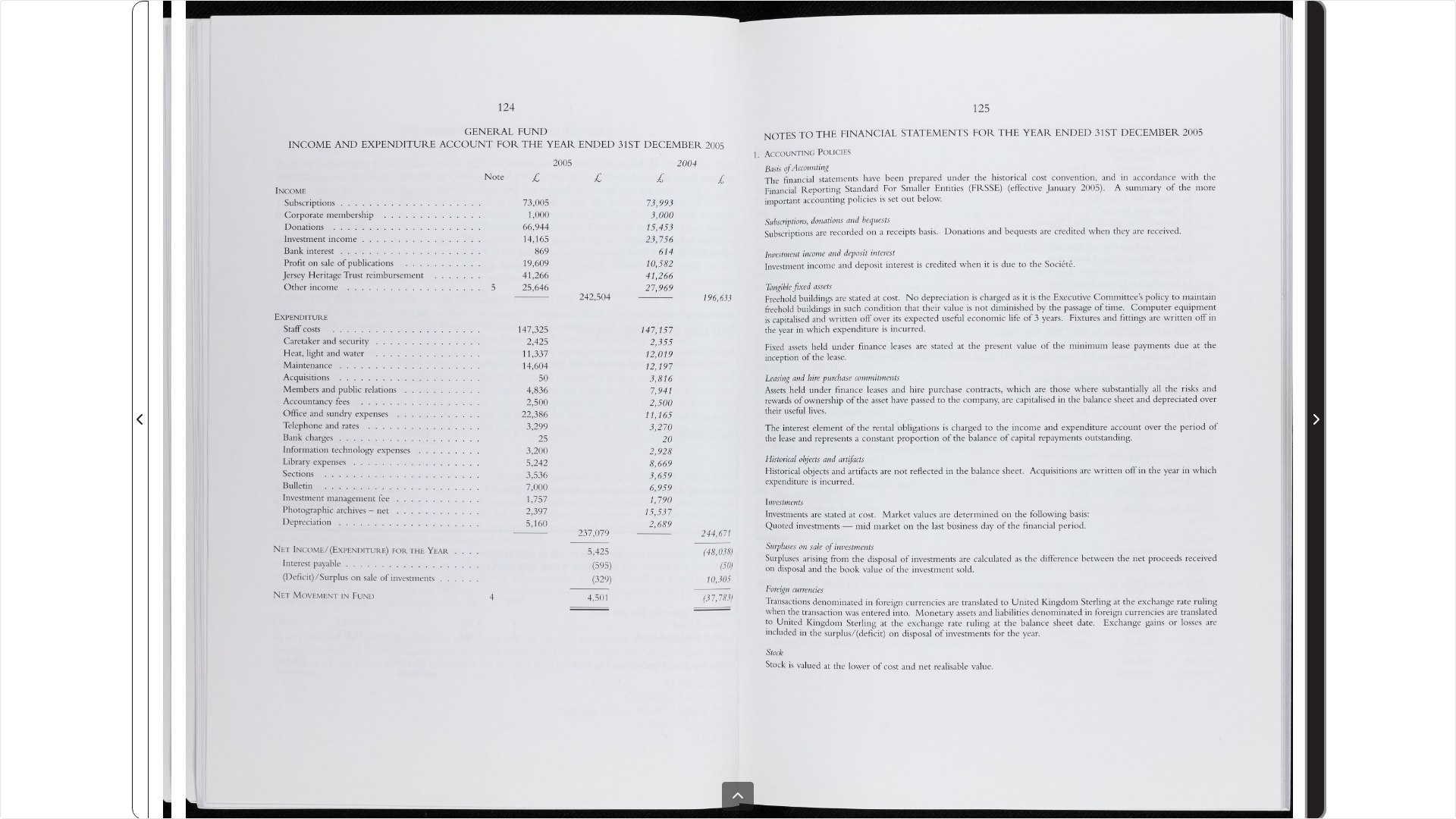
click at [1322, 373] on span "Next Page" at bounding box center [1316, 410] width 15 height 817
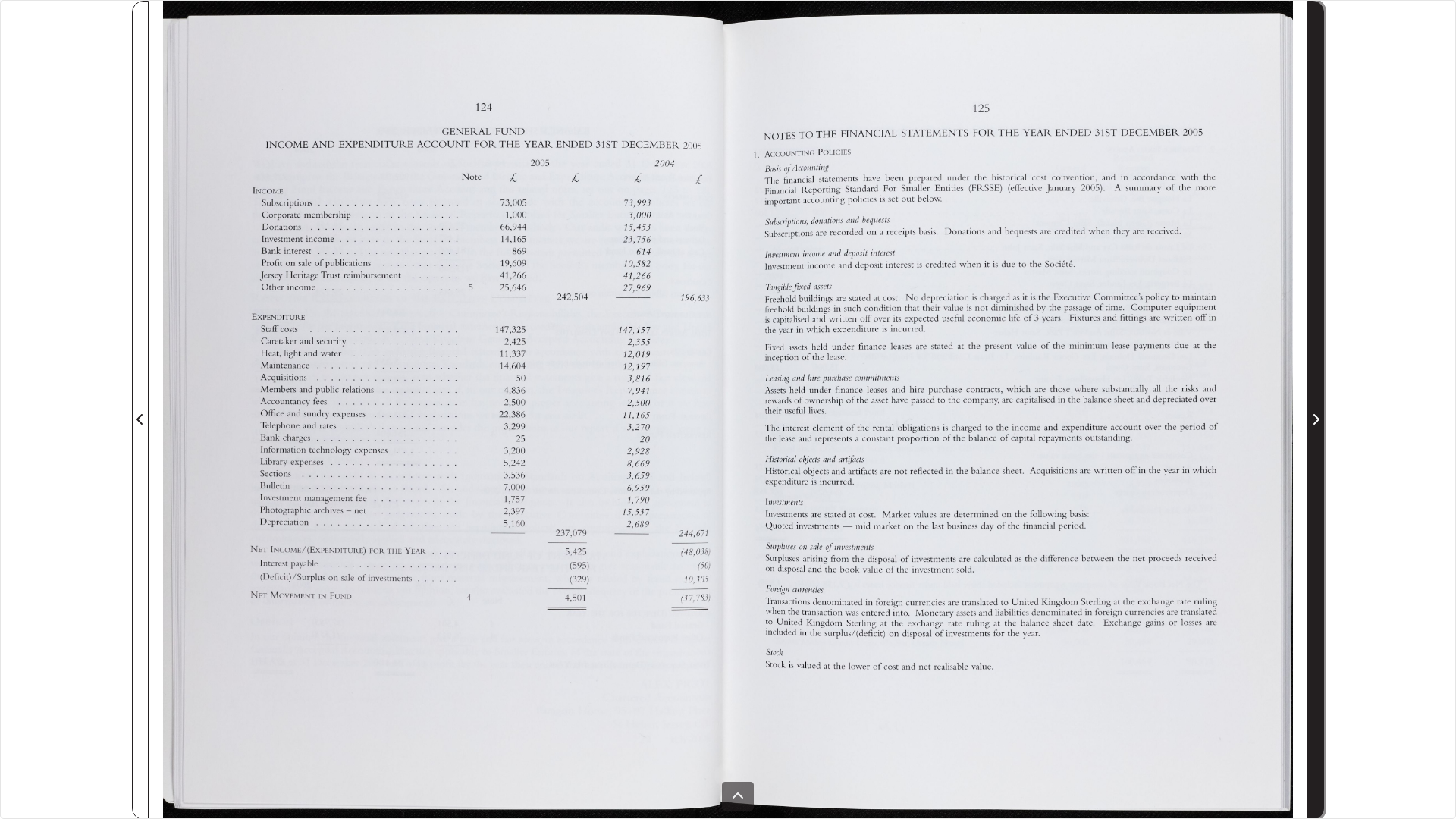
click at [1322, 373] on span "Next Page" at bounding box center [1316, 410] width 15 height 817
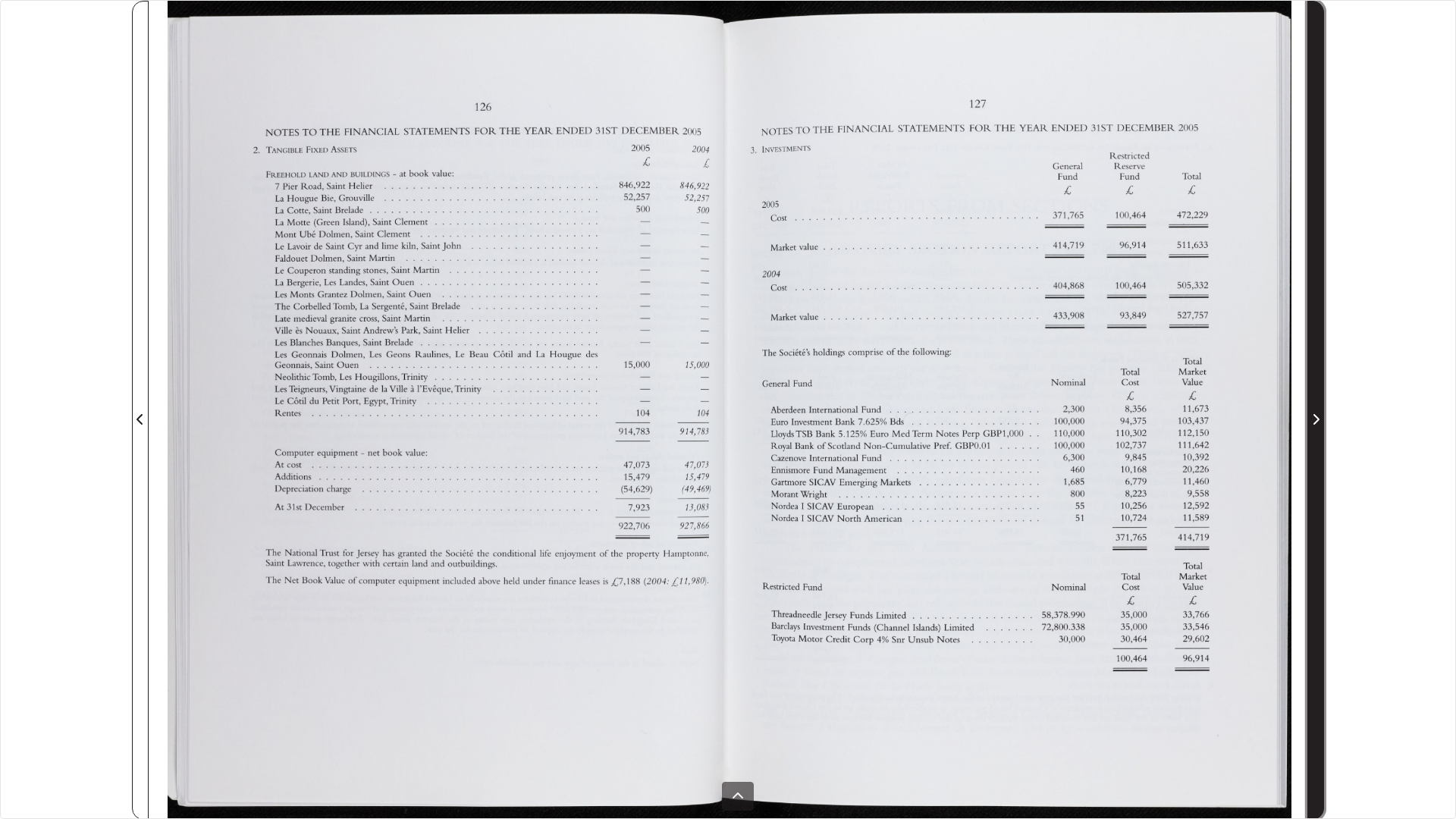
click at [1322, 373] on span "Next Page" at bounding box center [1316, 410] width 15 height 817
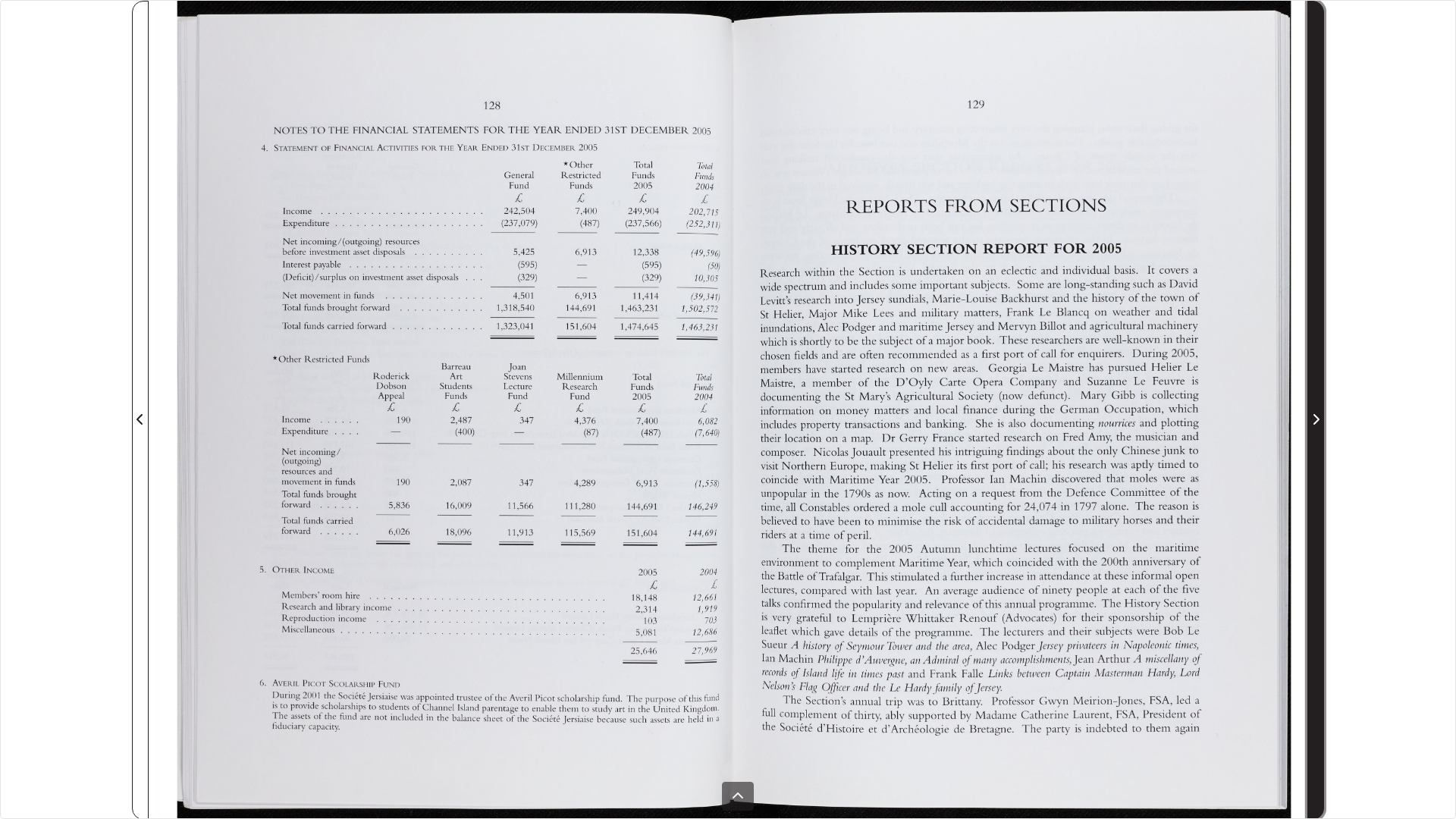
click at [1322, 373] on span "Next Page" at bounding box center [1316, 410] width 15 height 817
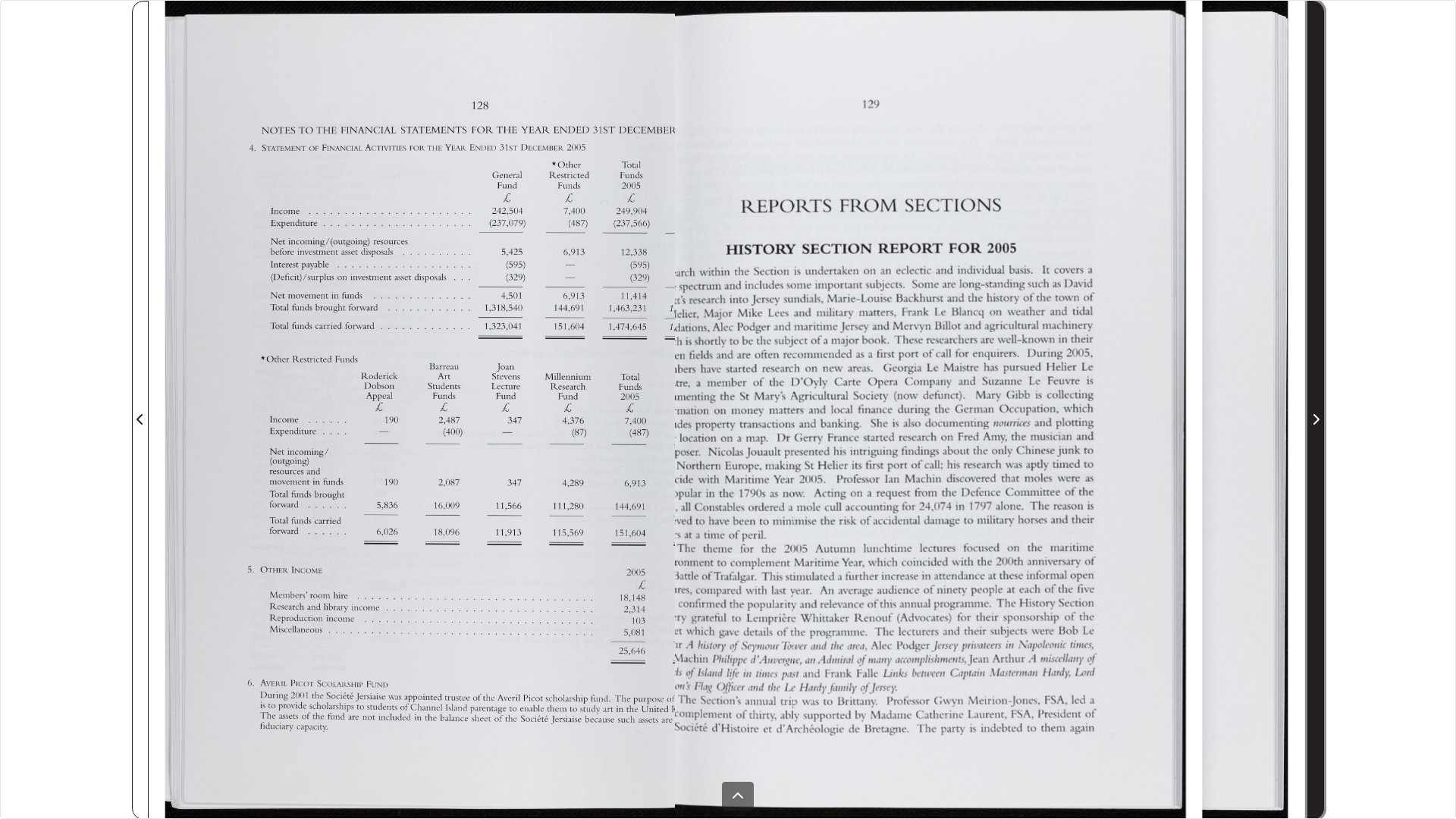
click at [1322, 373] on span "Next Page" at bounding box center [1316, 410] width 15 height 817
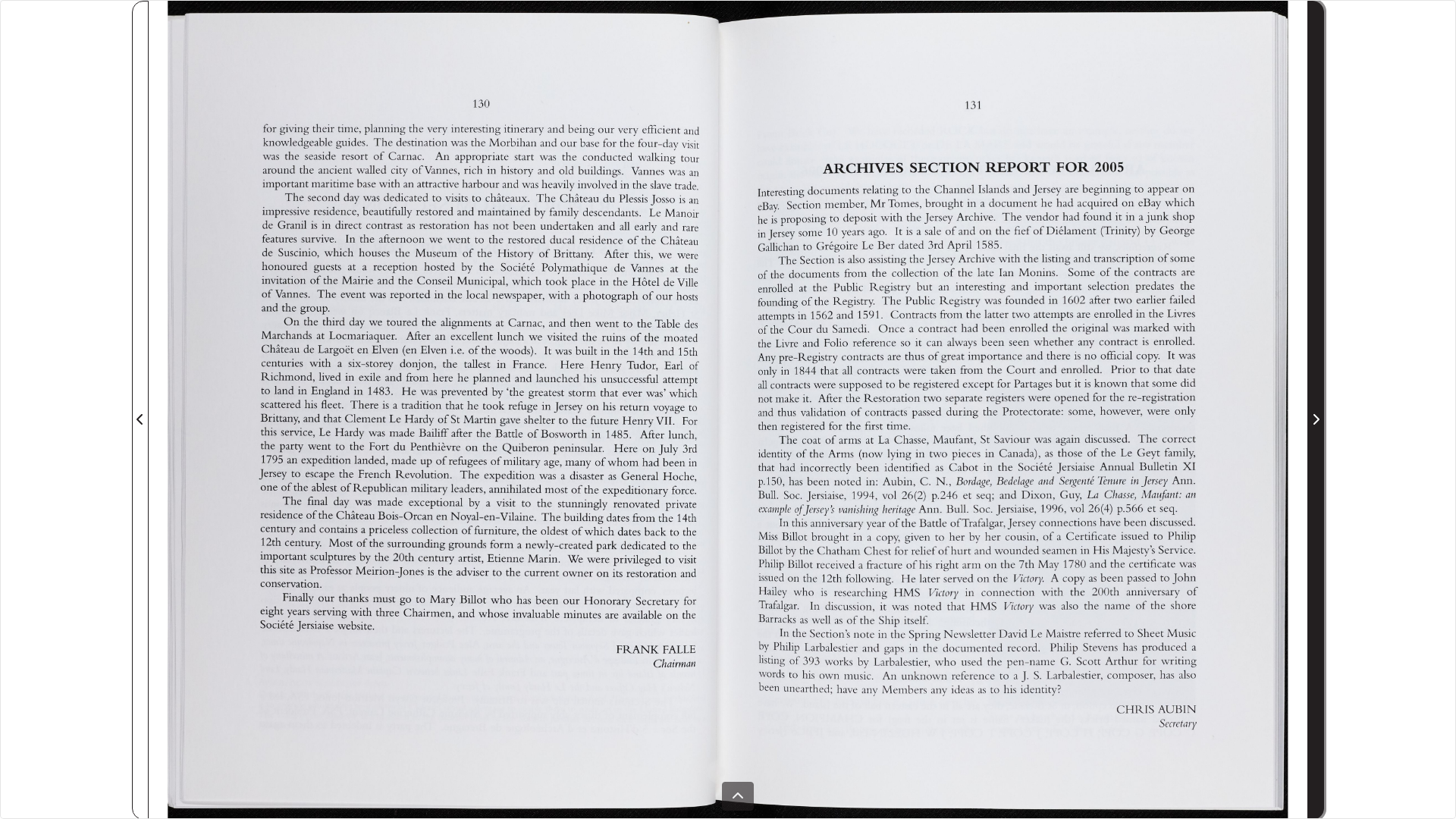
click at [1322, 373] on span "Next Page" at bounding box center [1316, 410] width 15 height 817
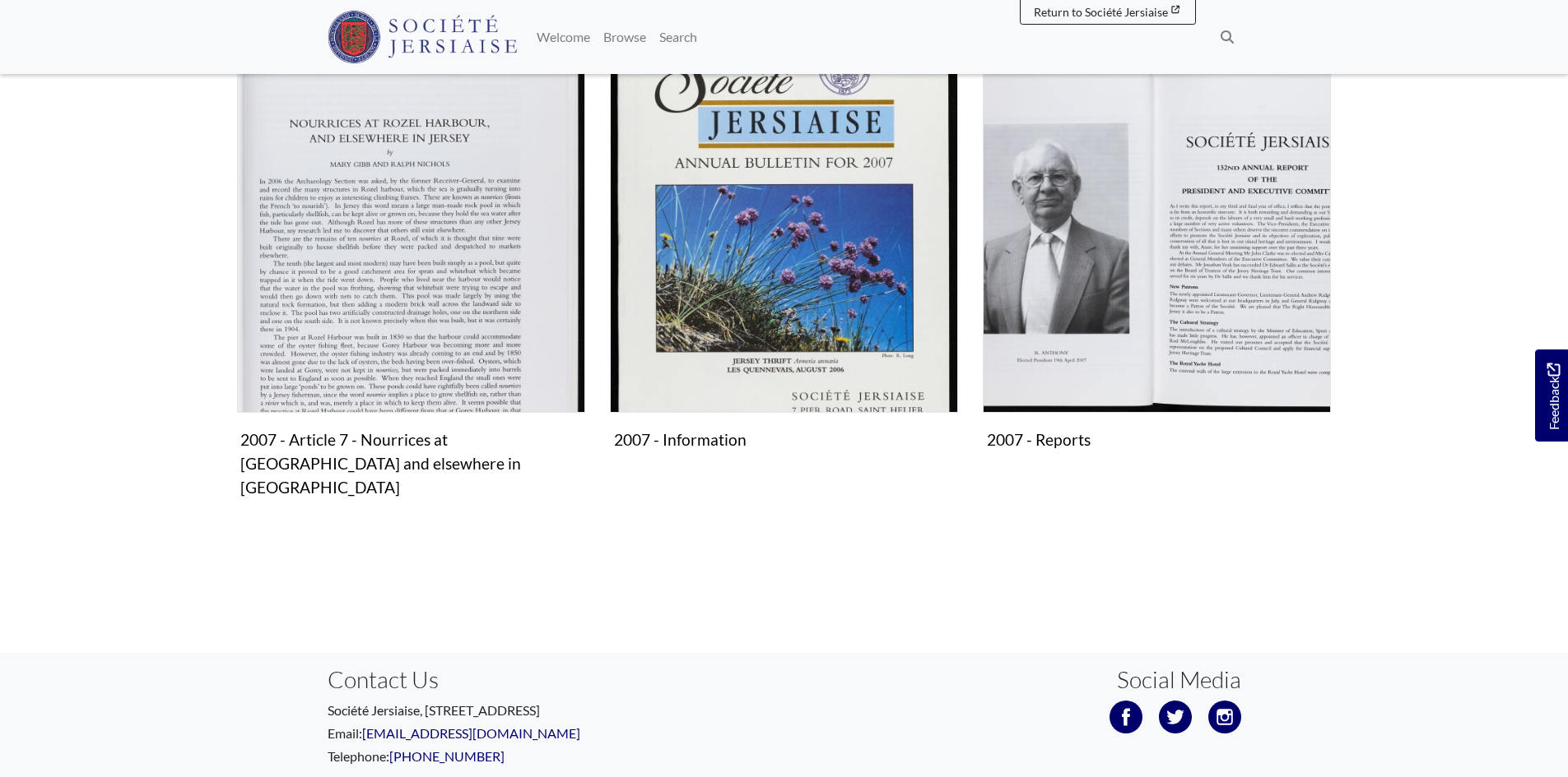
scroll to position [1234, 0]
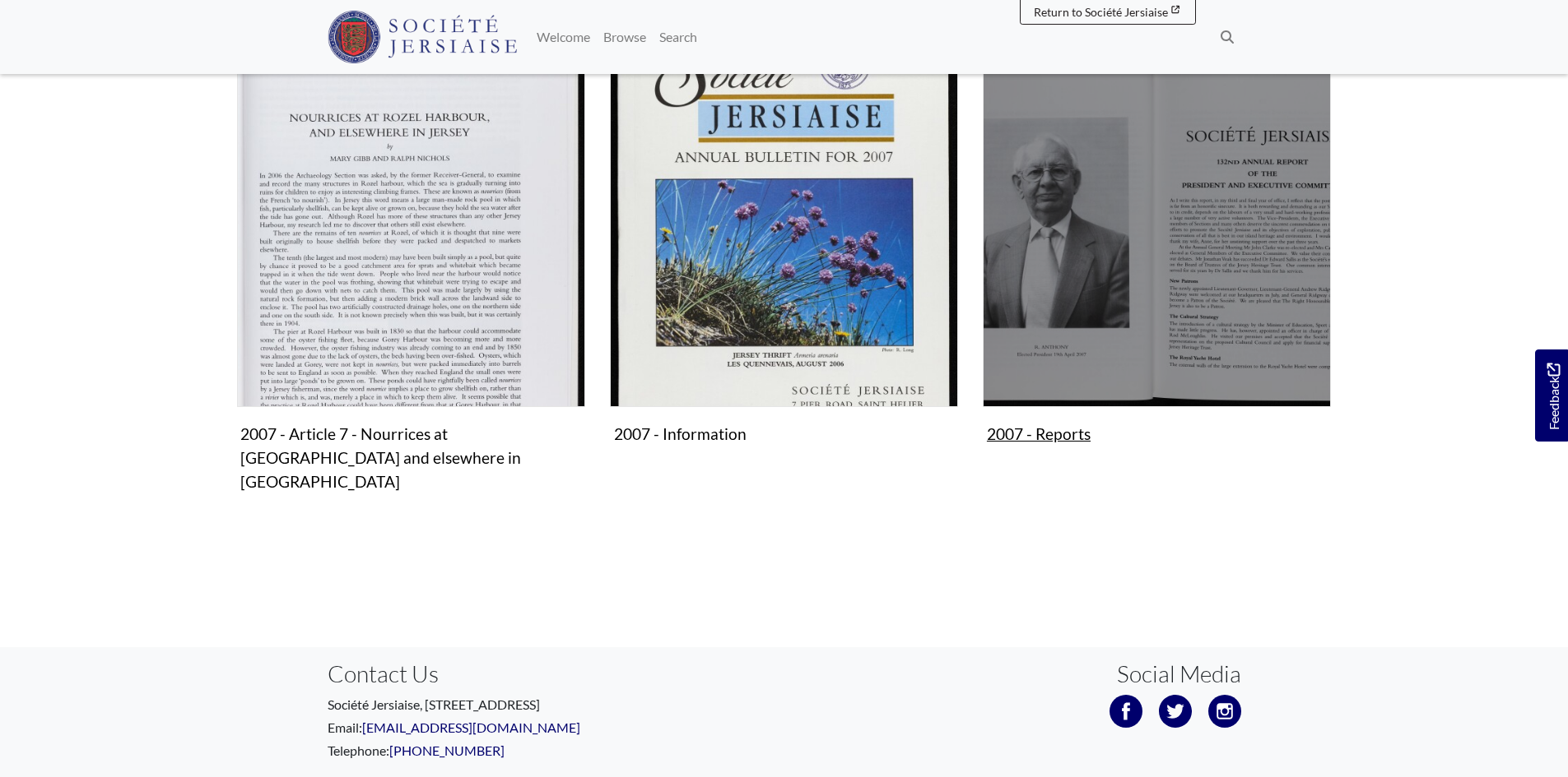
click at [1183, 333] on img "Subcollection" at bounding box center [1157, 233] width 348 height 348
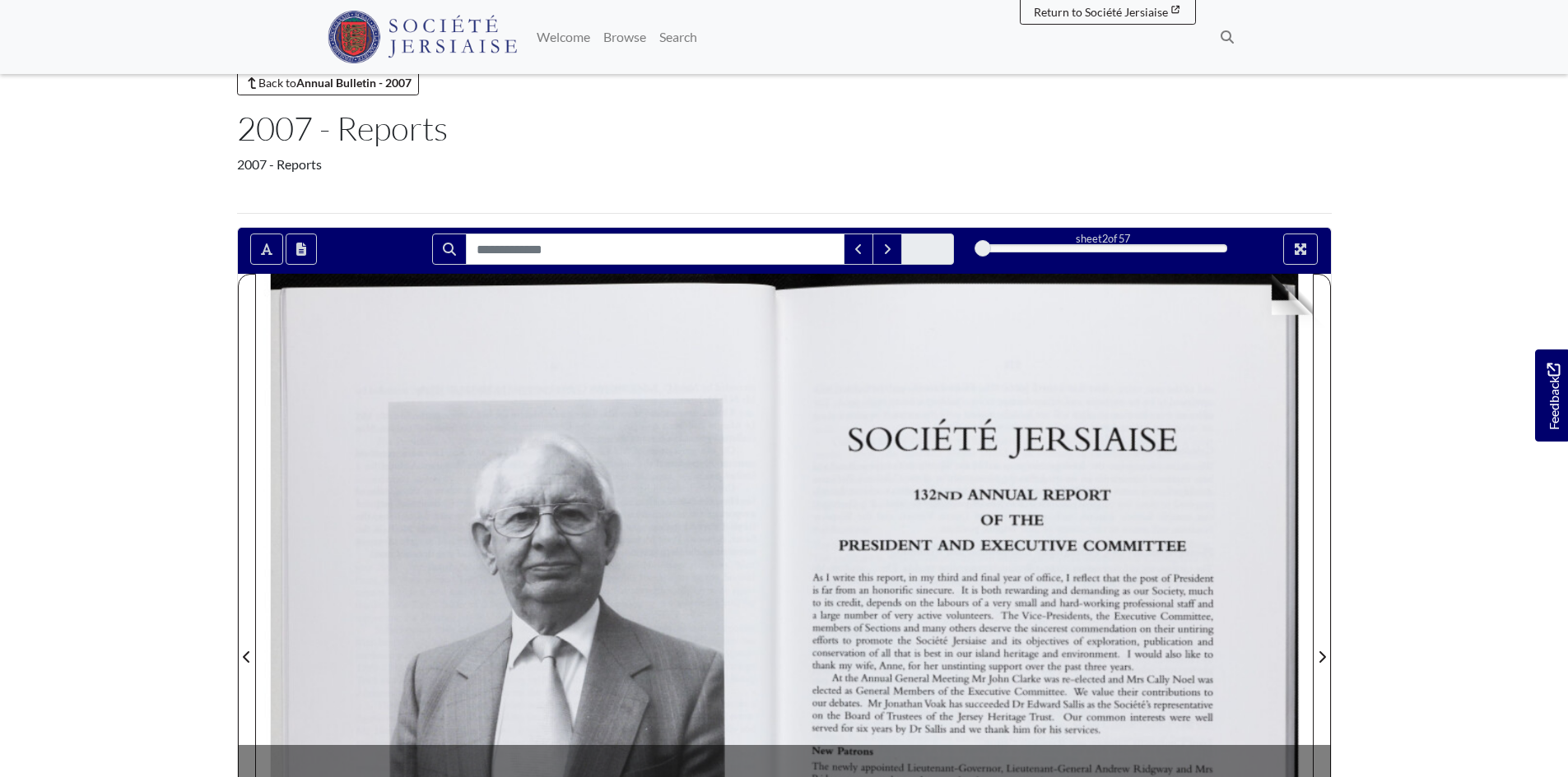
scroll to position [82, 0]
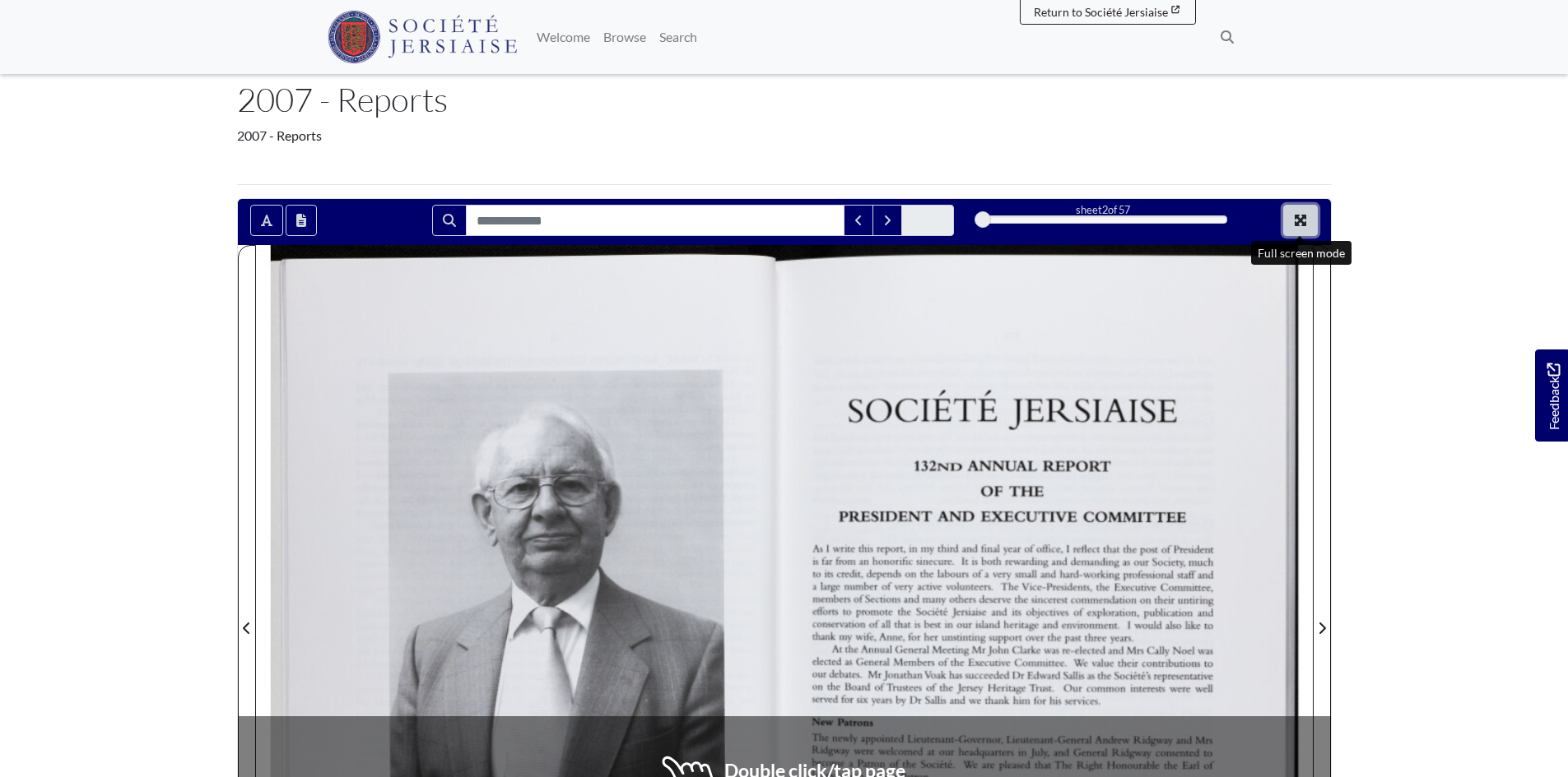
click at [1296, 210] on button "Full screen mode" at bounding box center [1300, 220] width 35 height 31
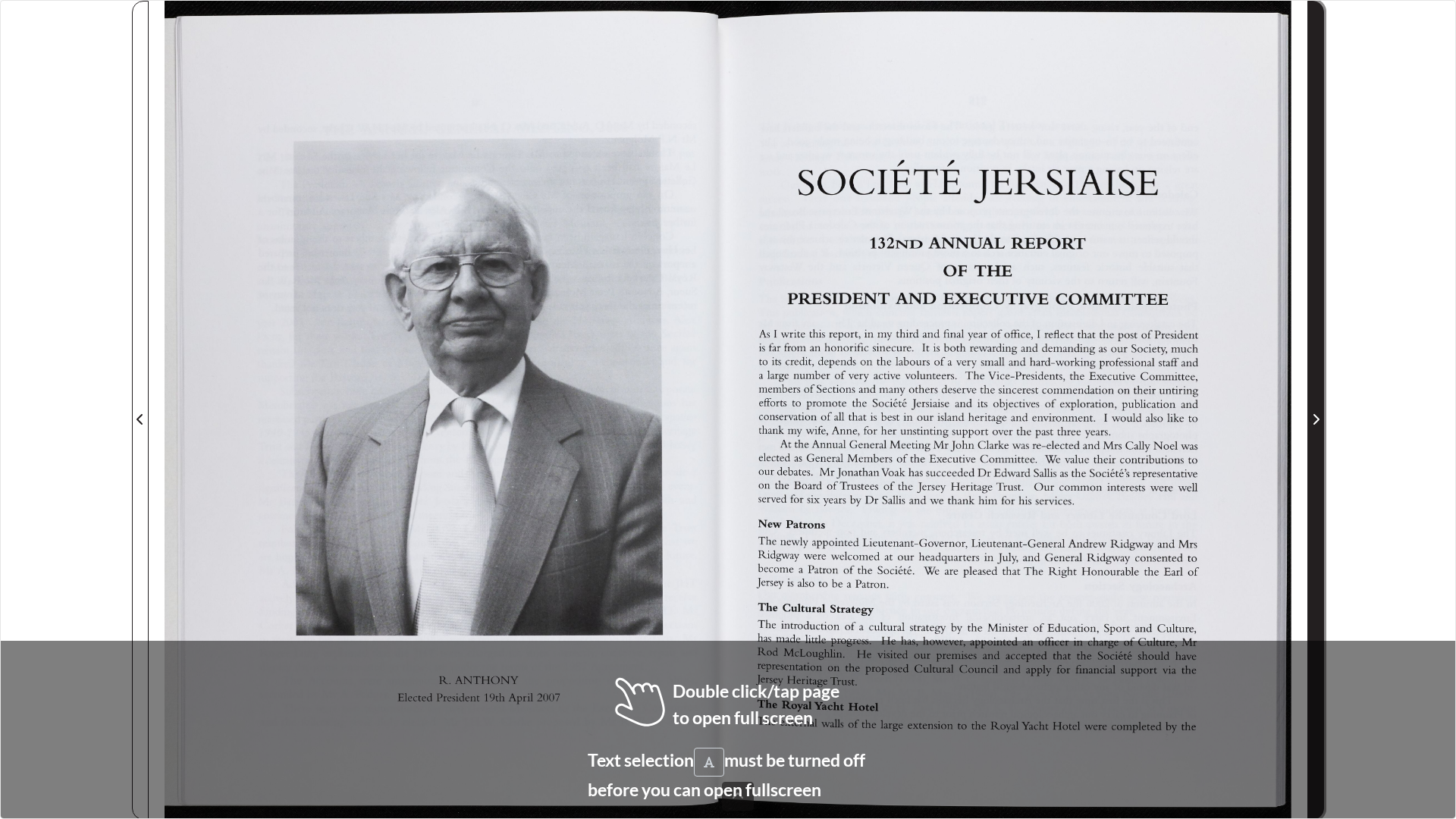
click at [1316, 346] on span "Next Page" at bounding box center [1316, 410] width 15 height 817
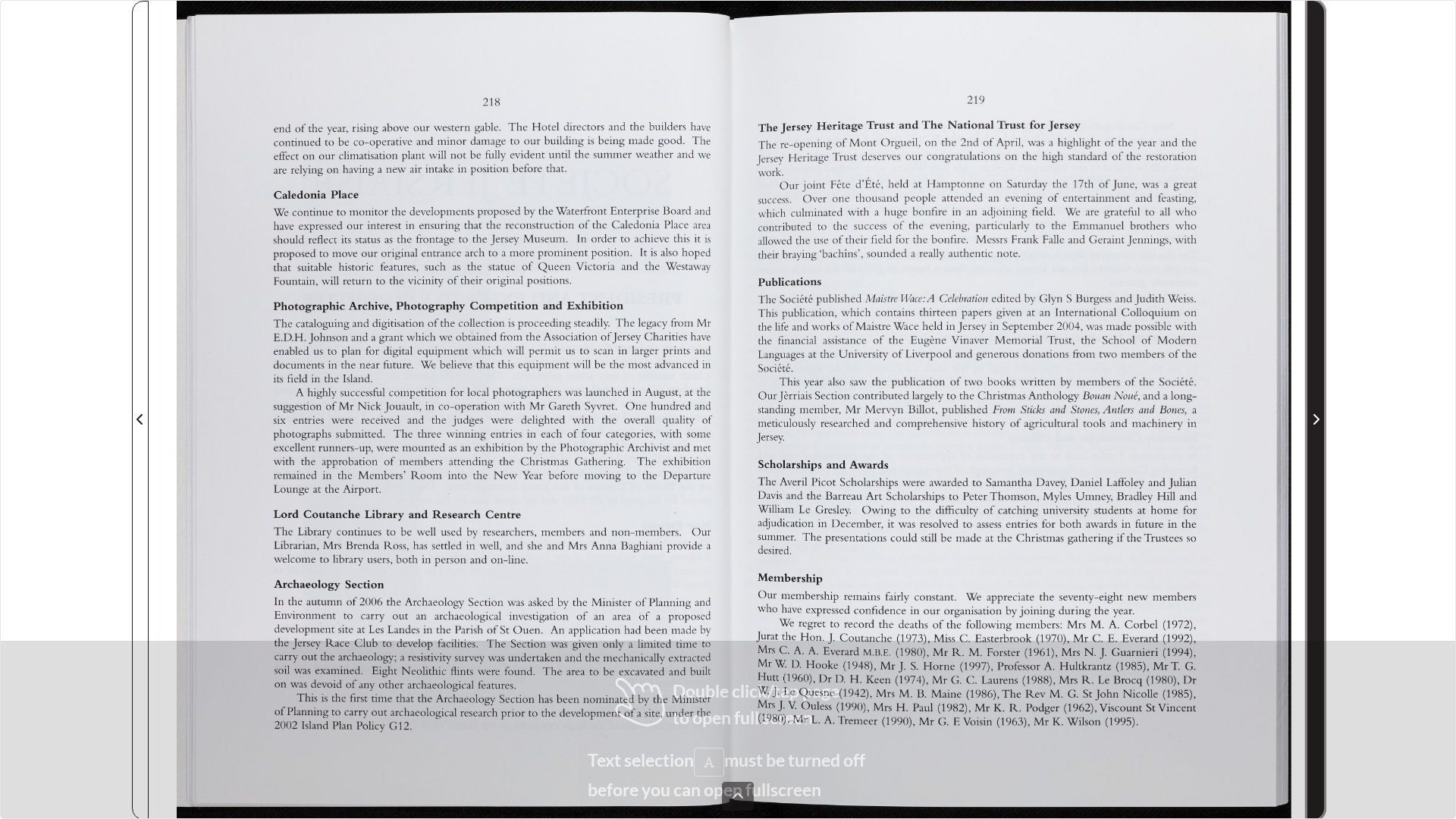
click at [1316, 346] on span "Next Page" at bounding box center [1316, 410] width 15 height 817
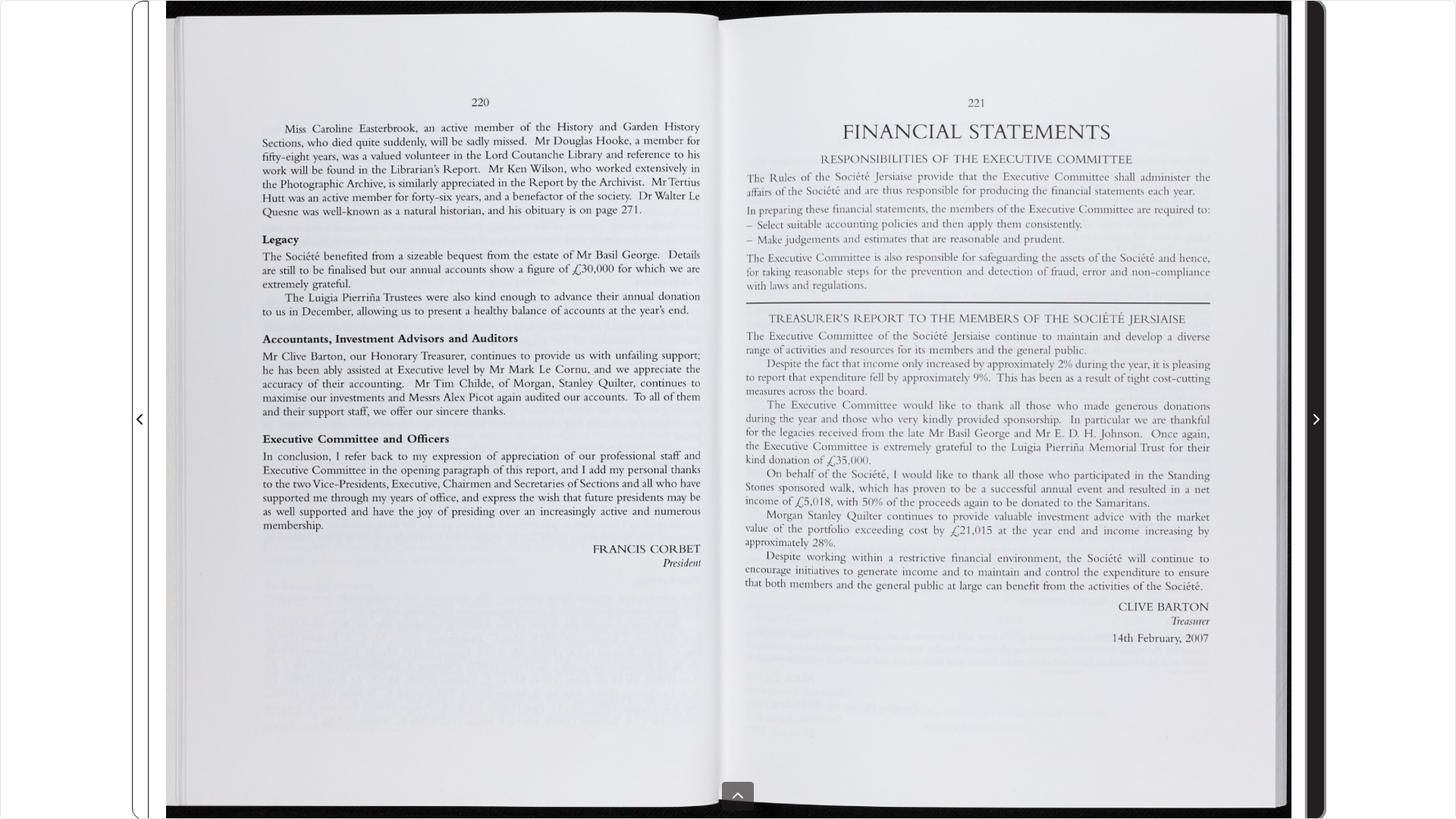
click at [1316, 346] on span "Next Page" at bounding box center [1316, 410] width 15 height 817
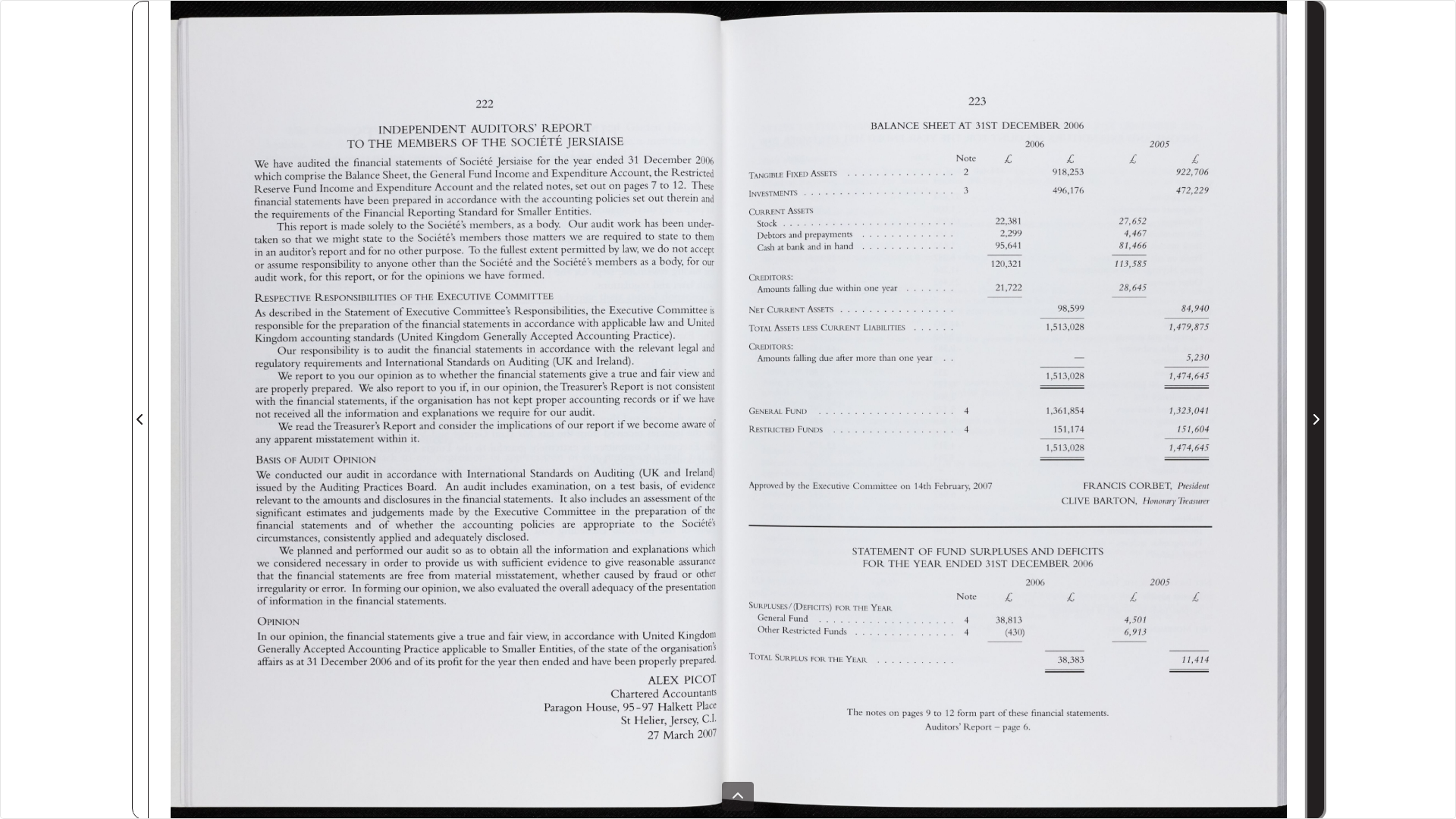
click at [1316, 346] on span "Next Page" at bounding box center [1316, 410] width 15 height 817
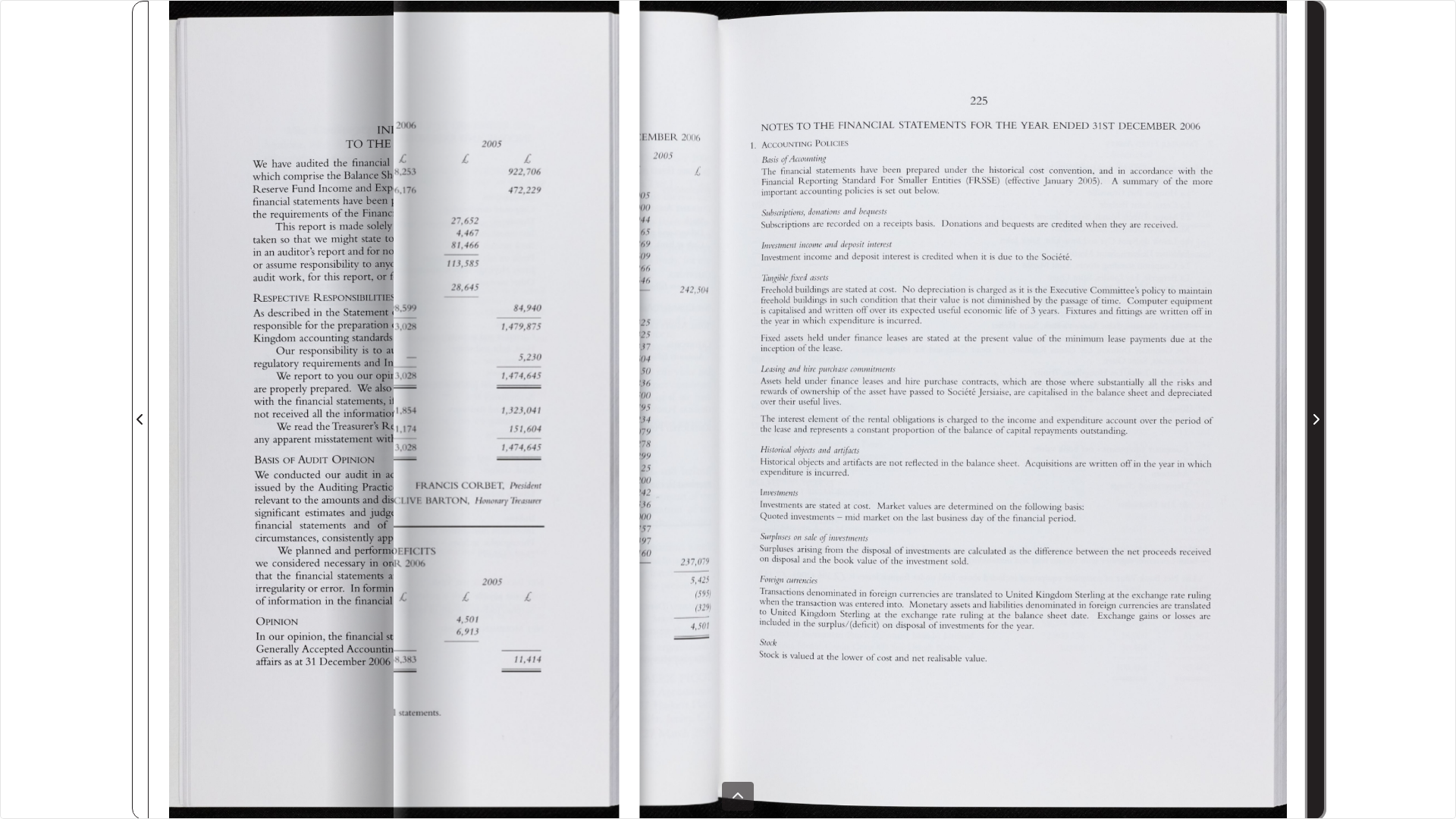
click at [1316, 346] on span "Next Page" at bounding box center [1316, 410] width 15 height 817
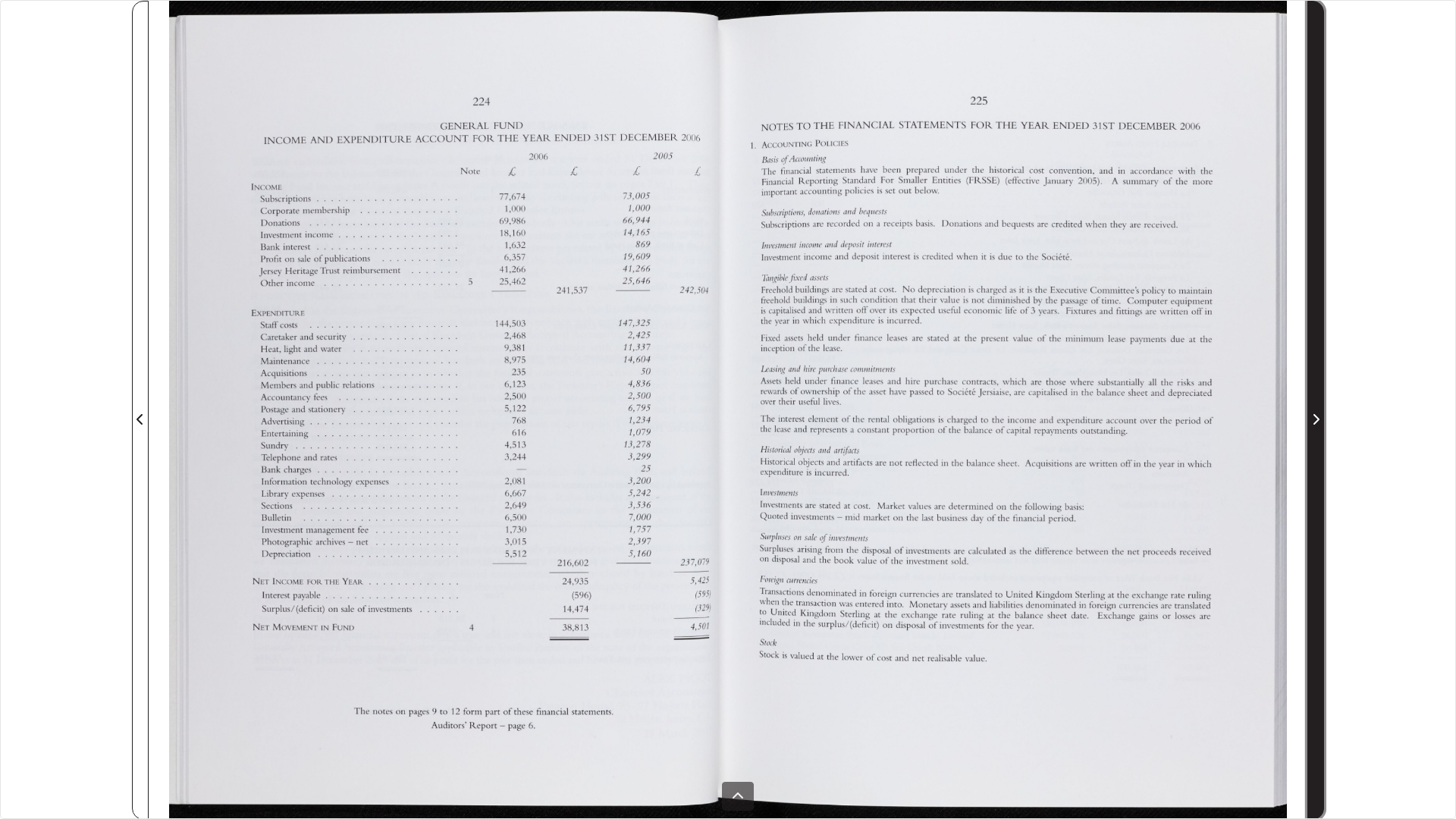
click at [1316, 346] on span "Next Page" at bounding box center [1316, 410] width 15 height 817
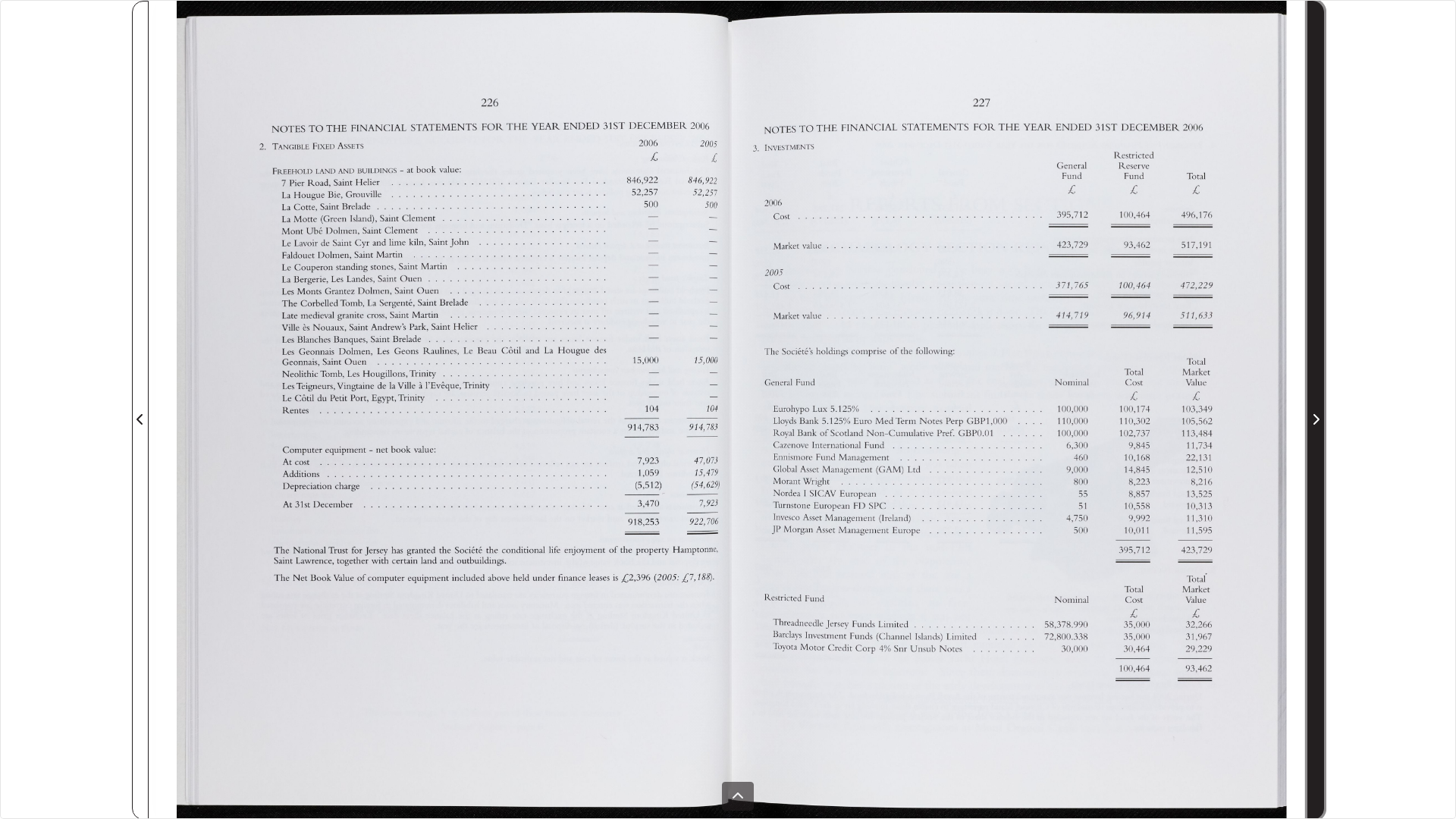
click at [1316, 346] on span "Next Page" at bounding box center [1316, 410] width 15 height 817
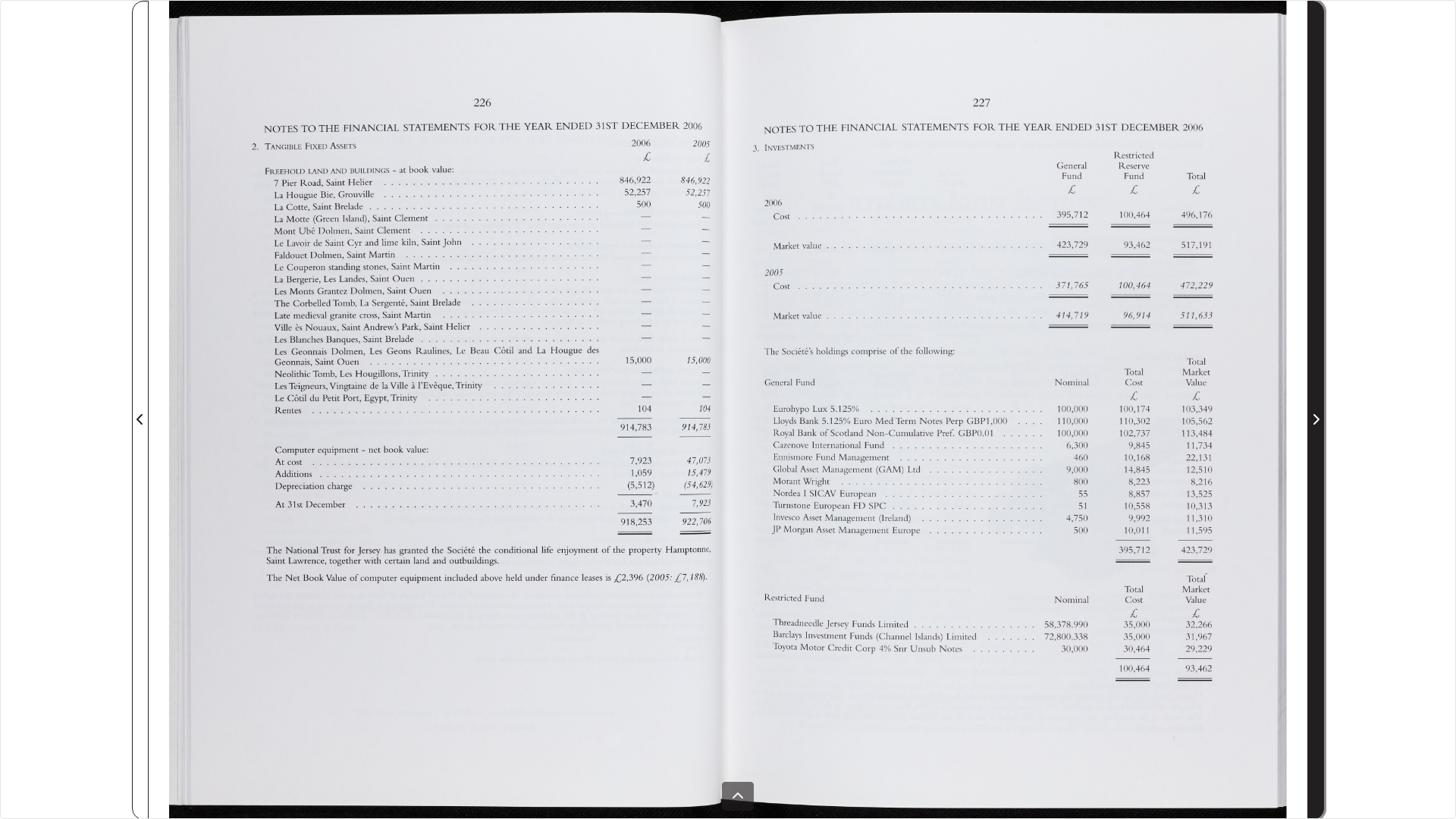
click at [1316, 346] on span "Next Page" at bounding box center [1316, 410] width 15 height 817
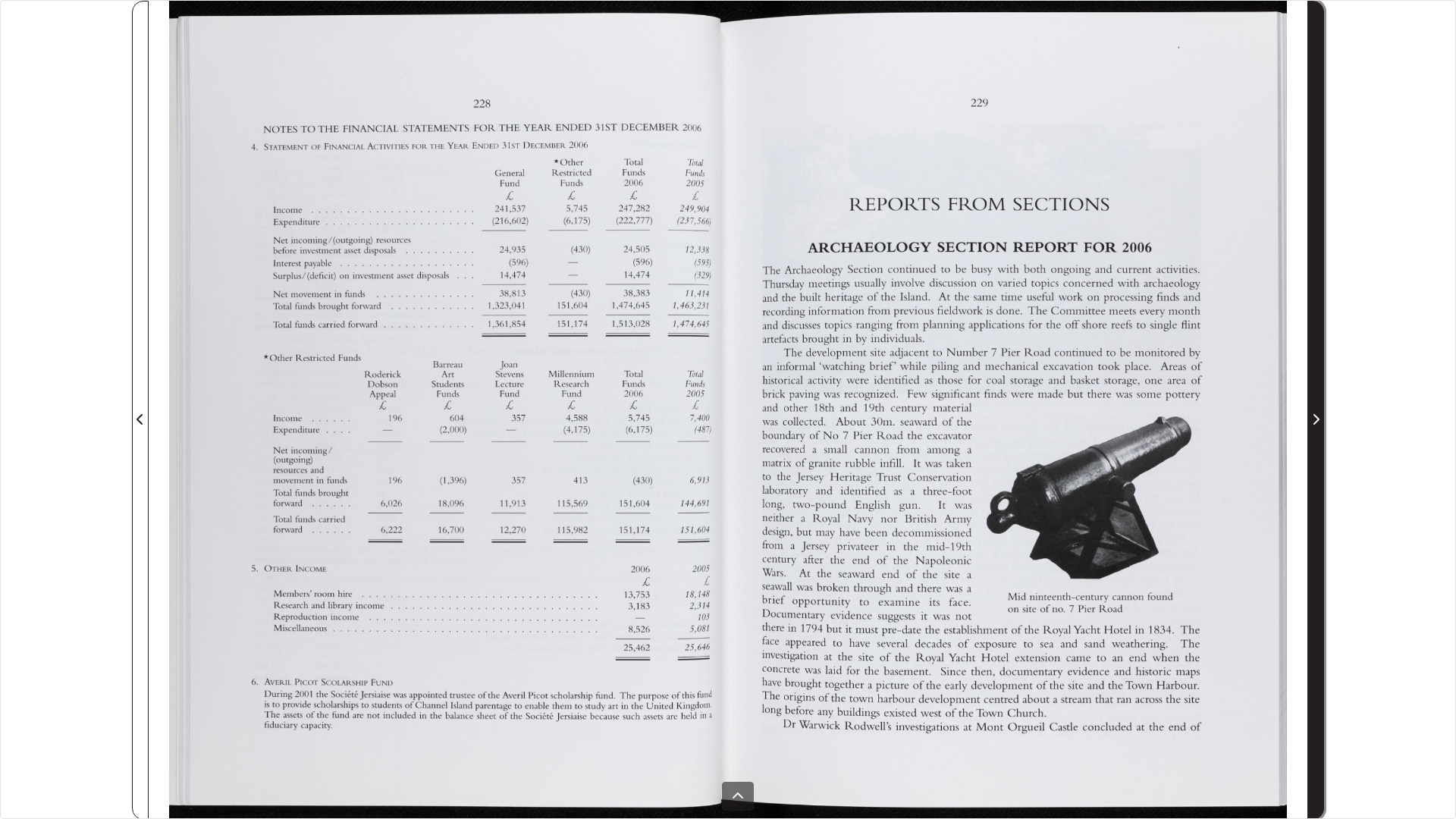
click at [1316, 346] on span "Next Page" at bounding box center [1316, 410] width 15 height 817
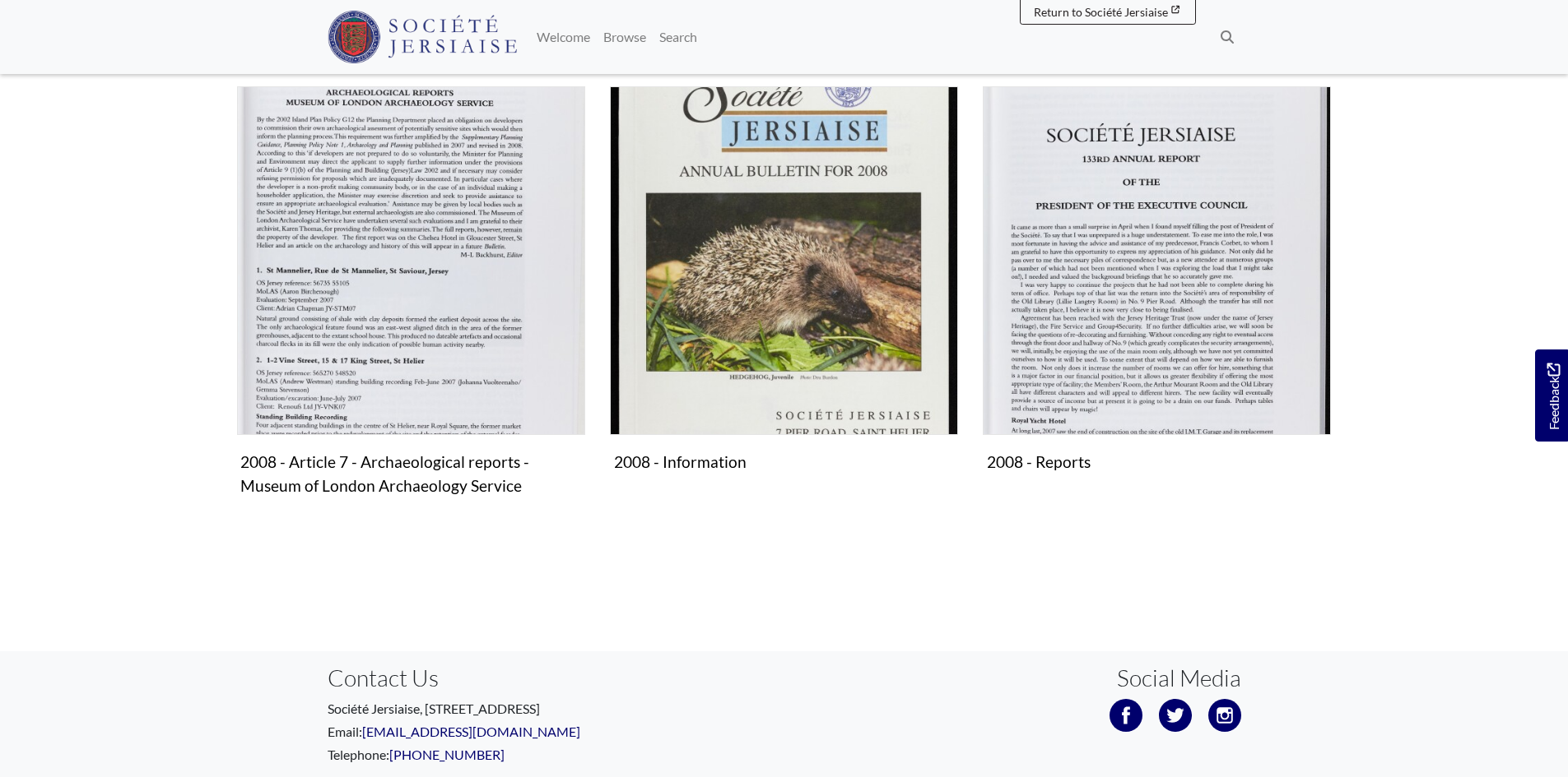
scroll to position [1234, 0]
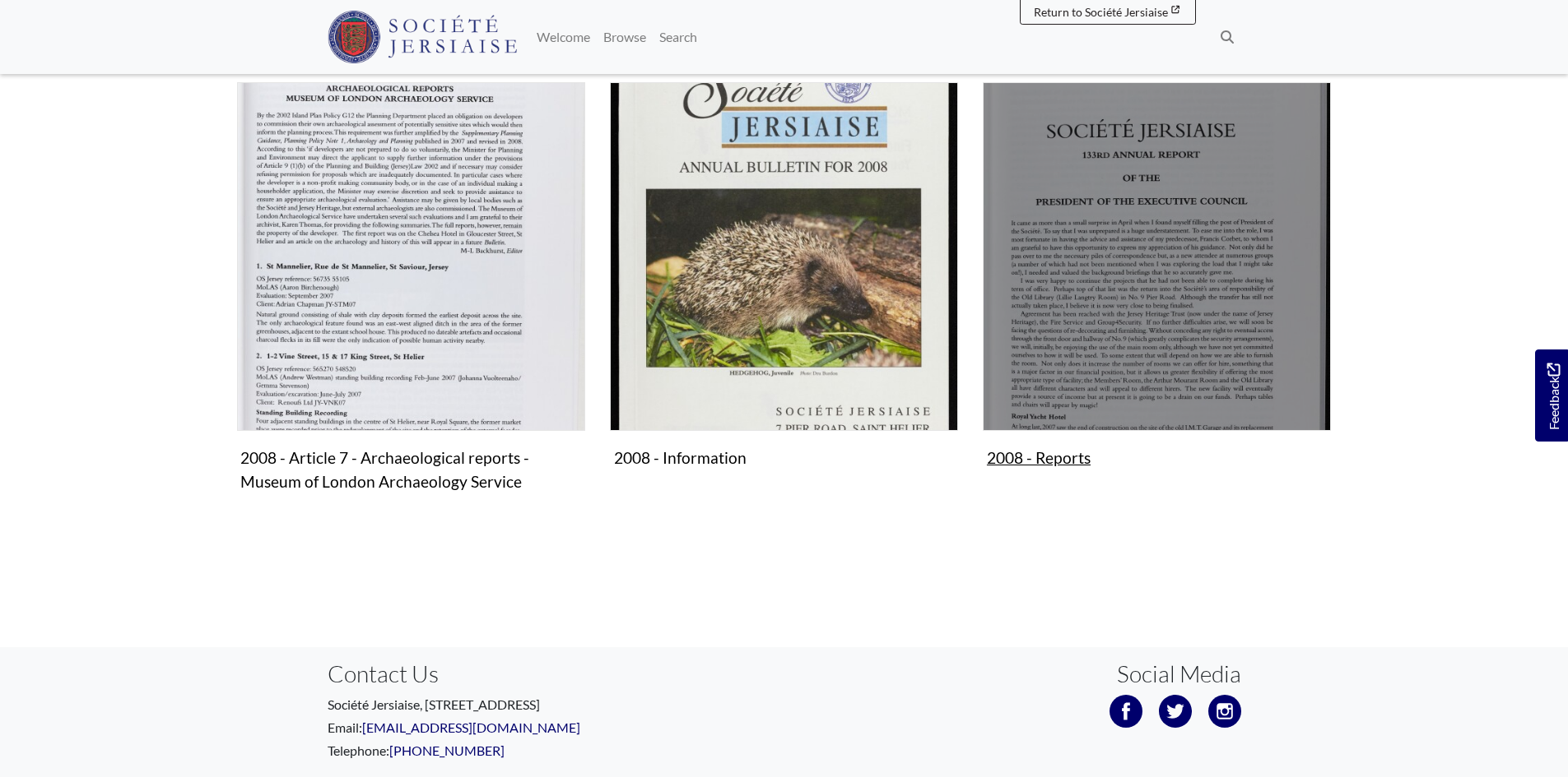
click at [1101, 385] on img "Subcollection" at bounding box center [1157, 256] width 348 height 348
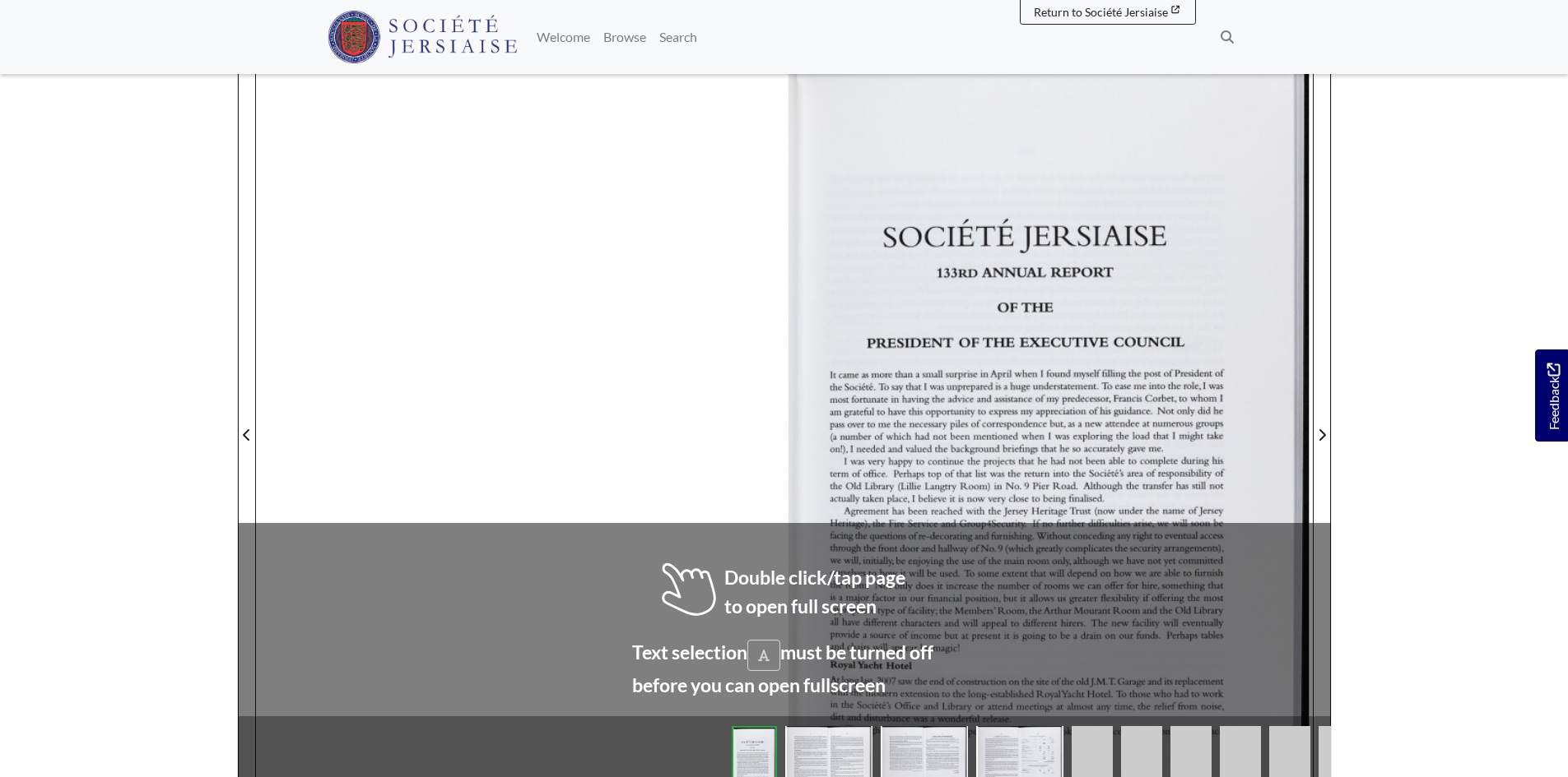
scroll to position [412, 0]
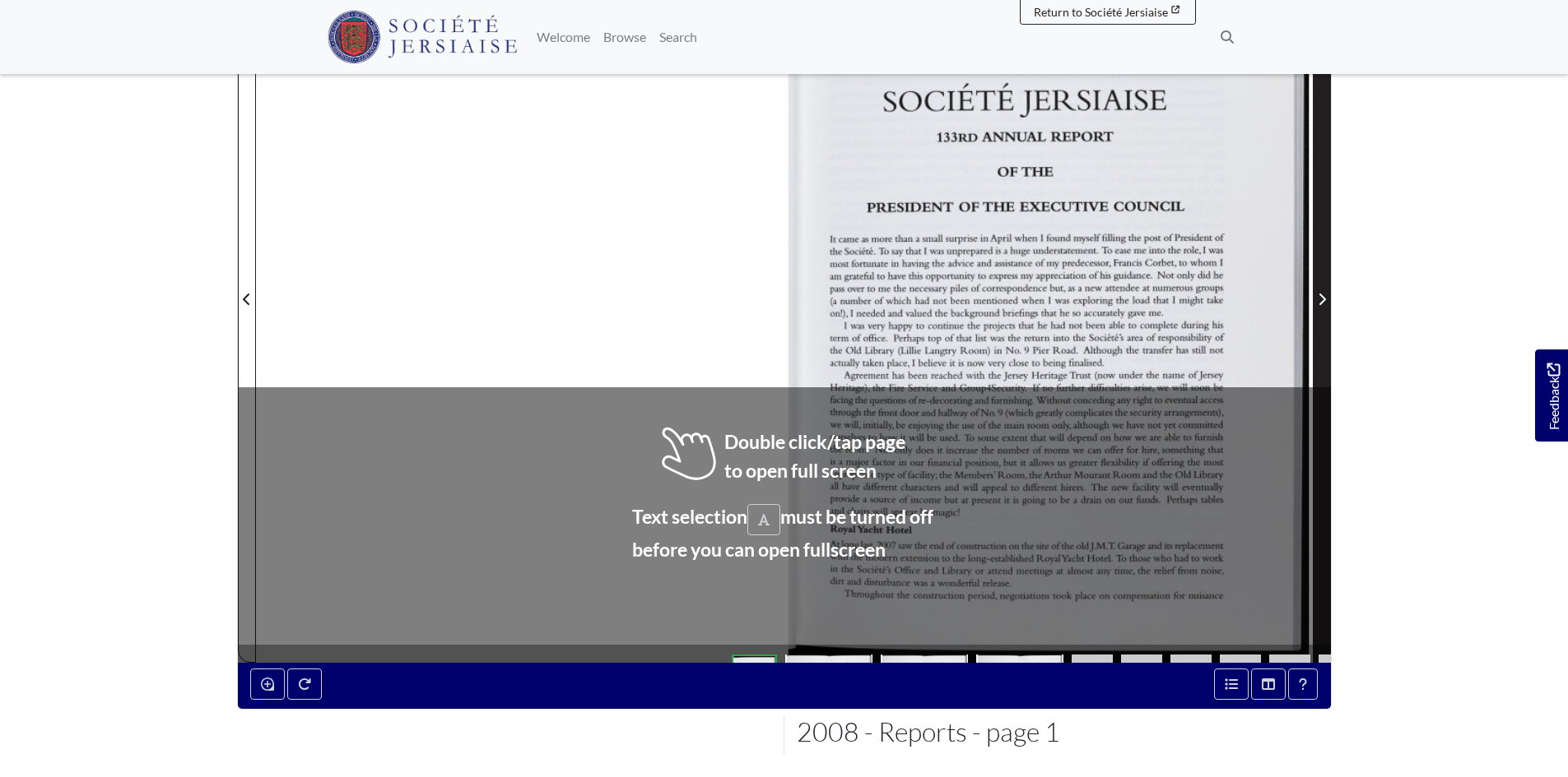
click at [1322, 268] on span "Next Page" at bounding box center [1322, 290] width 17 height 746
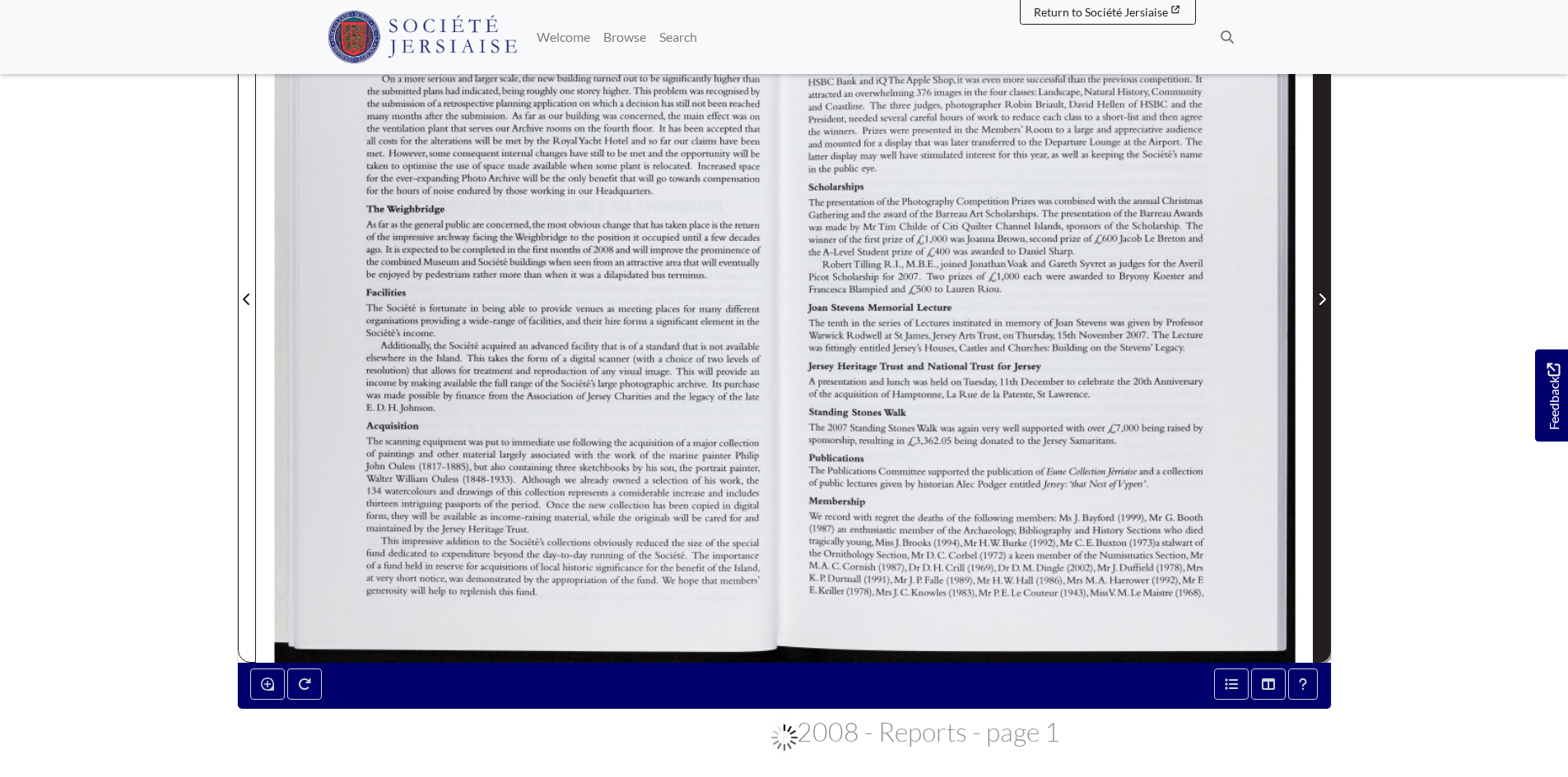
click at [1322, 268] on span "Next Page" at bounding box center [1322, 290] width 17 height 746
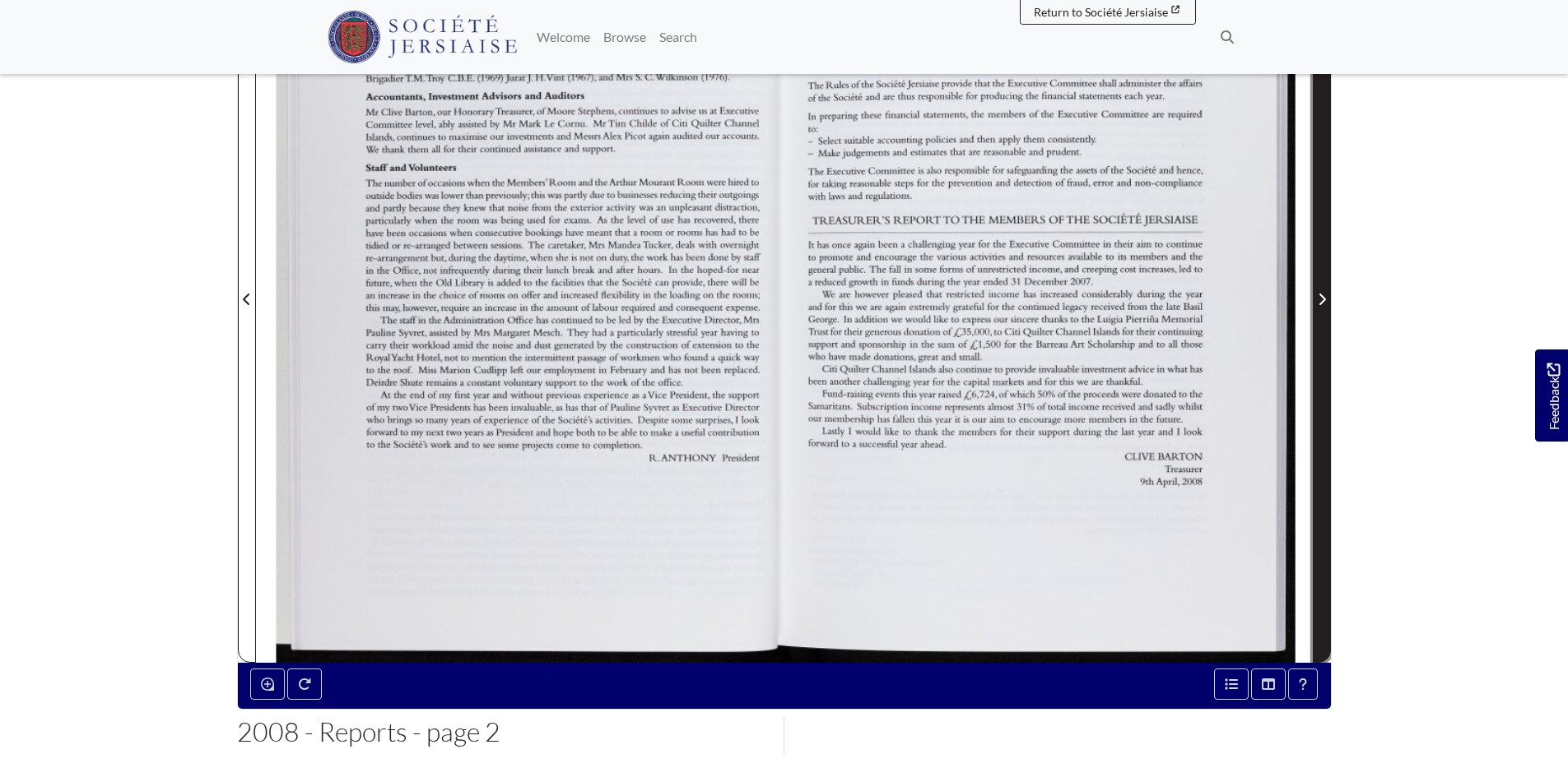
click at [1322, 268] on span "Next Page" at bounding box center [1322, 290] width 17 height 746
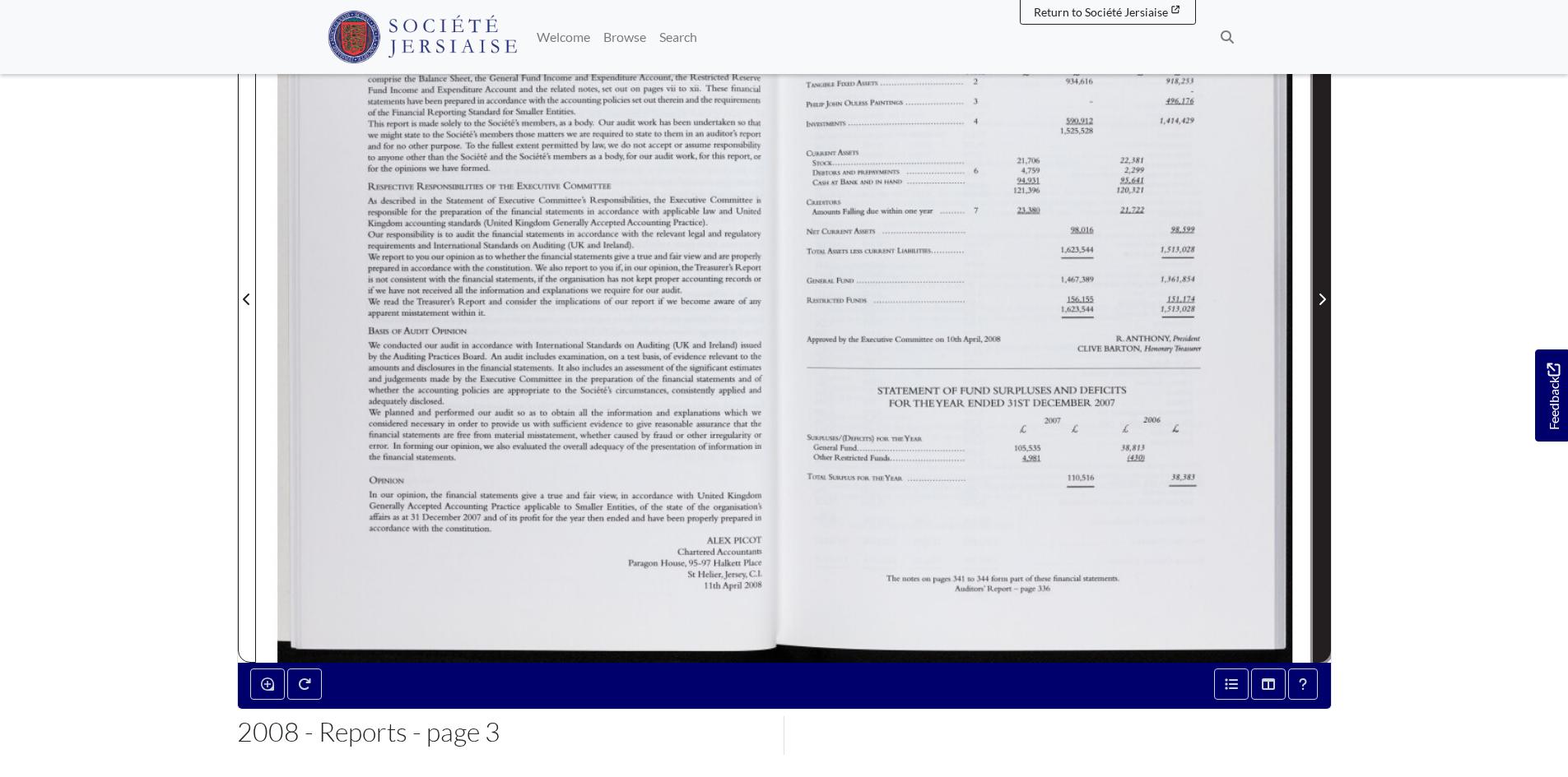
click at [1322, 268] on span "Next Page" at bounding box center [1322, 290] width 17 height 746
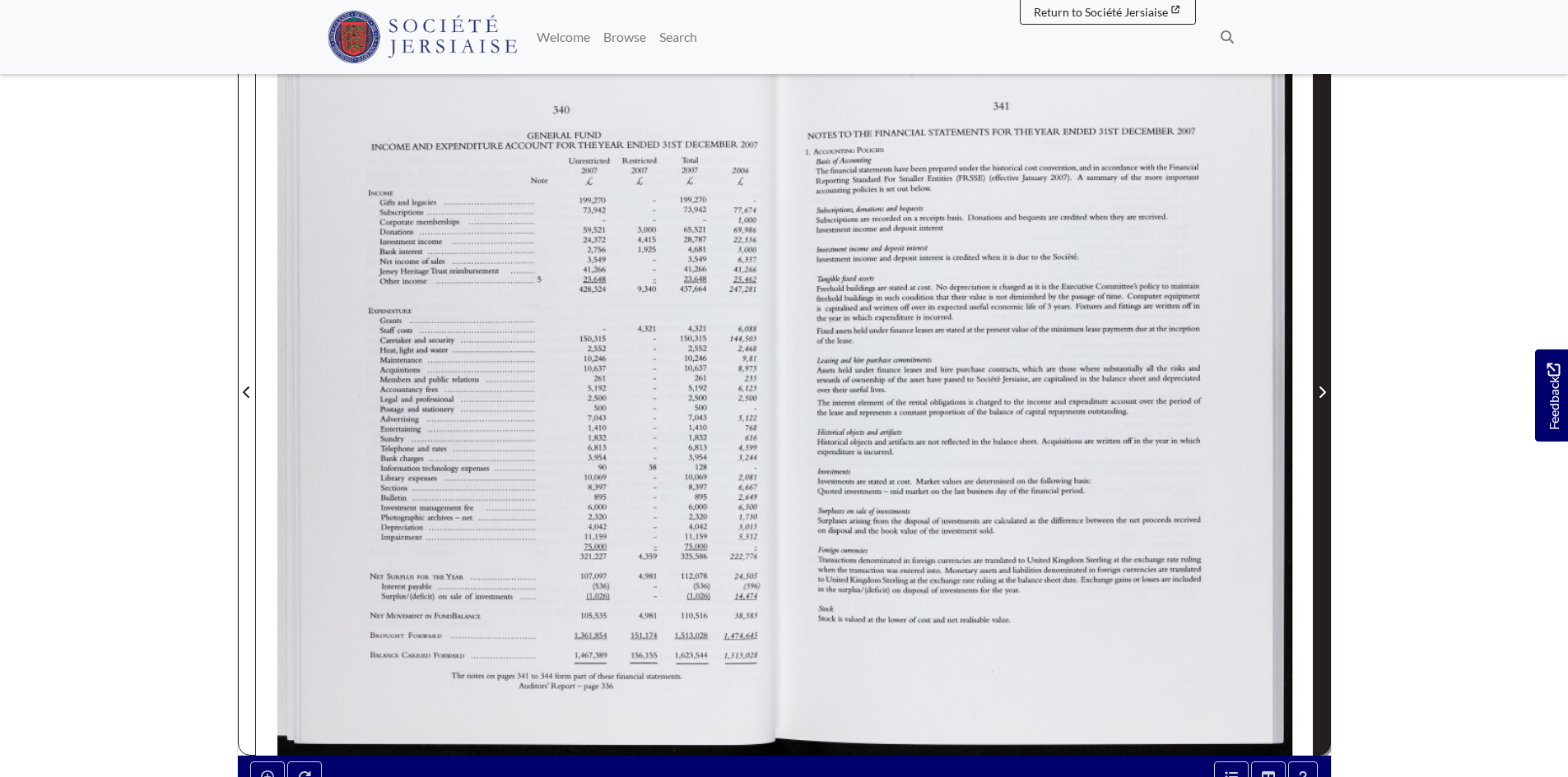
scroll to position [247, 0]
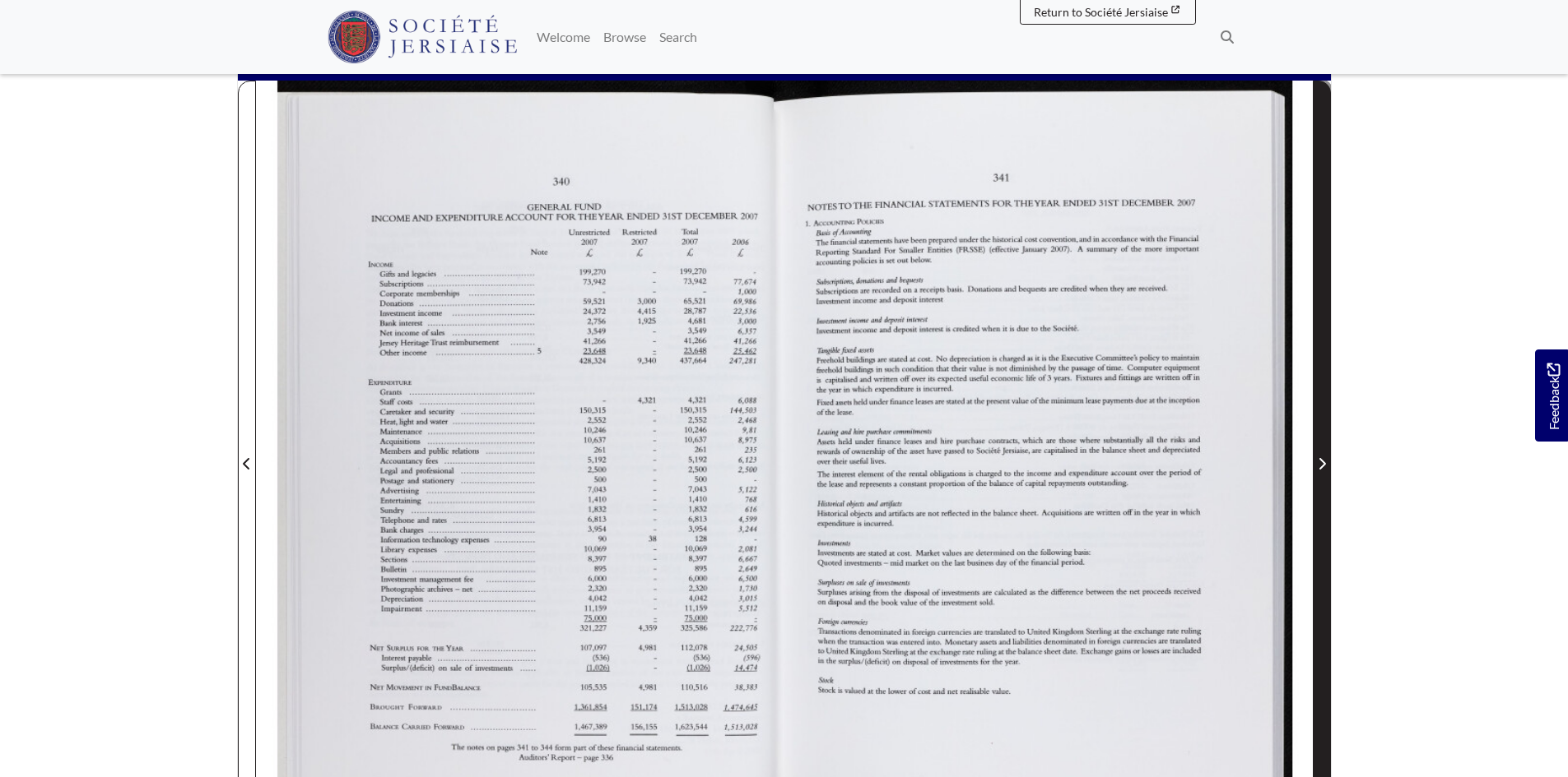
click at [1322, 268] on span "Next Page" at bounding box center [1322, 454] width 17 height 746
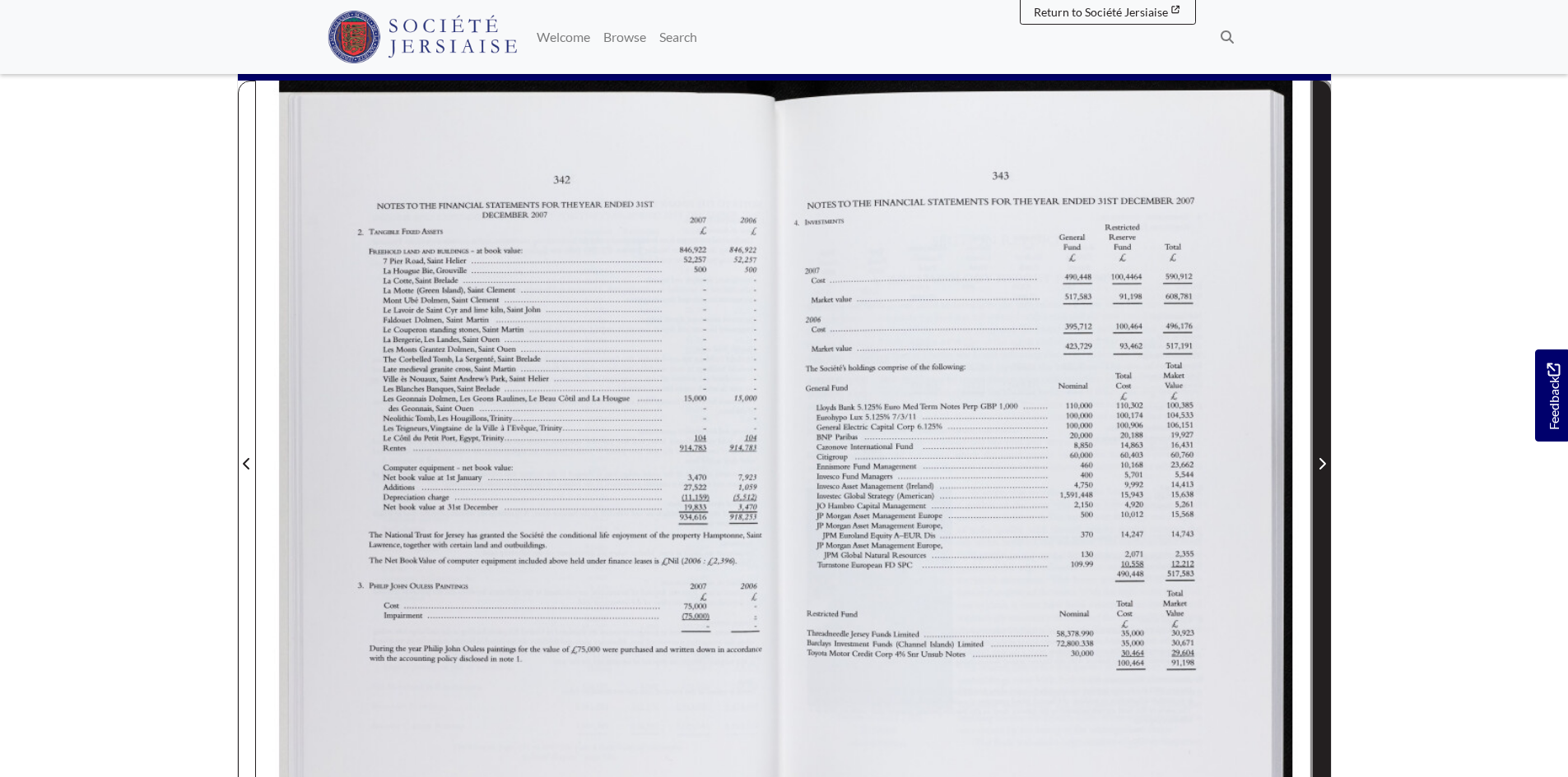
click at [1322, 268] on span "Next Page" at bounding box center [1322, 454] width 17 height 746
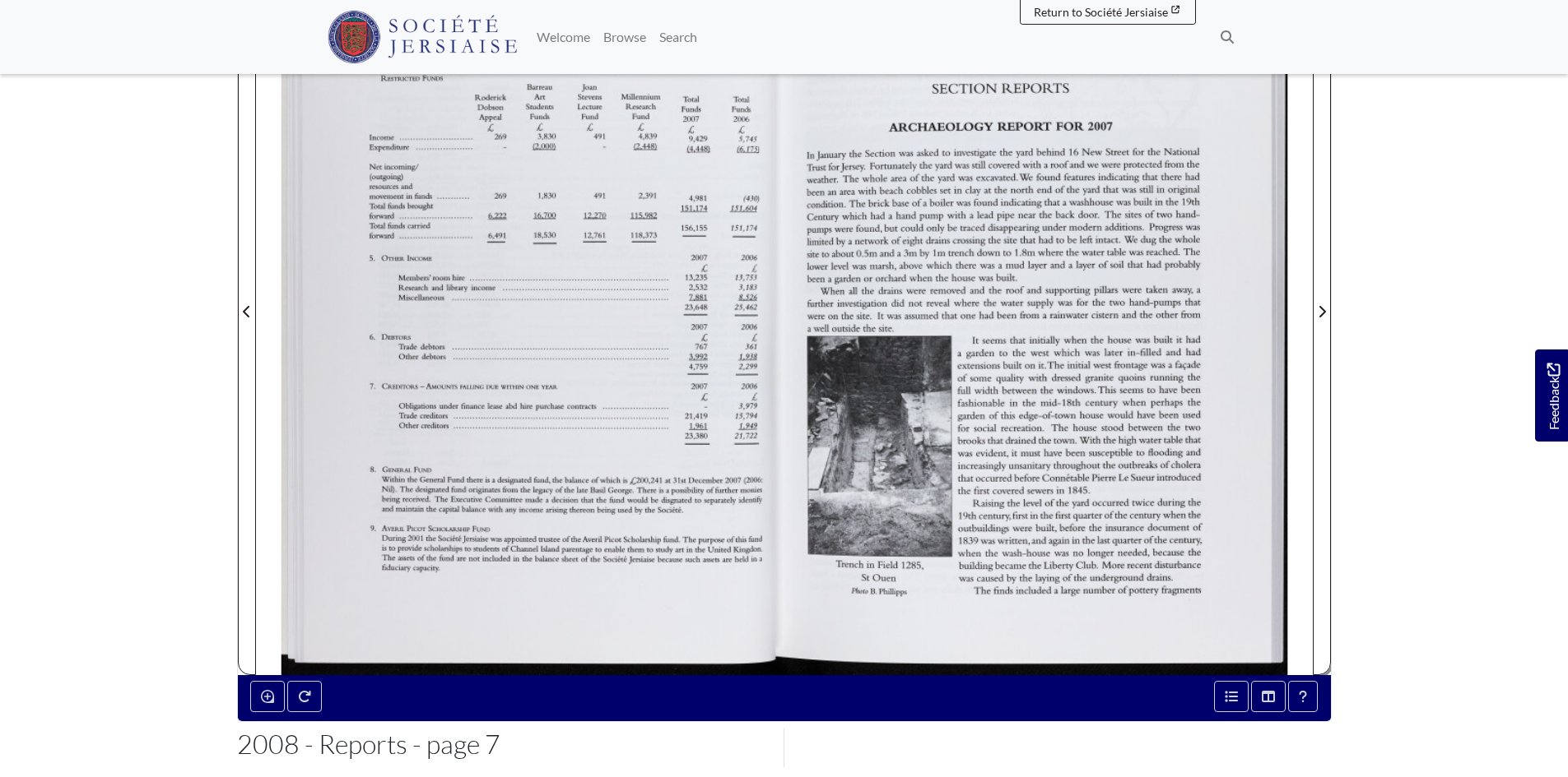
scroll to position [412, 0]
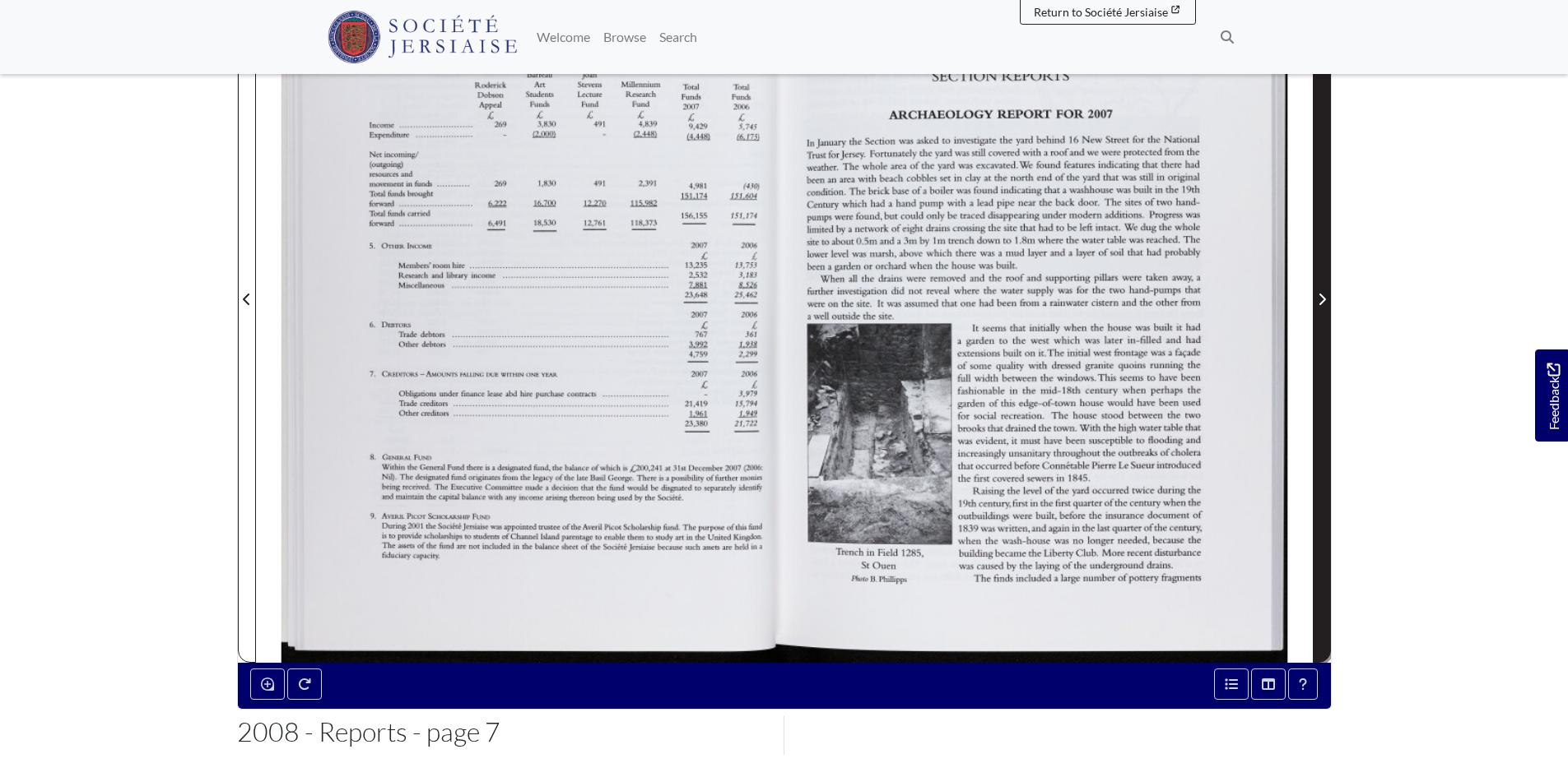
click at [1325, 282] on span "Next Page" at bounding box center [1322, 290] width 17 height 746
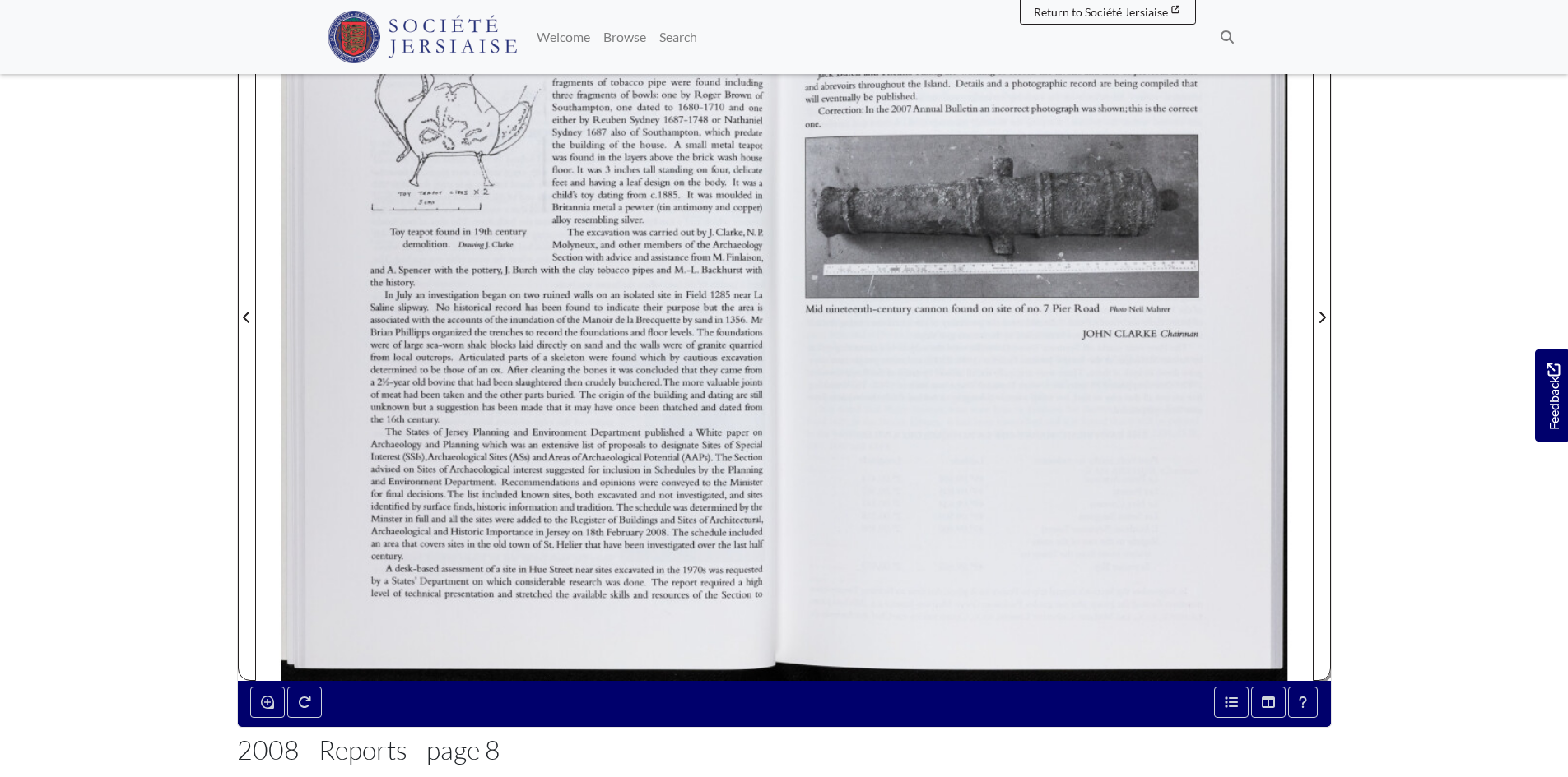
scroll to position [412, 0]
